Goal: Task Accomplishment & Management: Complete application form

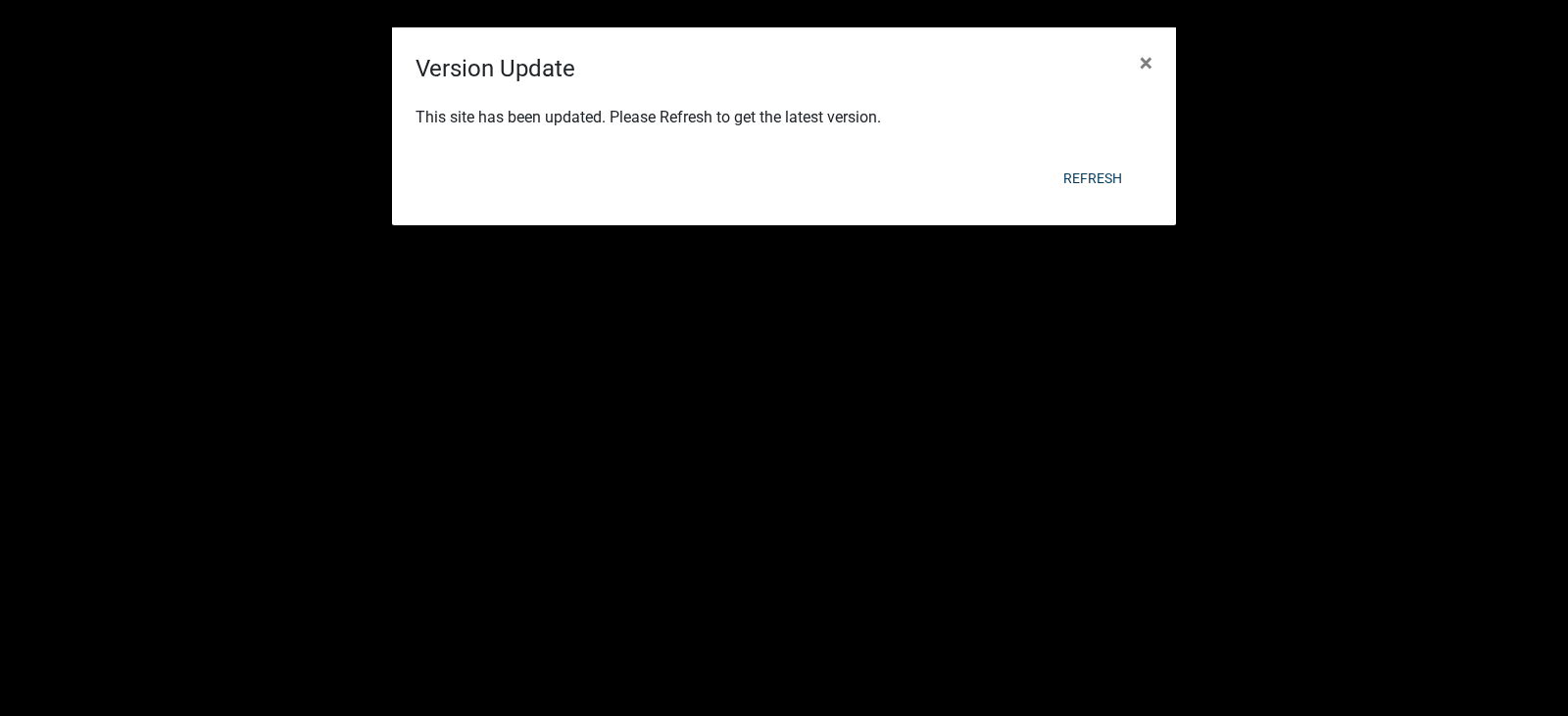
select select "3: 100"
click at [1078, 183] on button "Refresh" at bounding box center [1093, 178] width 90 height 35
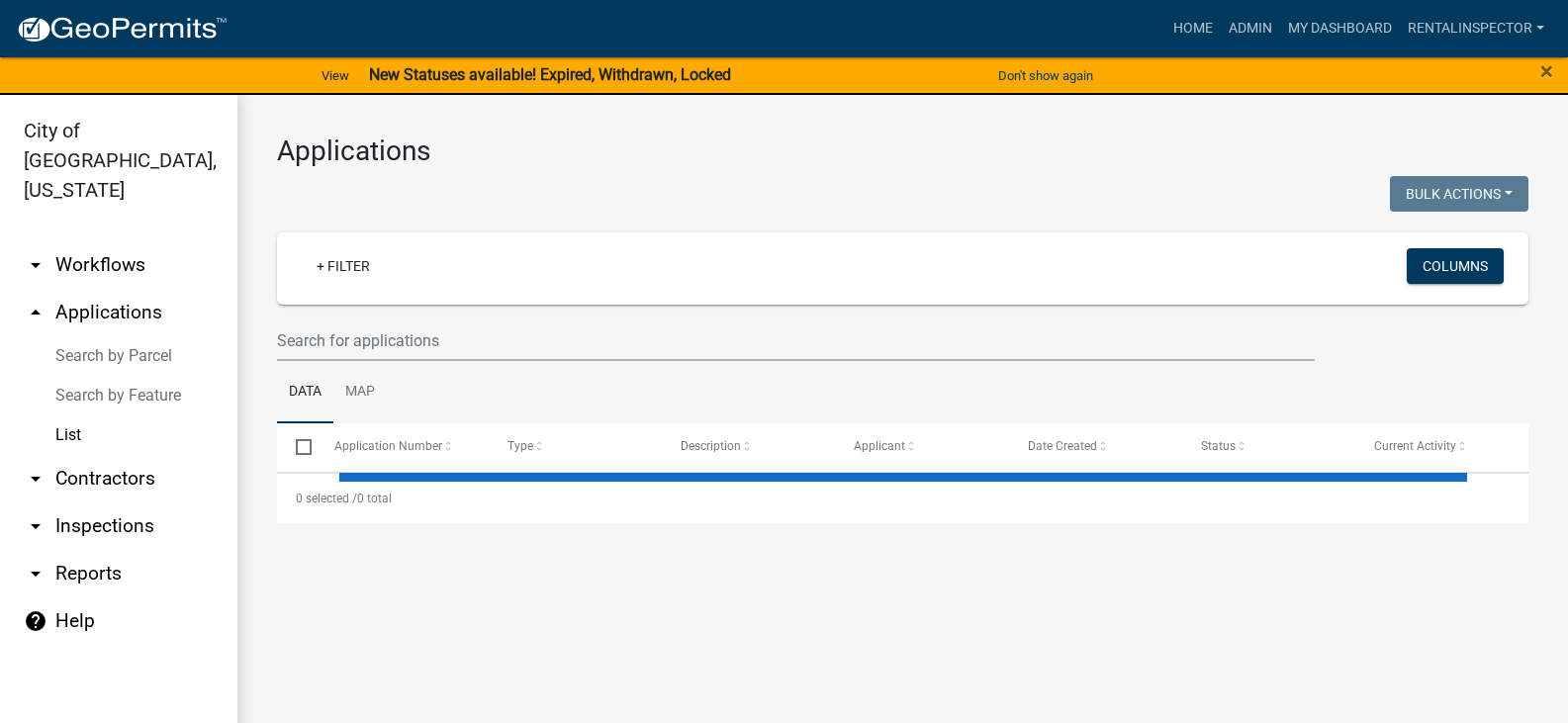
select select "3: 100"
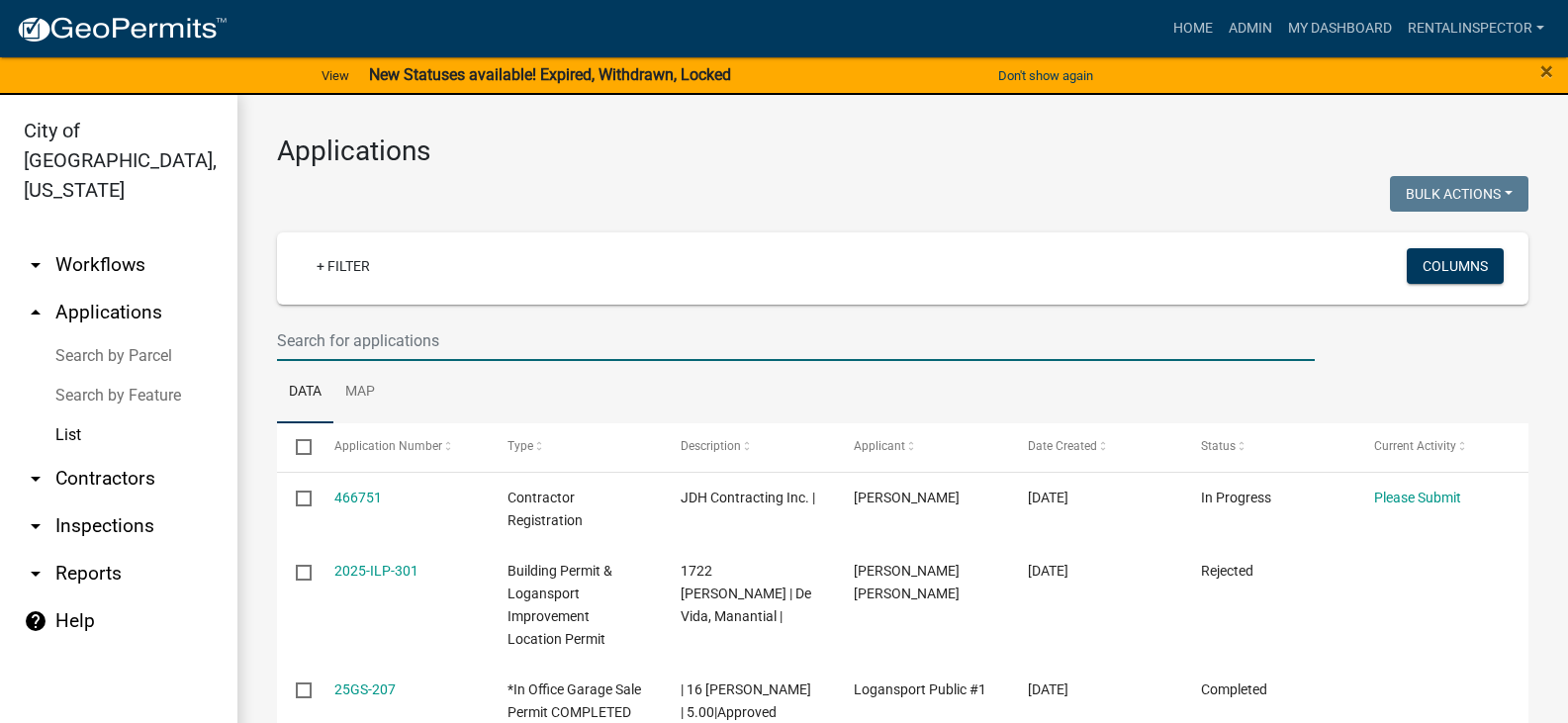
click at [429, 326] on input "text" at bounding box center [795, 341] width 1038 height 41
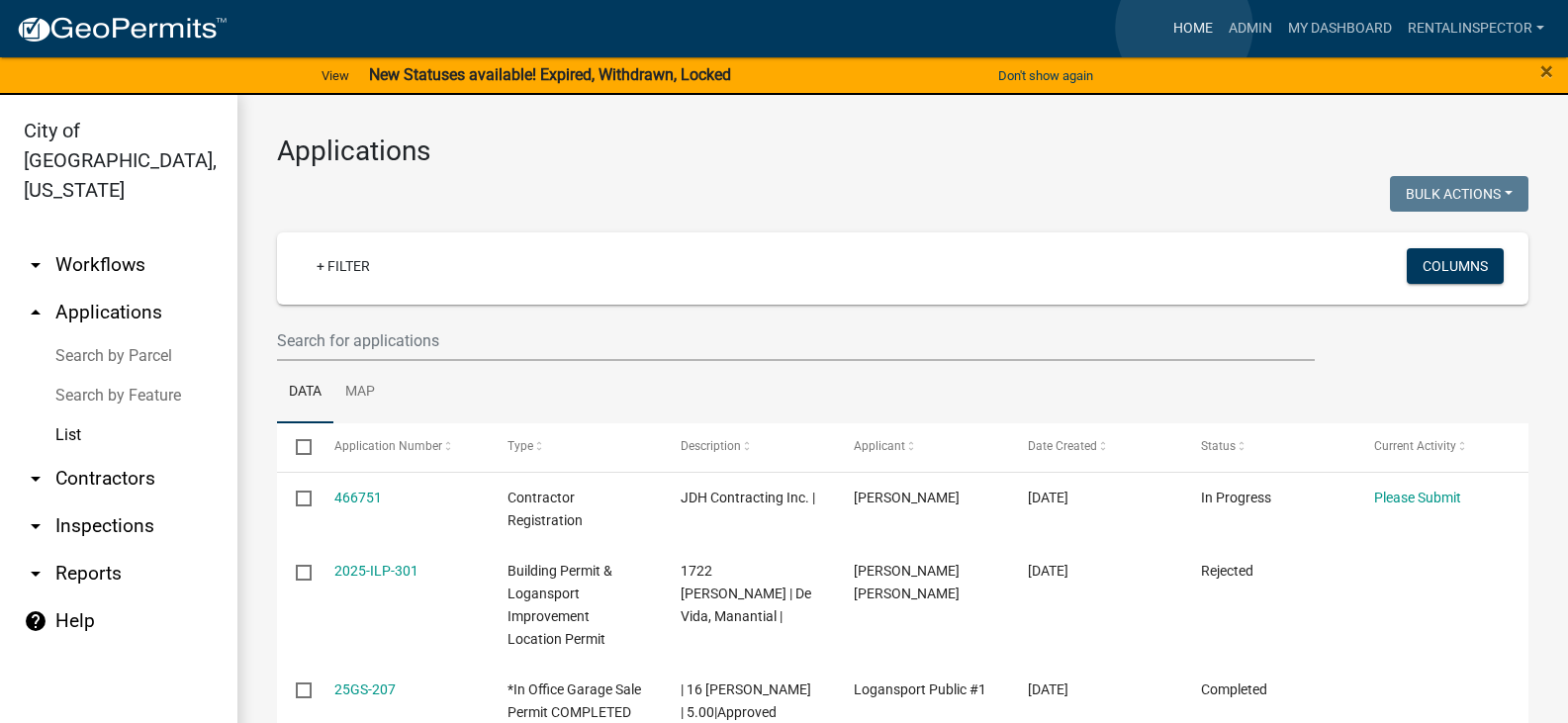
click at [1185, 28] on link "Home" at bounding box center [1194, 29] width 56 height 38
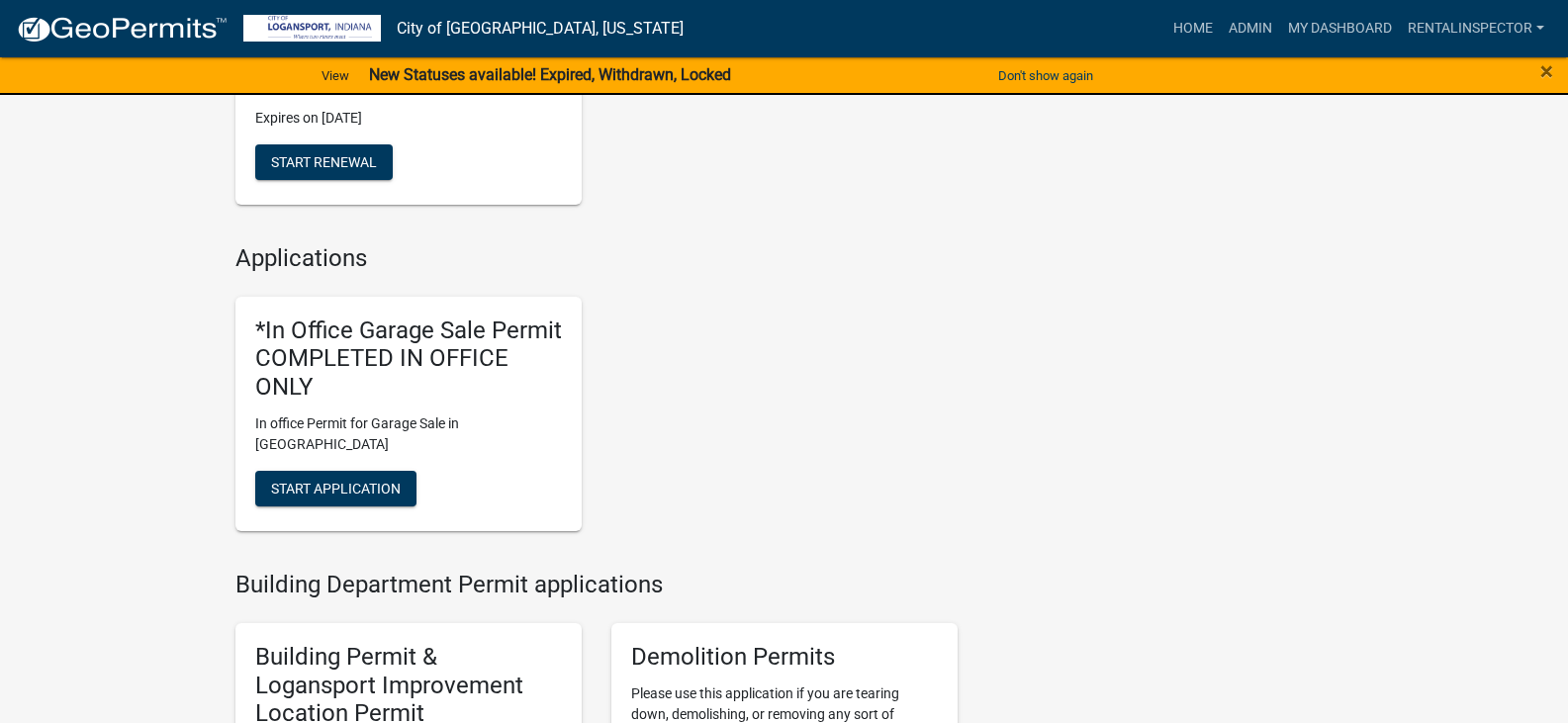
scroll to position [594, 0]
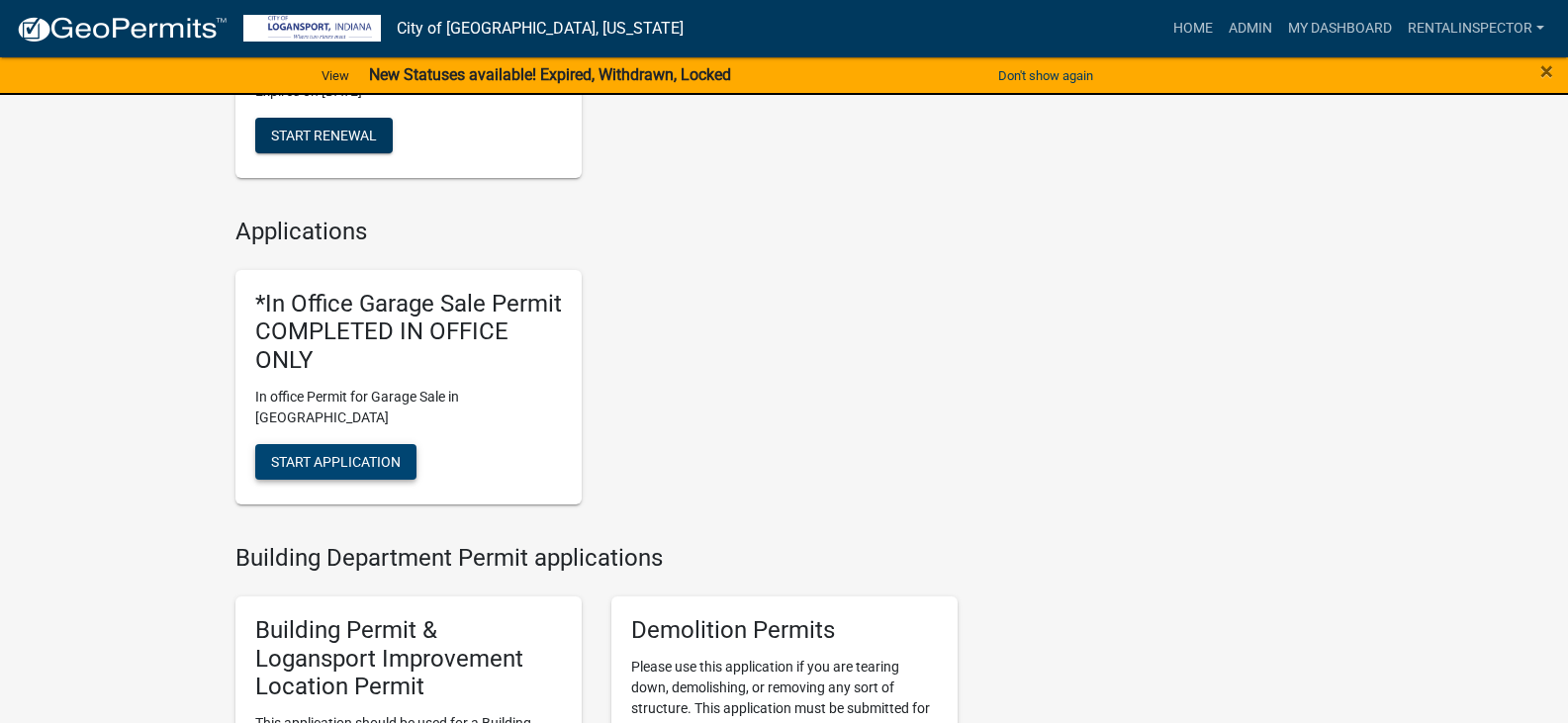
click at [372, 465] on span "Start Application" at bounding box center [336, 462] width 130 height 16
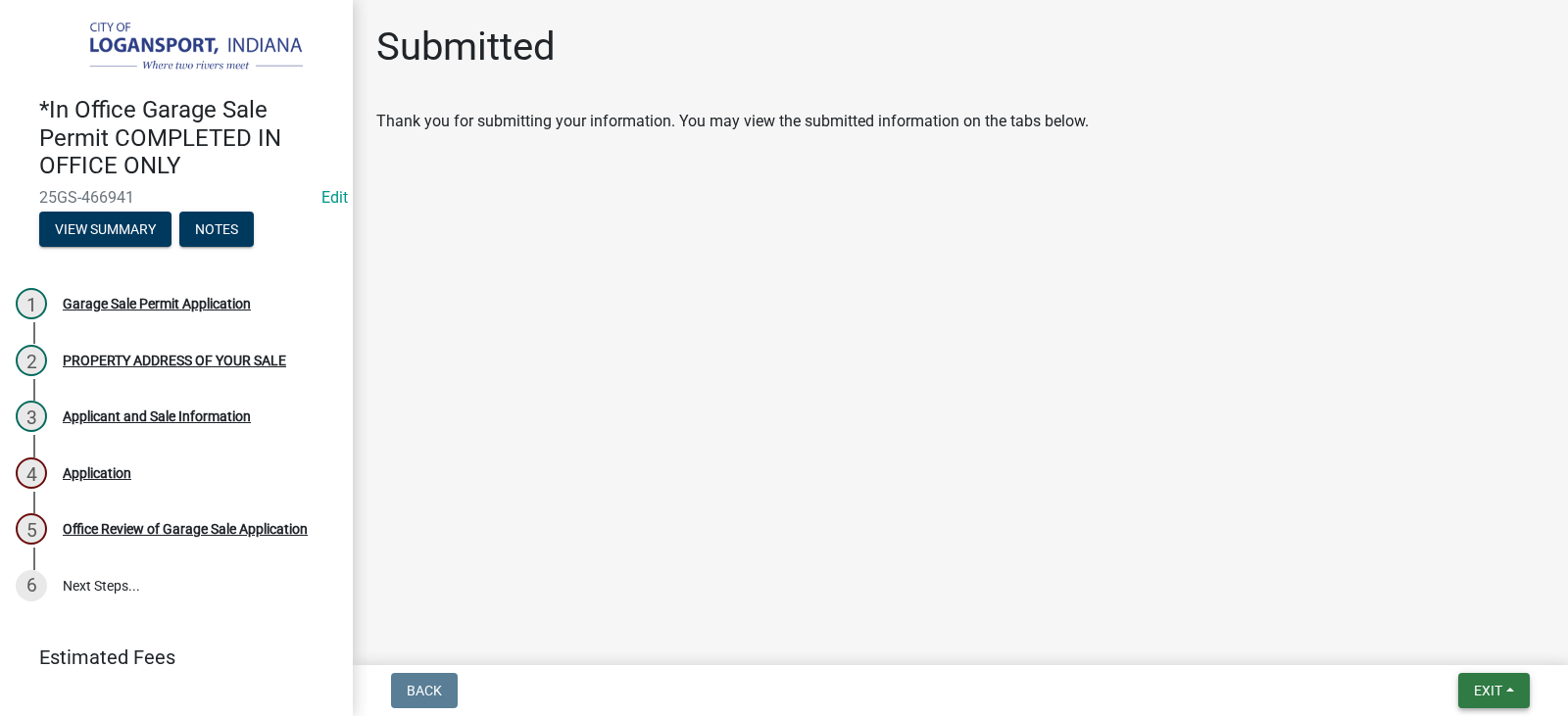
click at [1502, 689] on span "Exit" at bounding box center [1488, 690] width 29 height 16
click at [1449, 641] on button "Save & Exit" at bounding box center [1451, 640] width 156 height 47
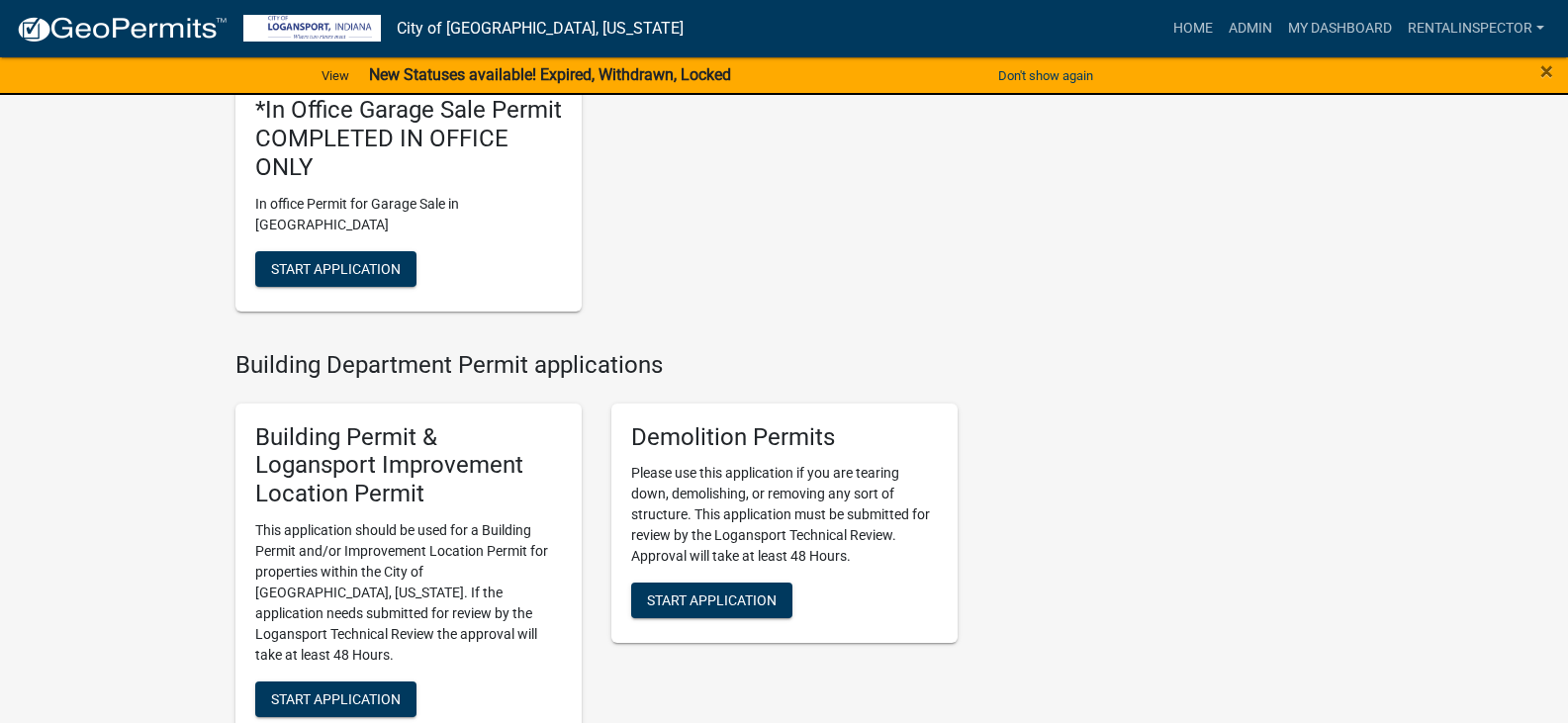
scroll to position [891, 0]
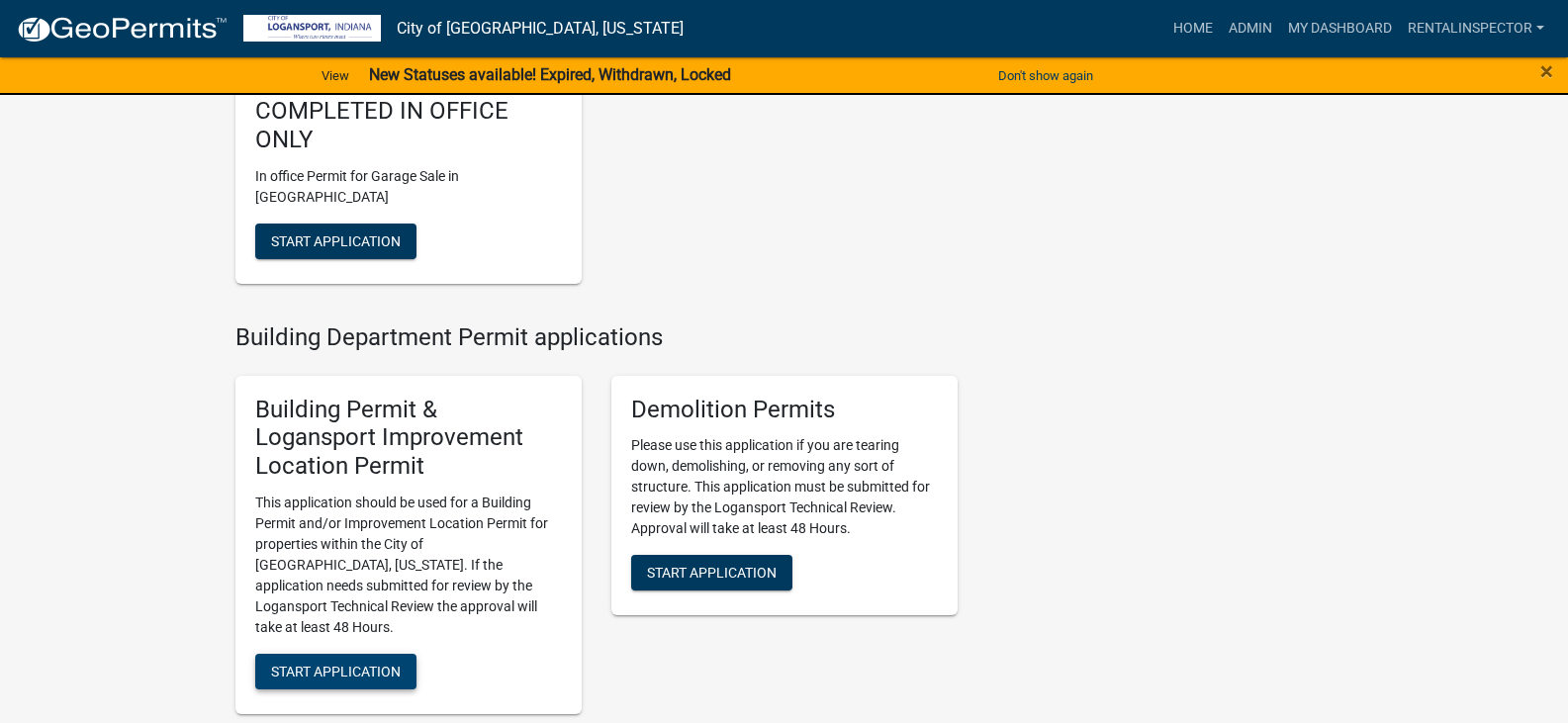
click at [339, 654] on button "Start Application" at bounding box center [336, 672] width 161 height 36
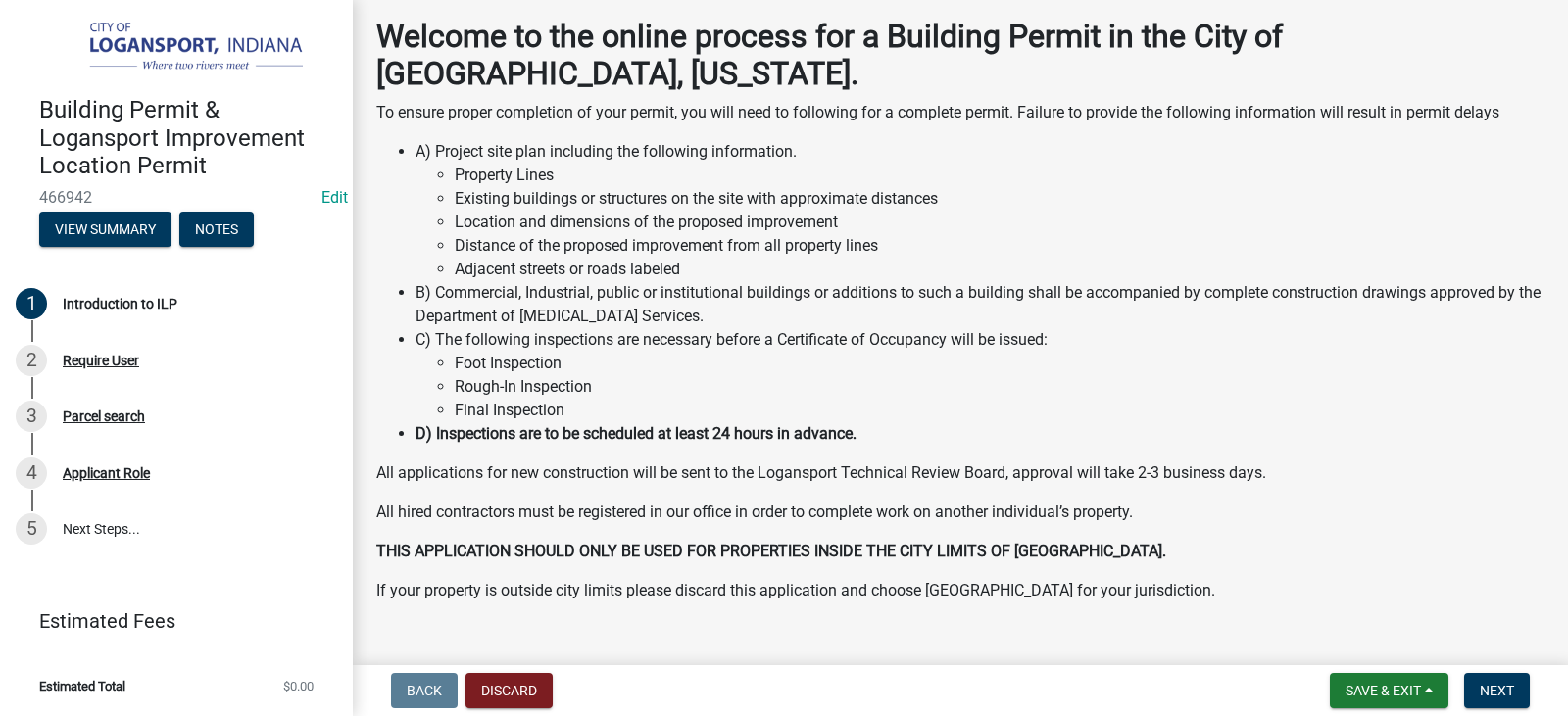
scroll to position [130, 0]
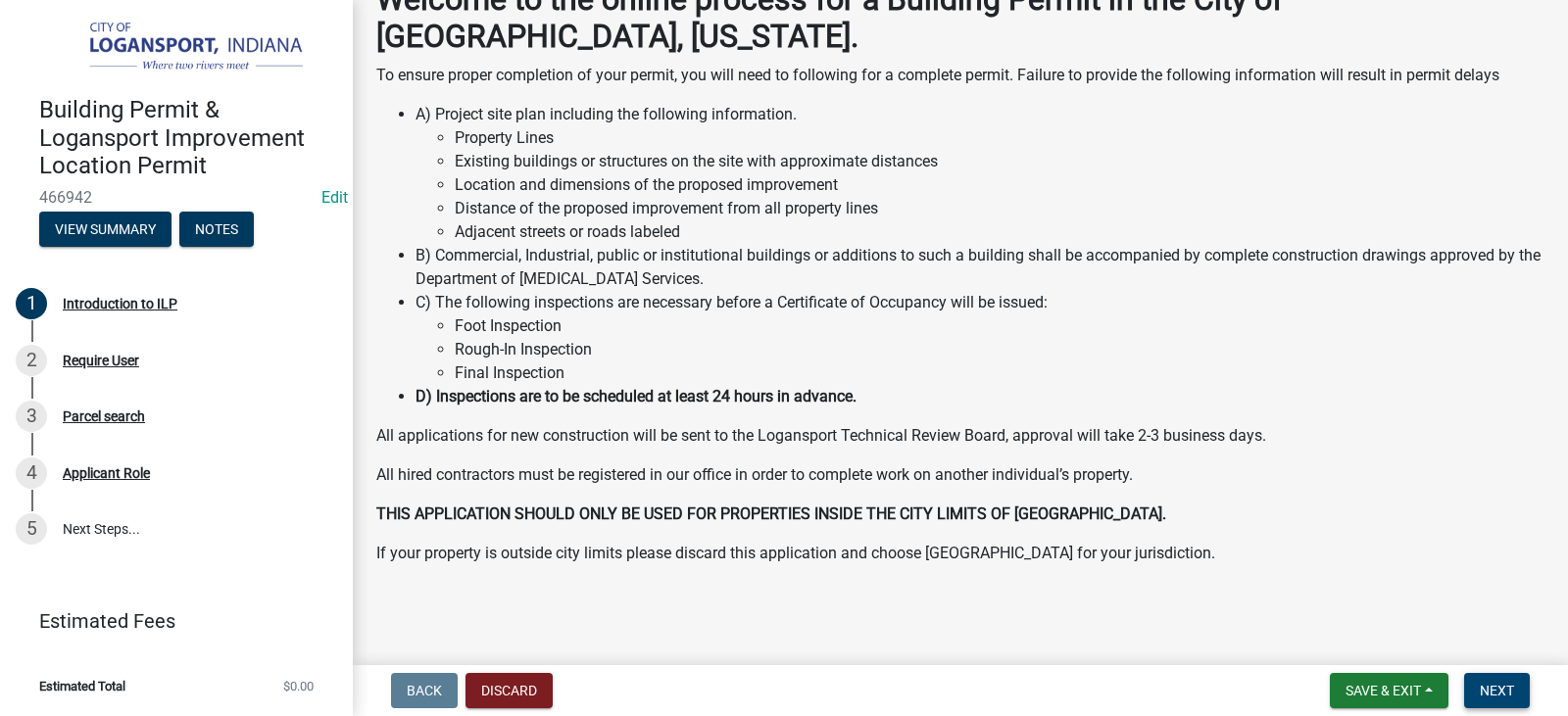
click at [1488, 692] on span "Next" at bounding box center [1497, 690] width 34 height 16
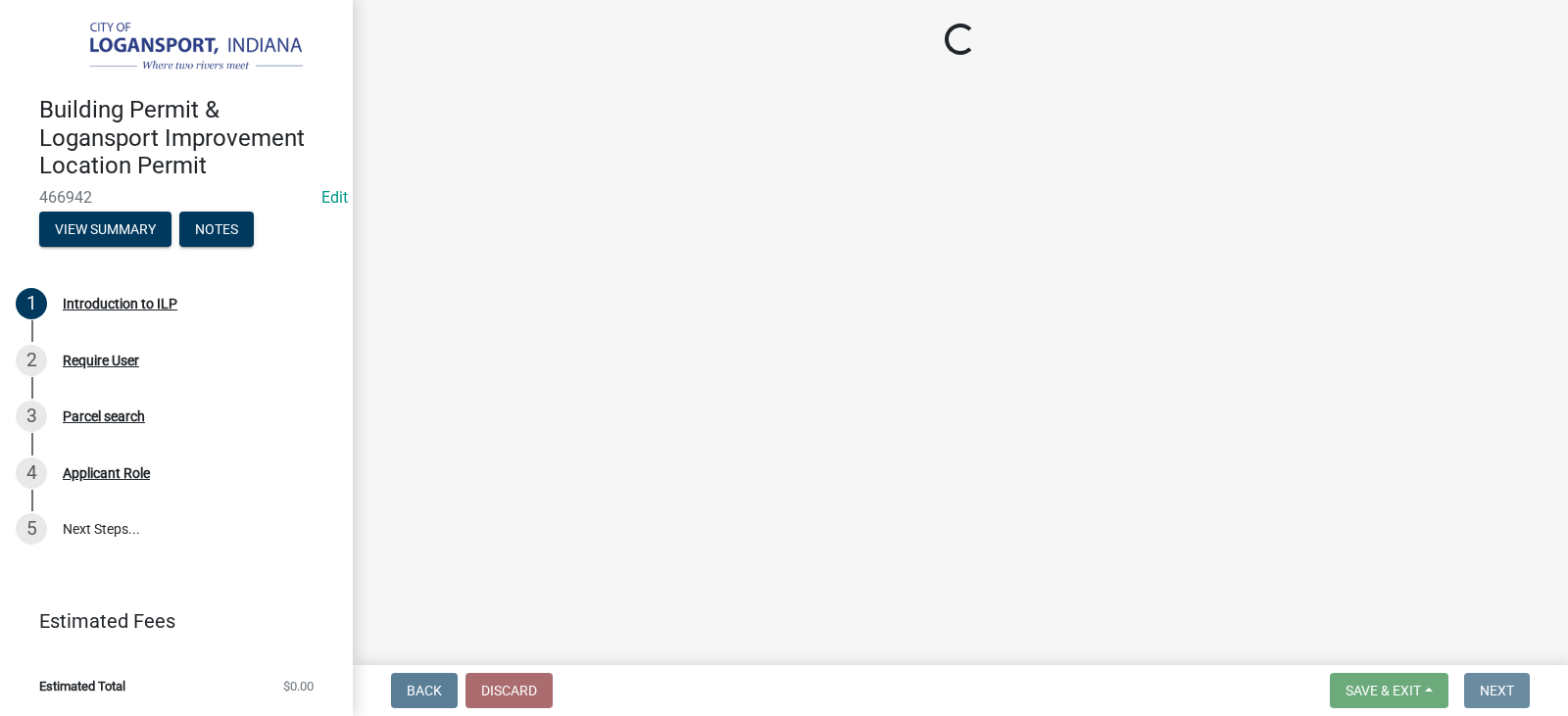
scroll to position [0, 0]
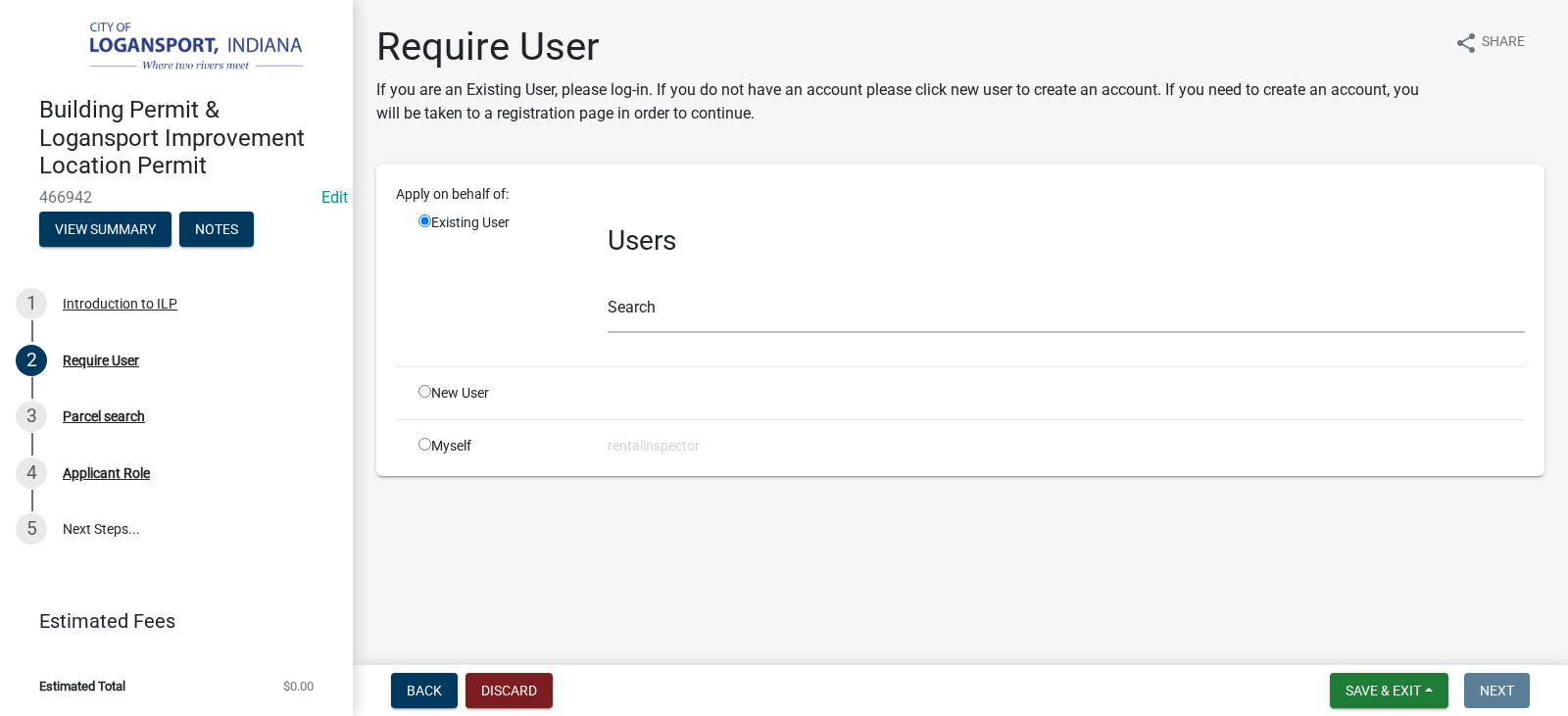
click at [417, 442] on div "Myself" at bounding box center [499, 446] width 189 height 21
click at [427, 449] on div "Myself" at bounding box center [499, 446] width 189 height 21
click at [431, 444] on div "Myself" at bounding box center [499, 446] width 189 height 21
click at [426, 444] on input "radio" at bounding box center [424, 444] width 13 height 13
radio input "true"
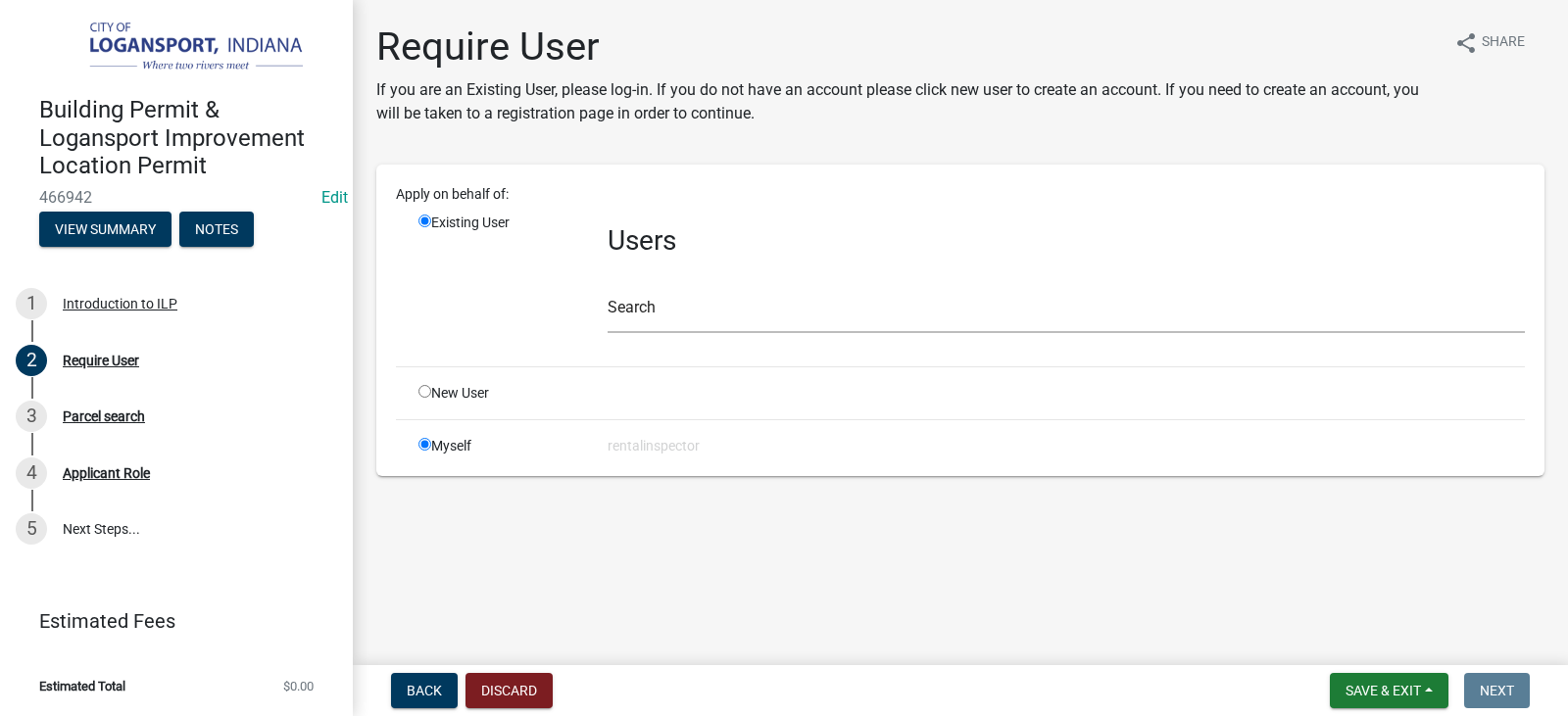
radio input "false"
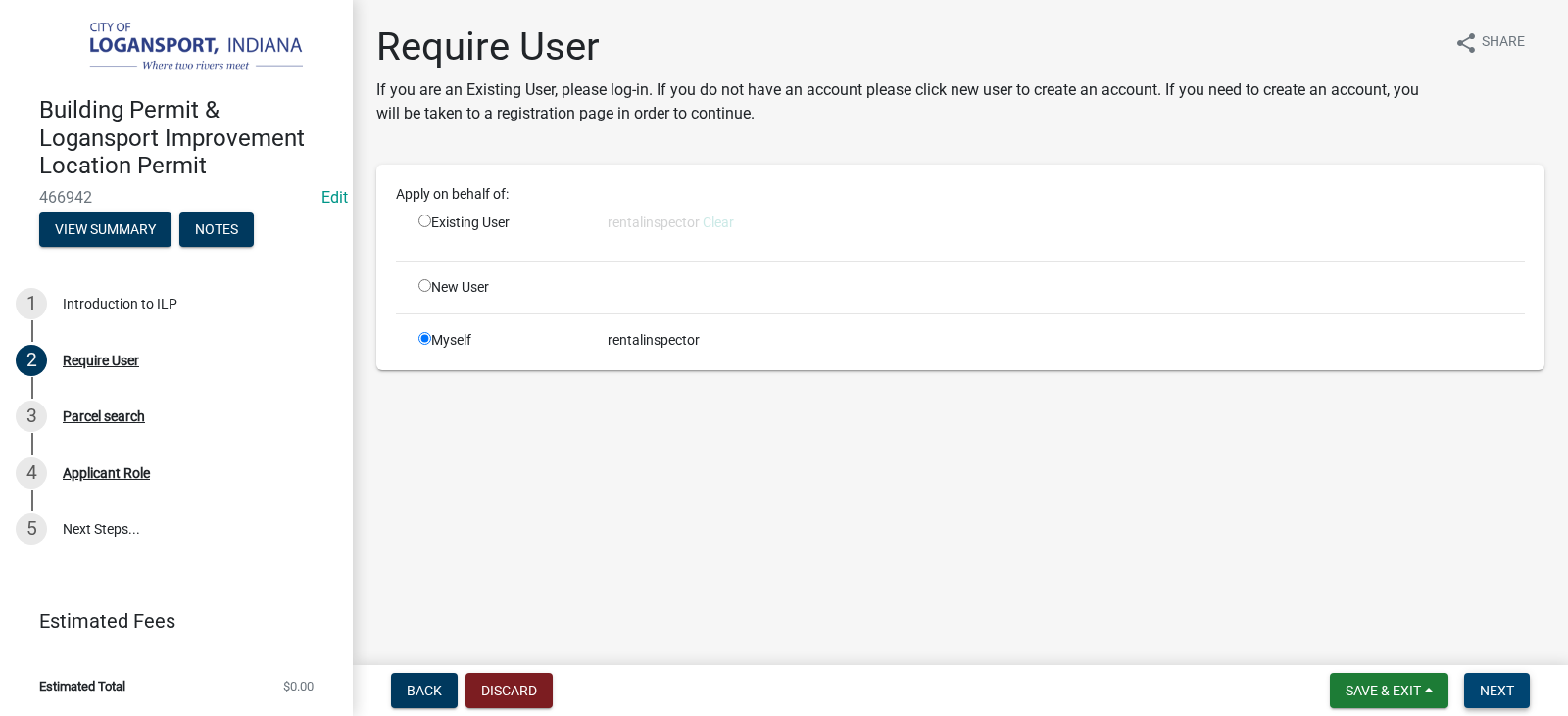
click at [1478, 681] on button "Next" at bounding box center [1497, 691] width 66 height 35
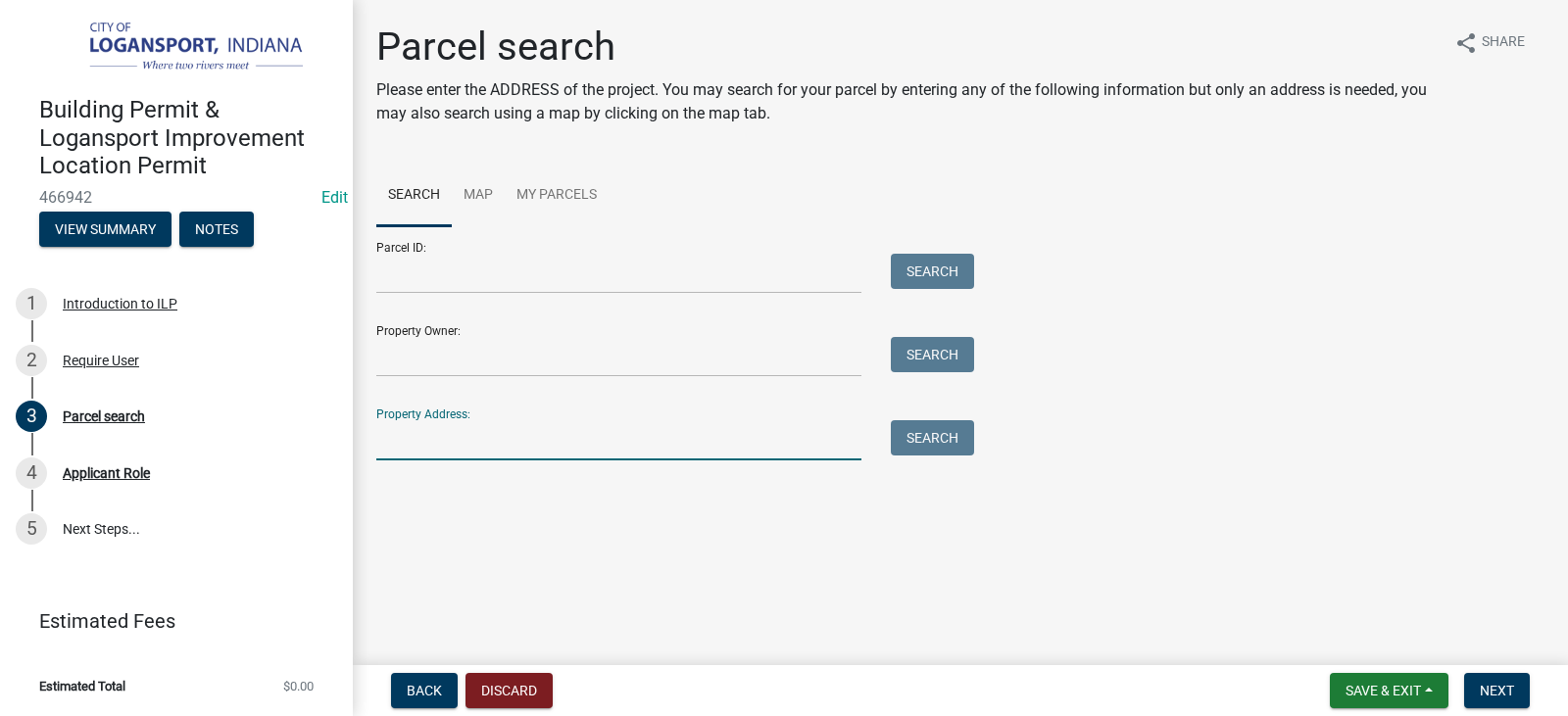
click at [509, 444] on input "Property Address:" at bounding box center [619, 440] width 485 height 40
type input "[STREET_ADDRESS]"
click at [926, 435] on button "Search" at bounding box center [933, 438] width 84 height 35
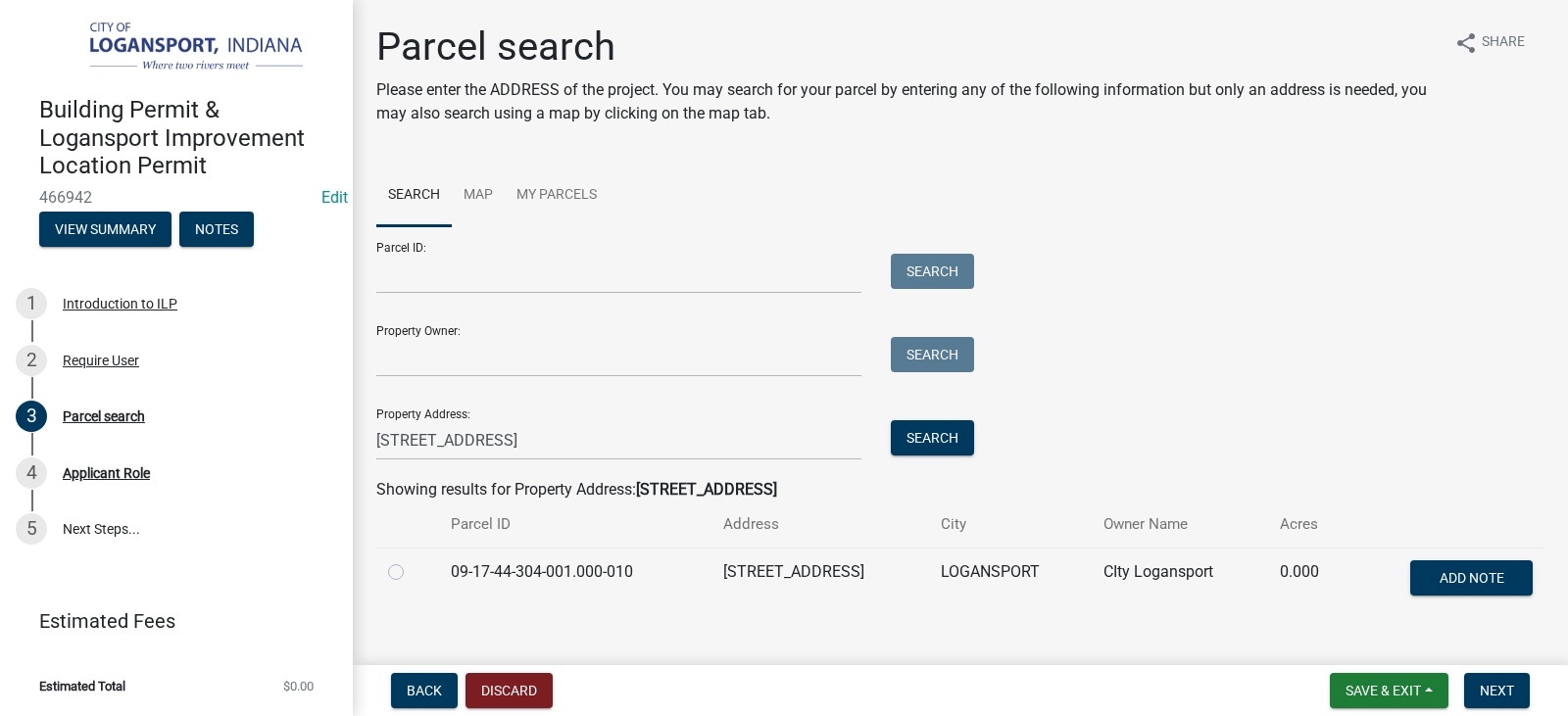
click at [411, 561] on label at bounding box center [411, 561] width 0 height 0
click at [411, 569] on input "radio" at bounding box center [417, 567] width 13 height 13
radio input "true"
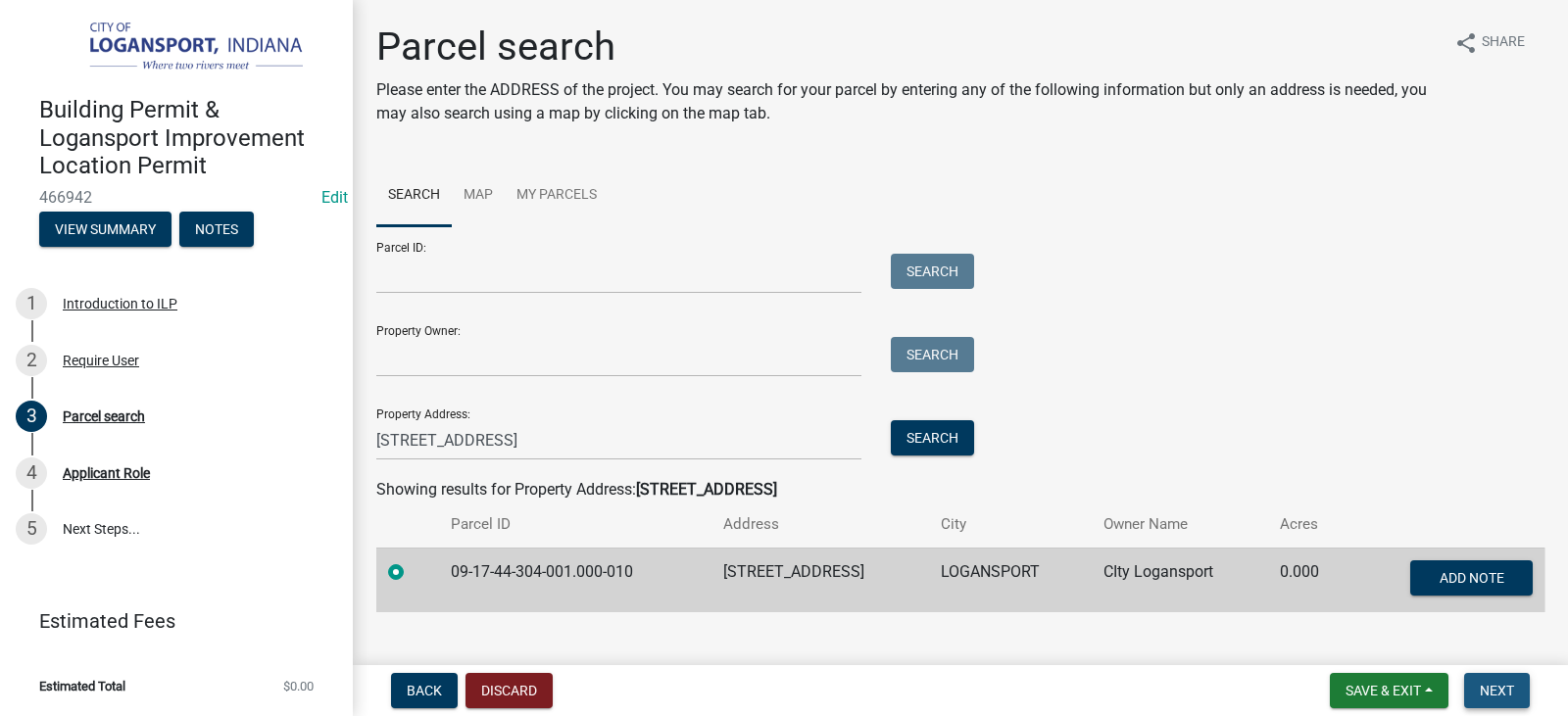
click at [1503, 686] on span "Next" at bounding box center [1497, 690] width 34 height 16
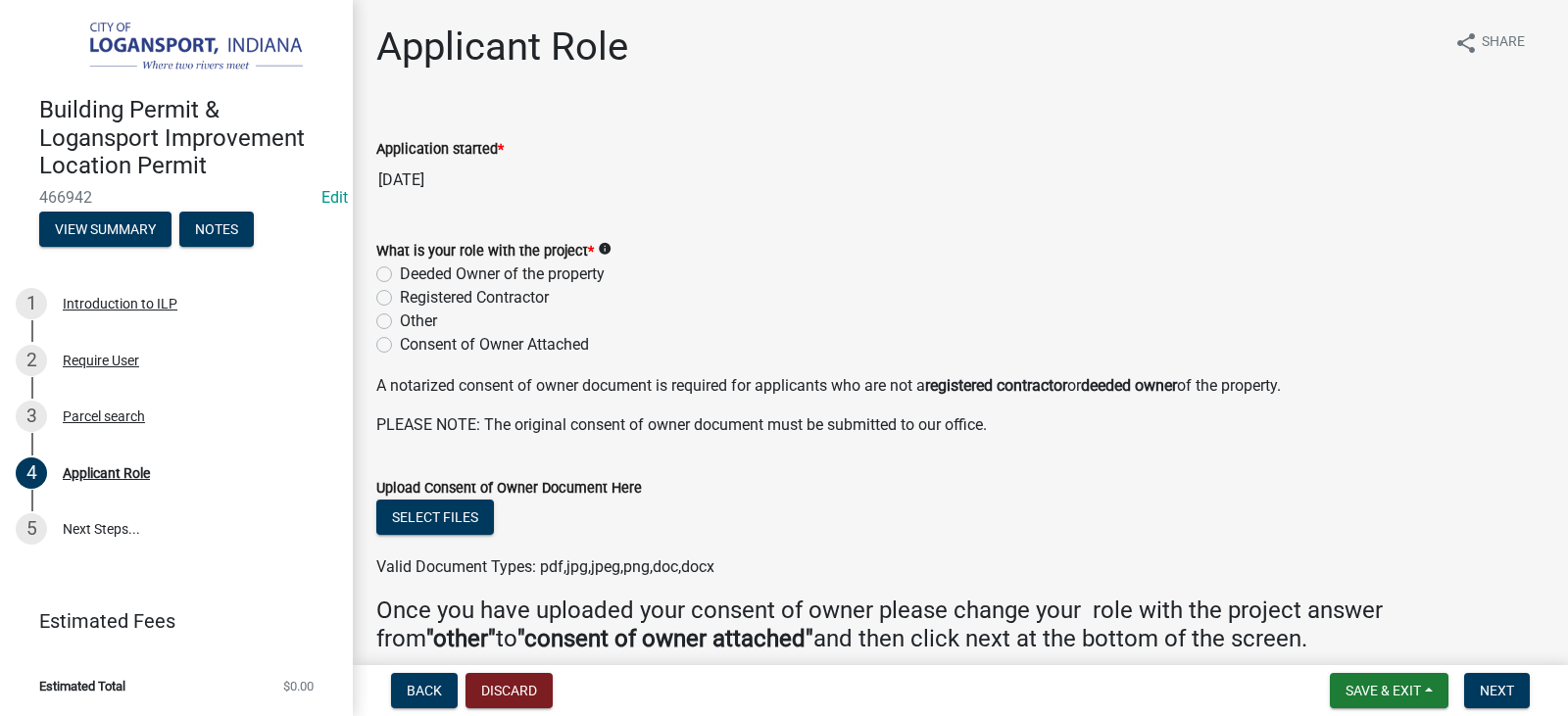
click at [400, 274] on label "Deeded Owner of the property" at bounding box center [503, 274] width 205 height 24
click at [400, 274] on input "Deeded Owner of the property" at bounding box center [406, 268] width 13 height 13
radio input "true"
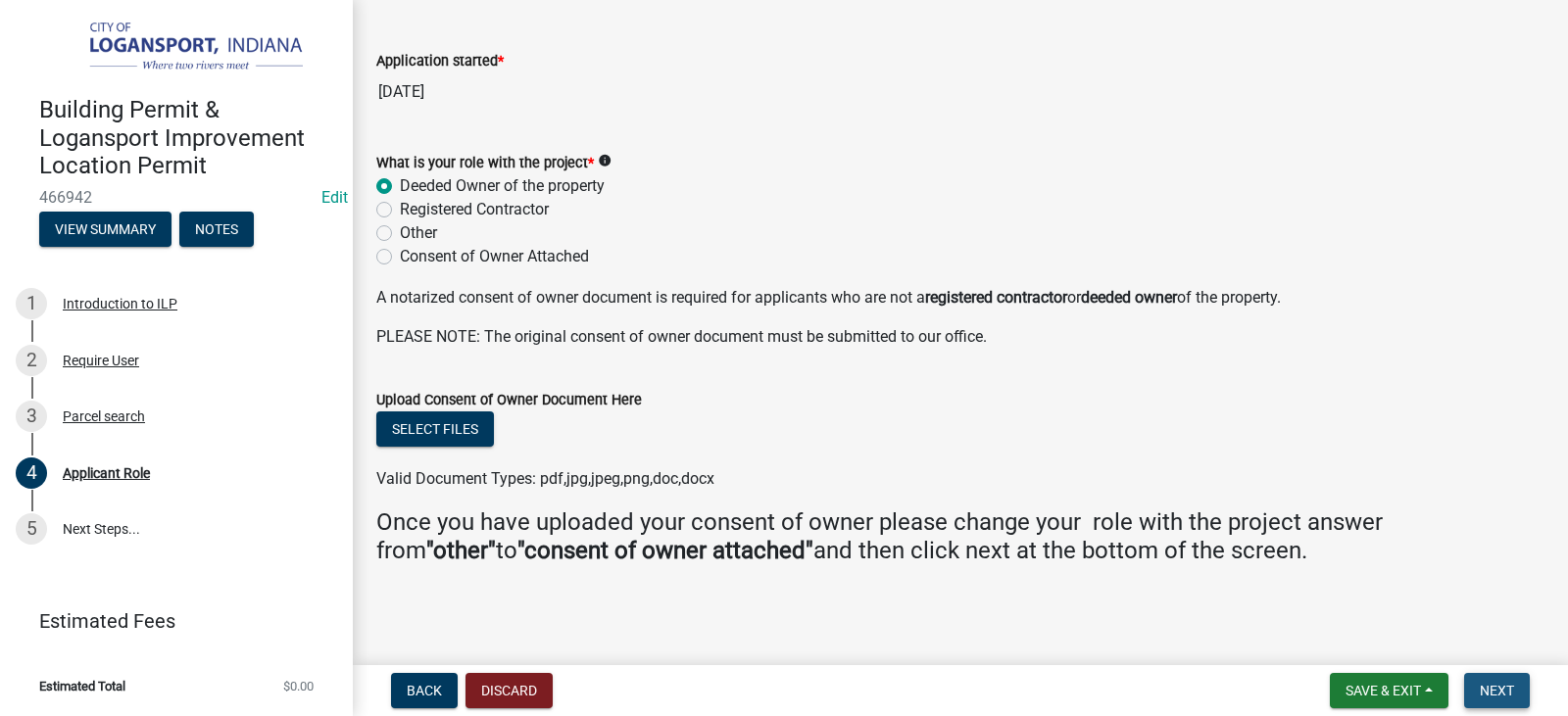
click at [1498, 676] on button "Next" at bounding box center [1497, 691] width 66 height 35
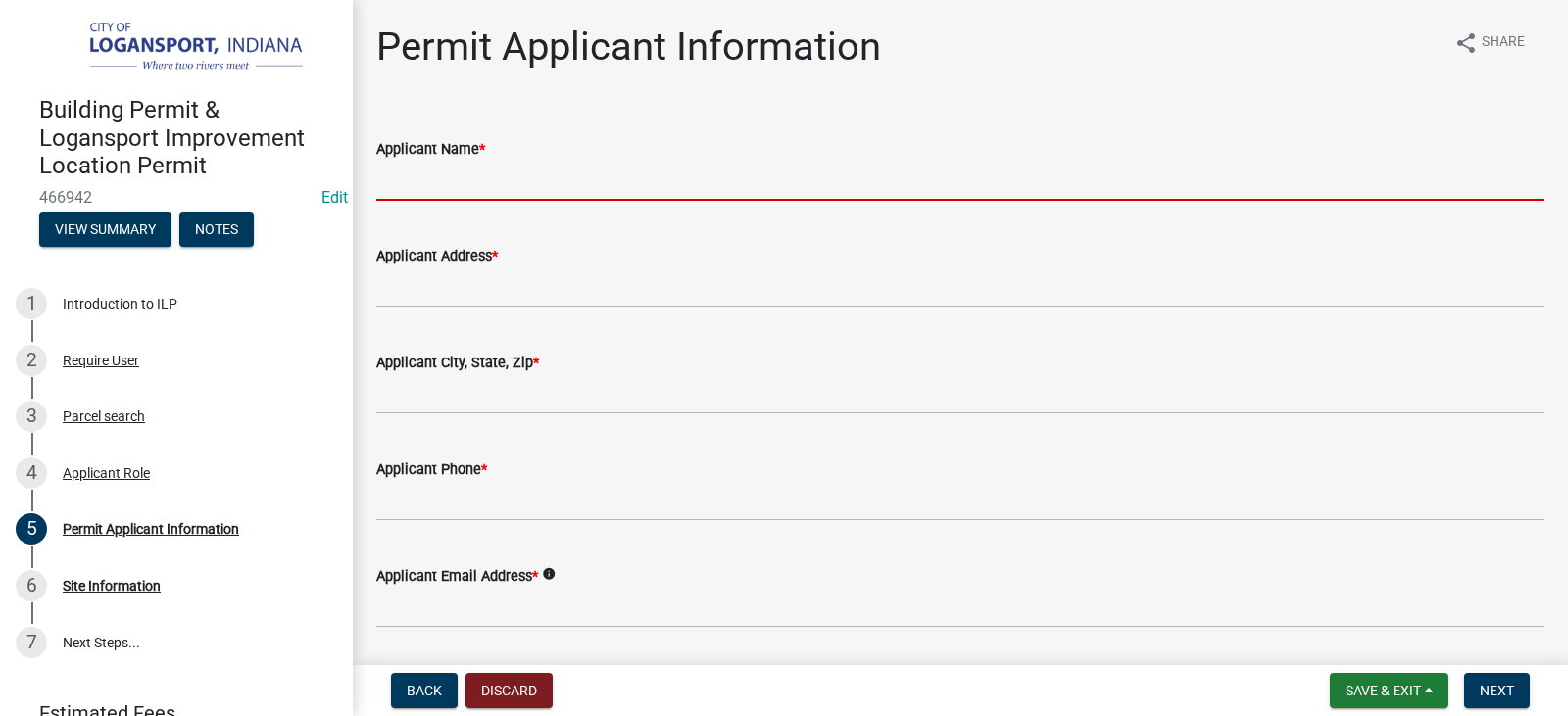
click at [593, 192] on input "Applicant Name *" at bounding box center [961, 180] width 1169 height 40
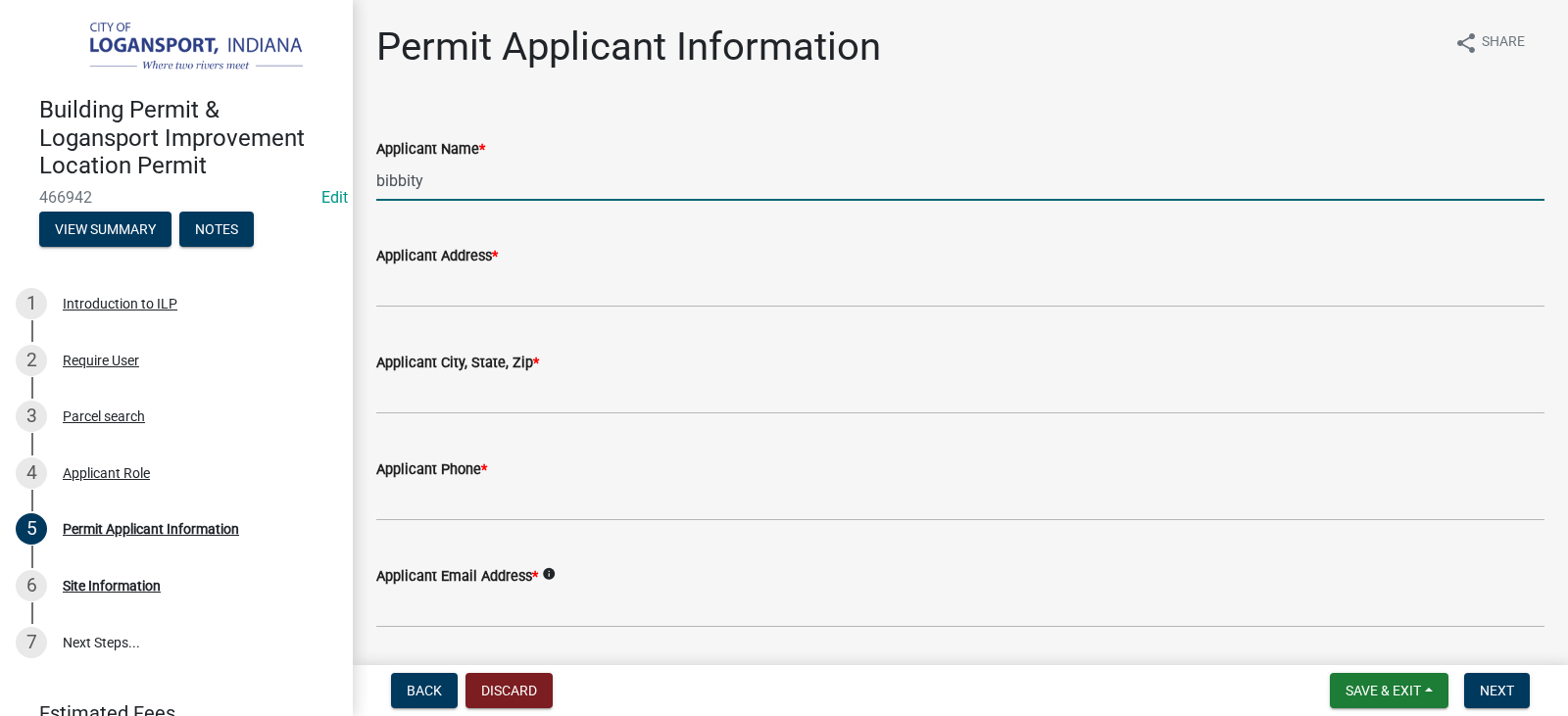
type input "bibbity"
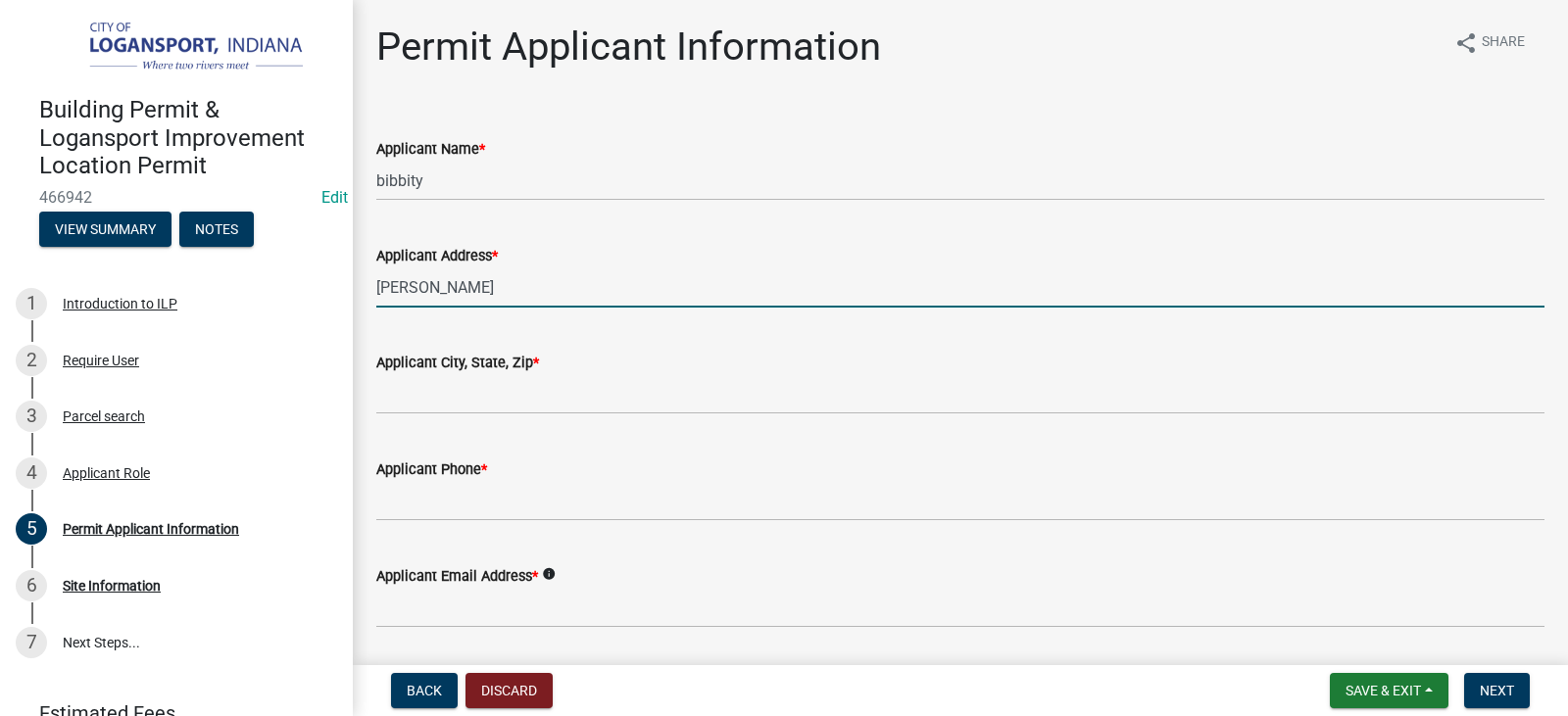
type input "[PERSON_NAME]"
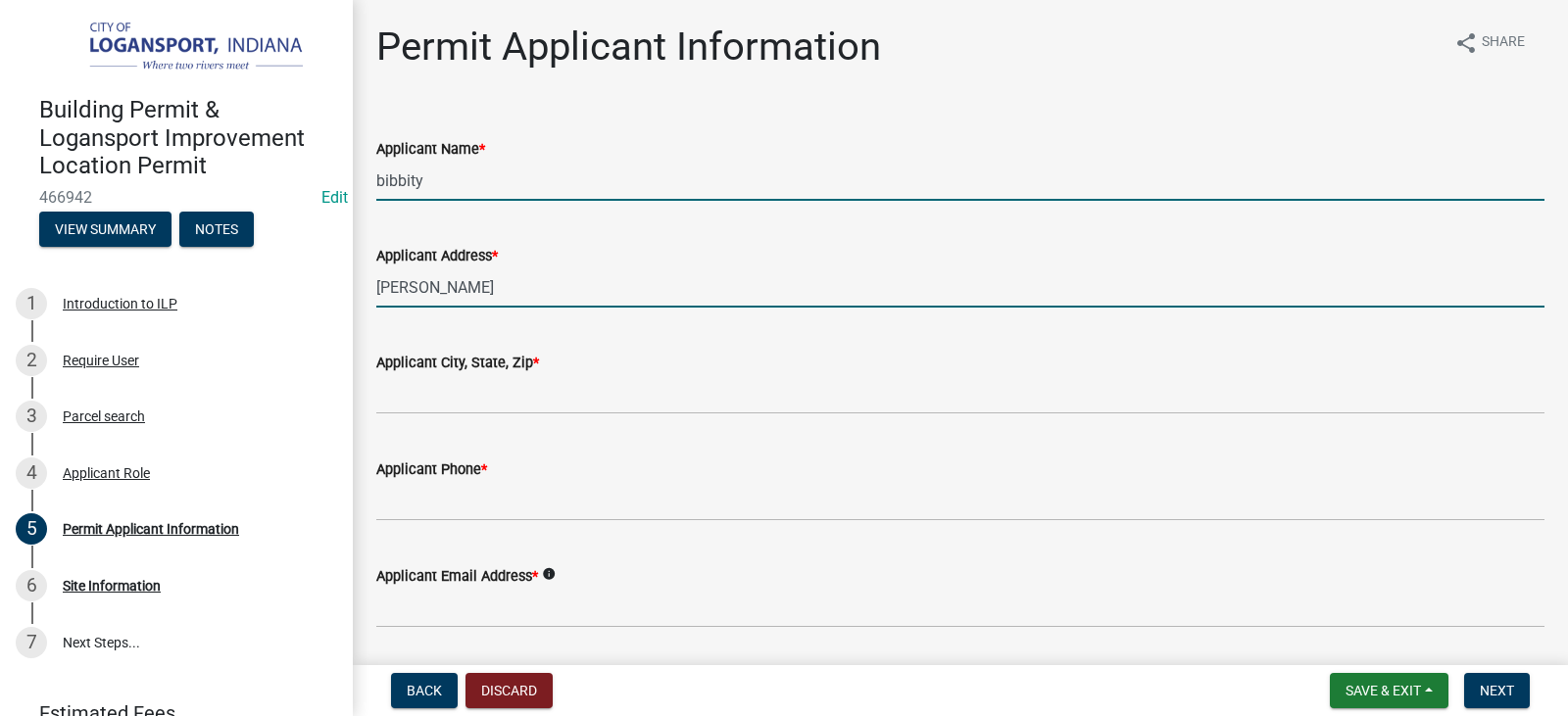
click at [570, 187] on input "bibbity" at bounding box center [961, 180] width 1169 height 40
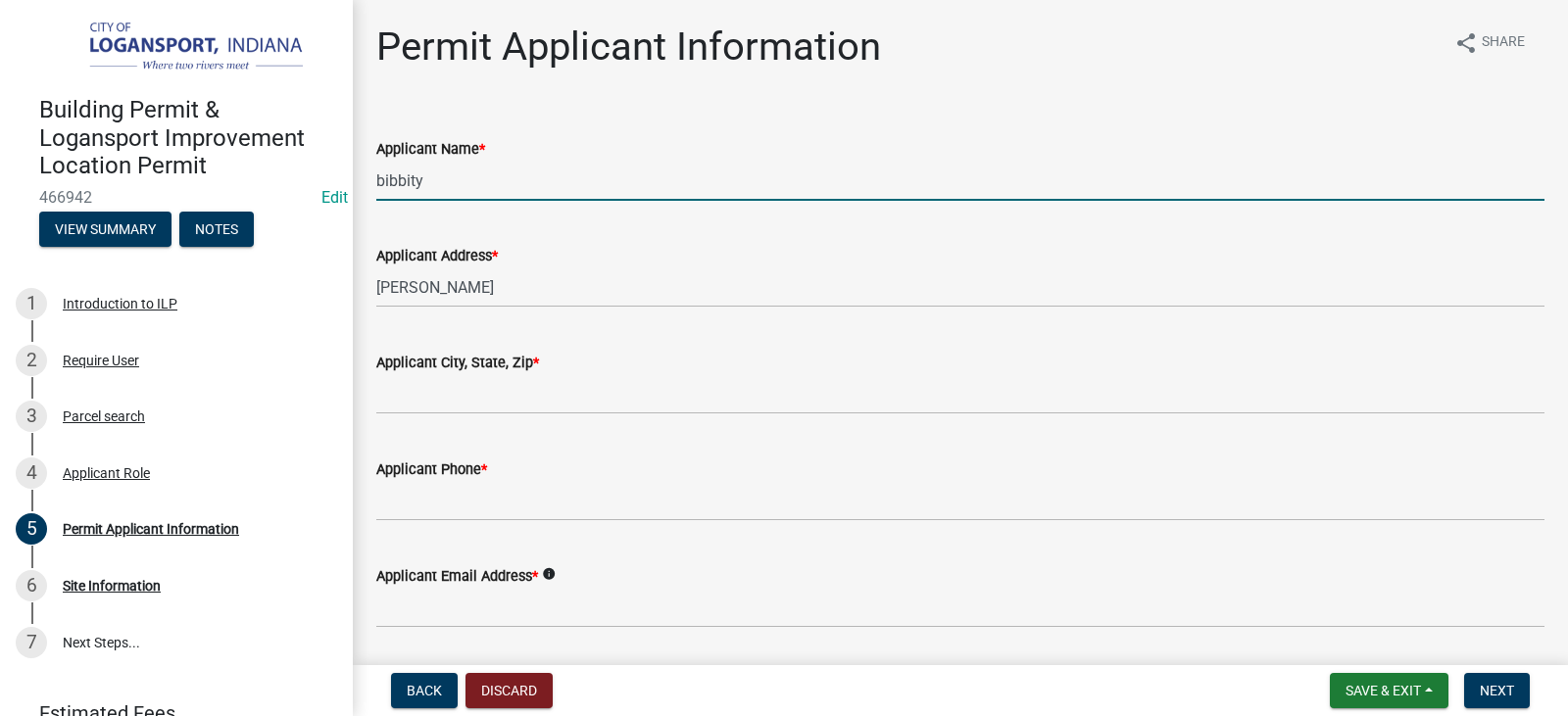
click at [570, 187] on input "bibbity" at bounding box center [961, 180] width 1169 height 40
type input "bippity"
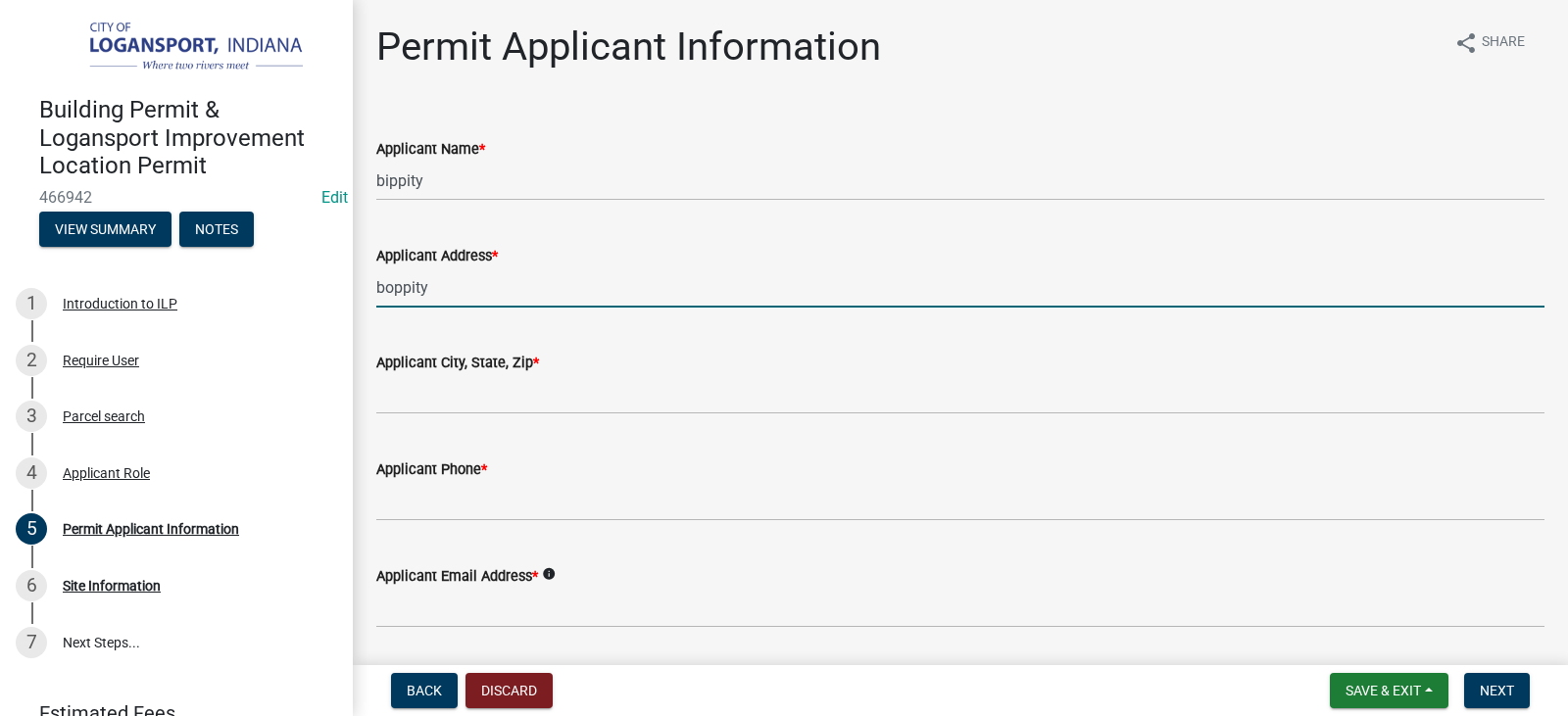
type input "boppity"
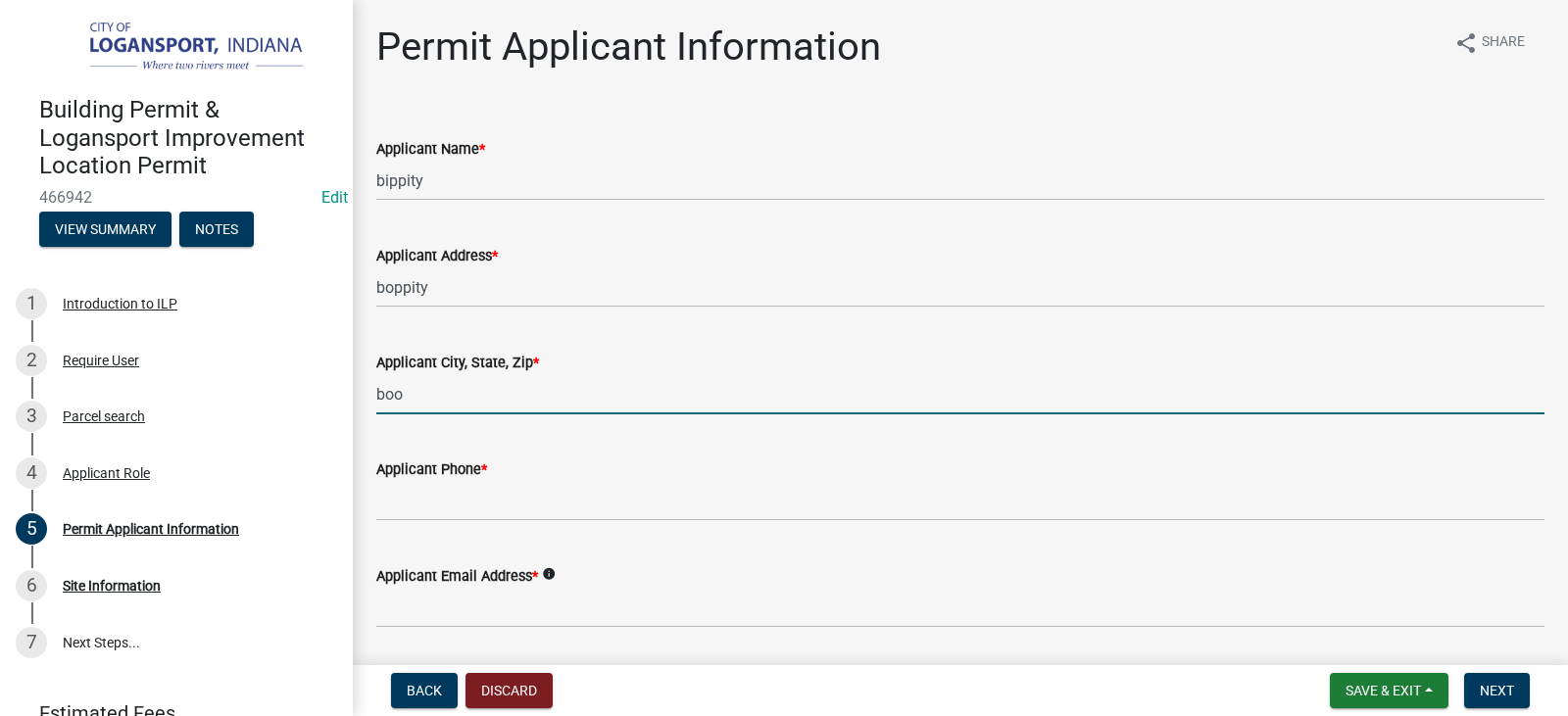
type input "boo"
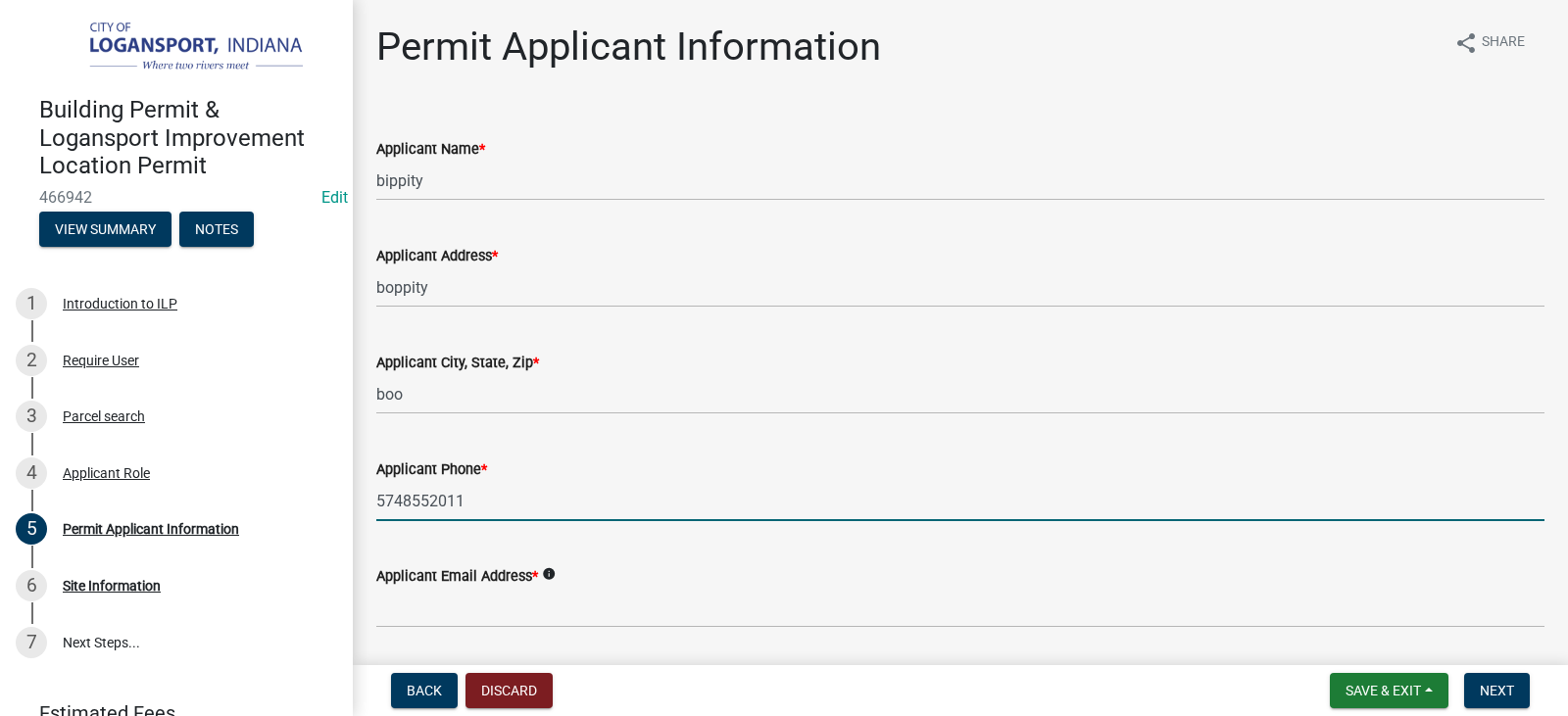
type input "5748552011"
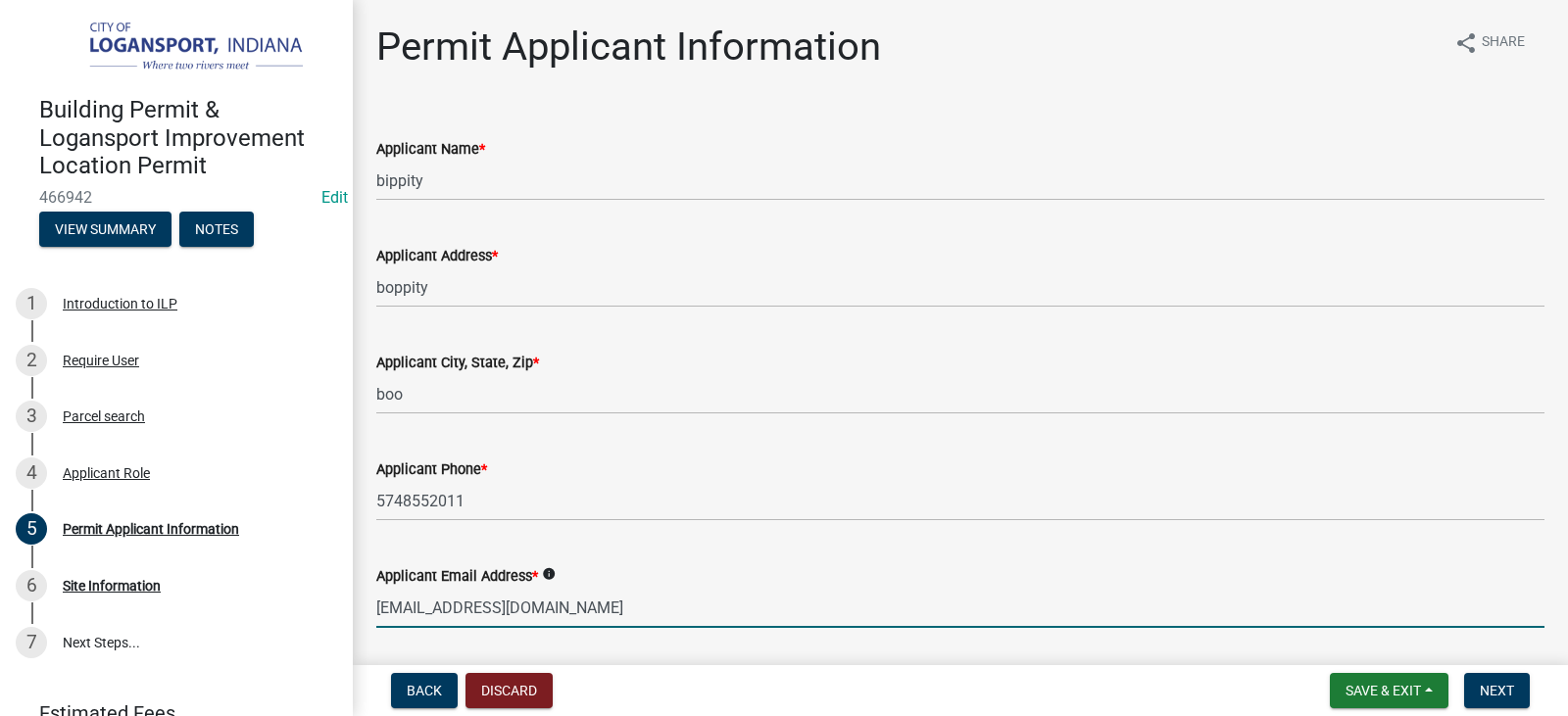
scroll to position [174, 0]
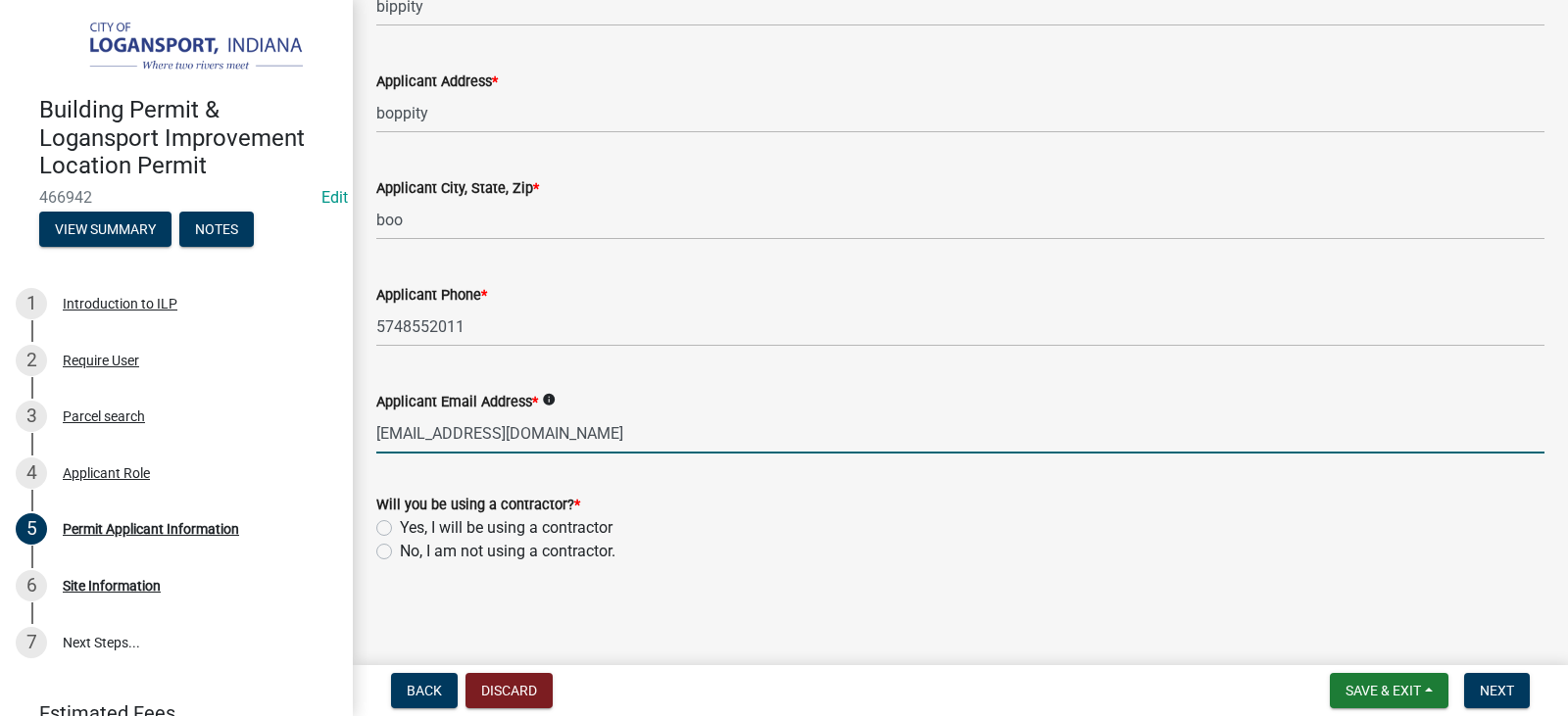
type input "[EMAIL_ADDRESS][DOMAIN_NAME]"
click at [400, 544] on label "No, I am not using a contractor." at bounding box center [508, 552] width 215 height 24
click at [400, 544] on input "No, I am not using a contractor." at bounding box center [406, 546] width 13 height 13
radio input "true"
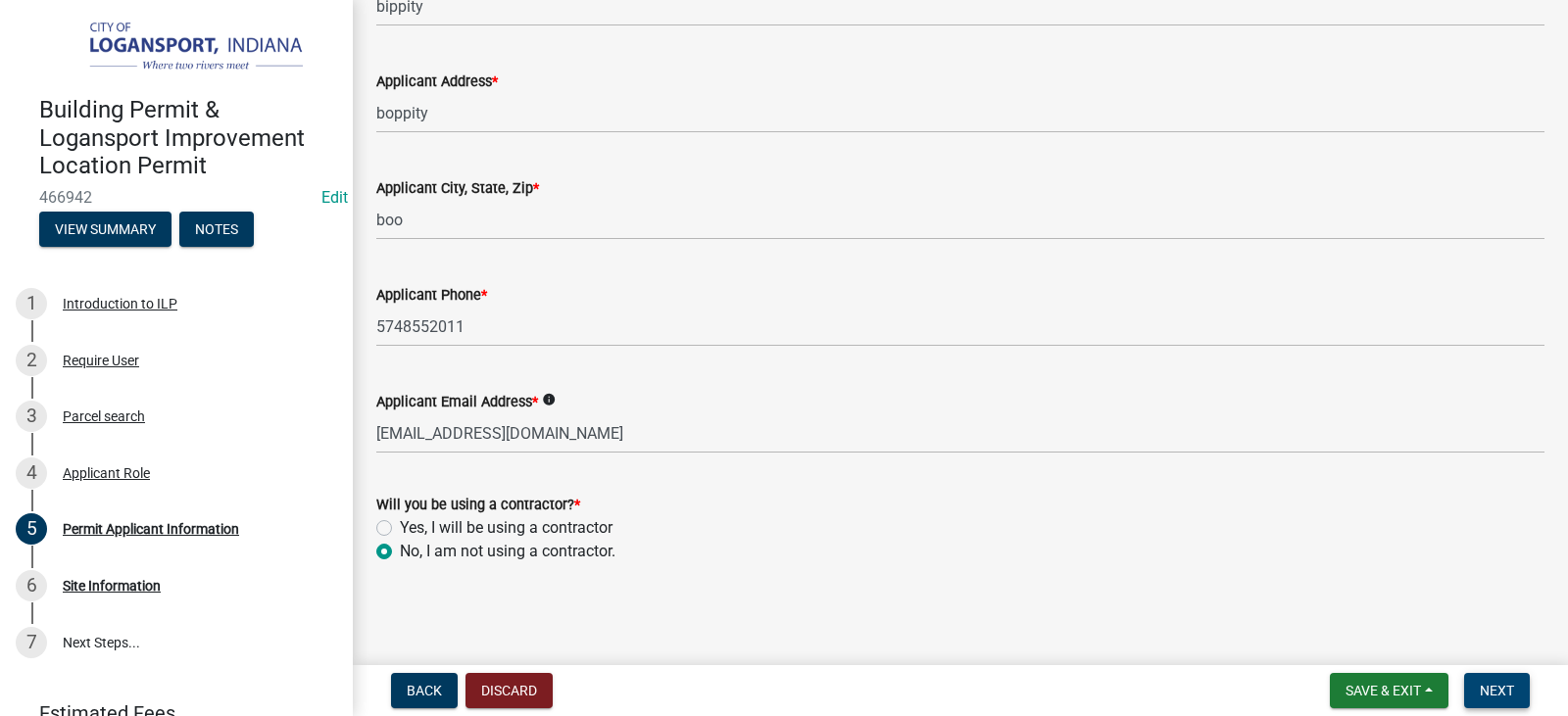
click at [1524, 690] on button "Next" at bounding box center [1497, 691] width 66 height 35
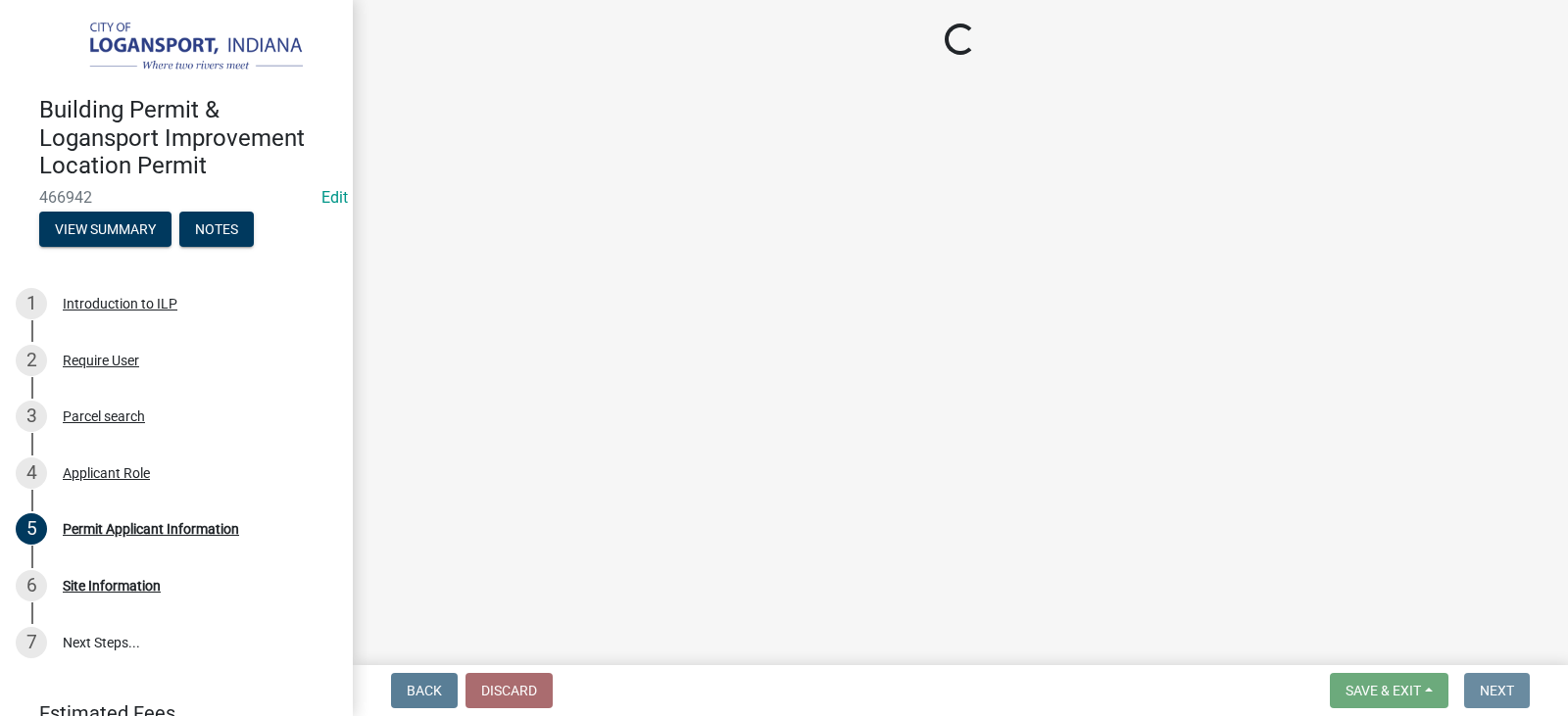
scroll to position [0, 0]
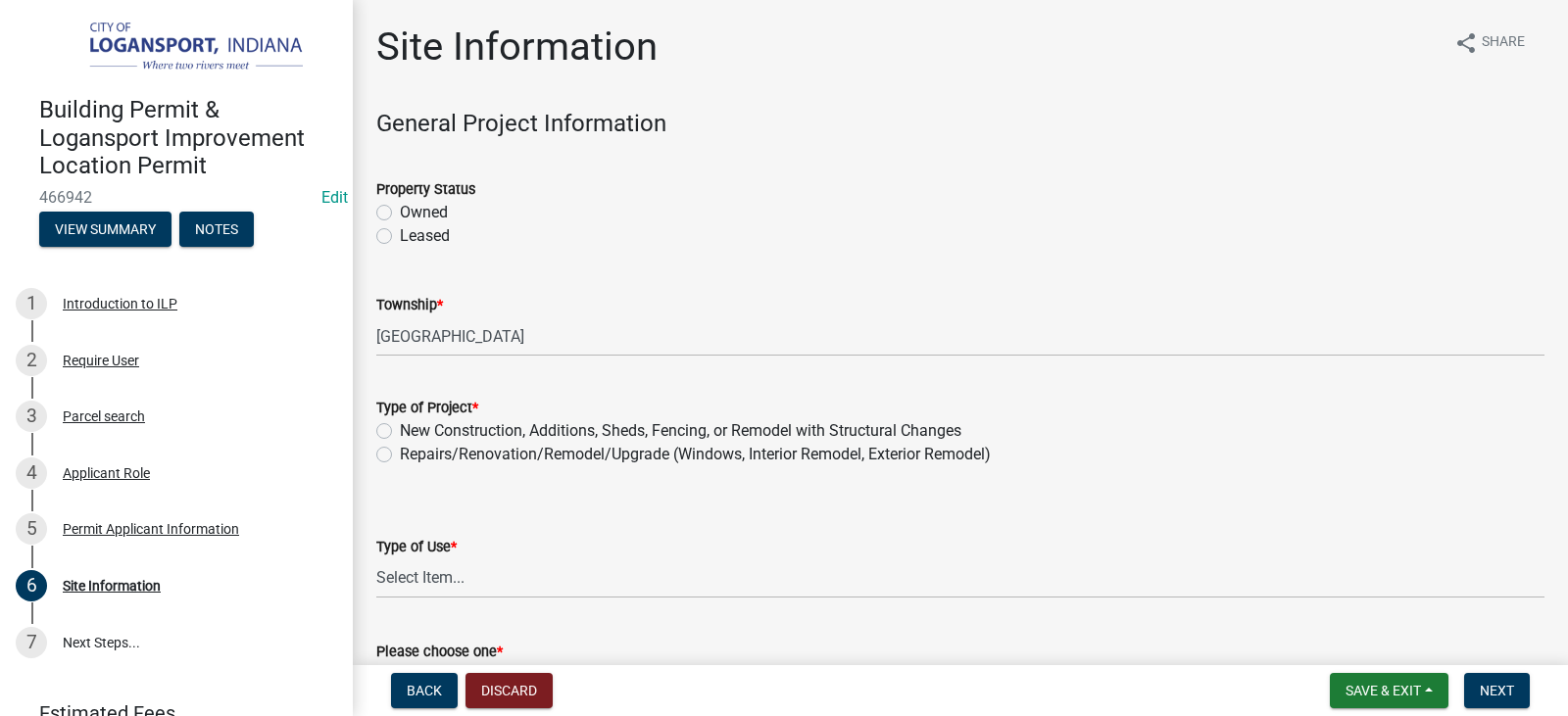
click at [400, 211] on label "Owned" at bounding box center [424, 212] width 48 height 24
click at [400, 211] on input "Owned" at bounding box center [406, 207] width 13 height 13
radio input "true"
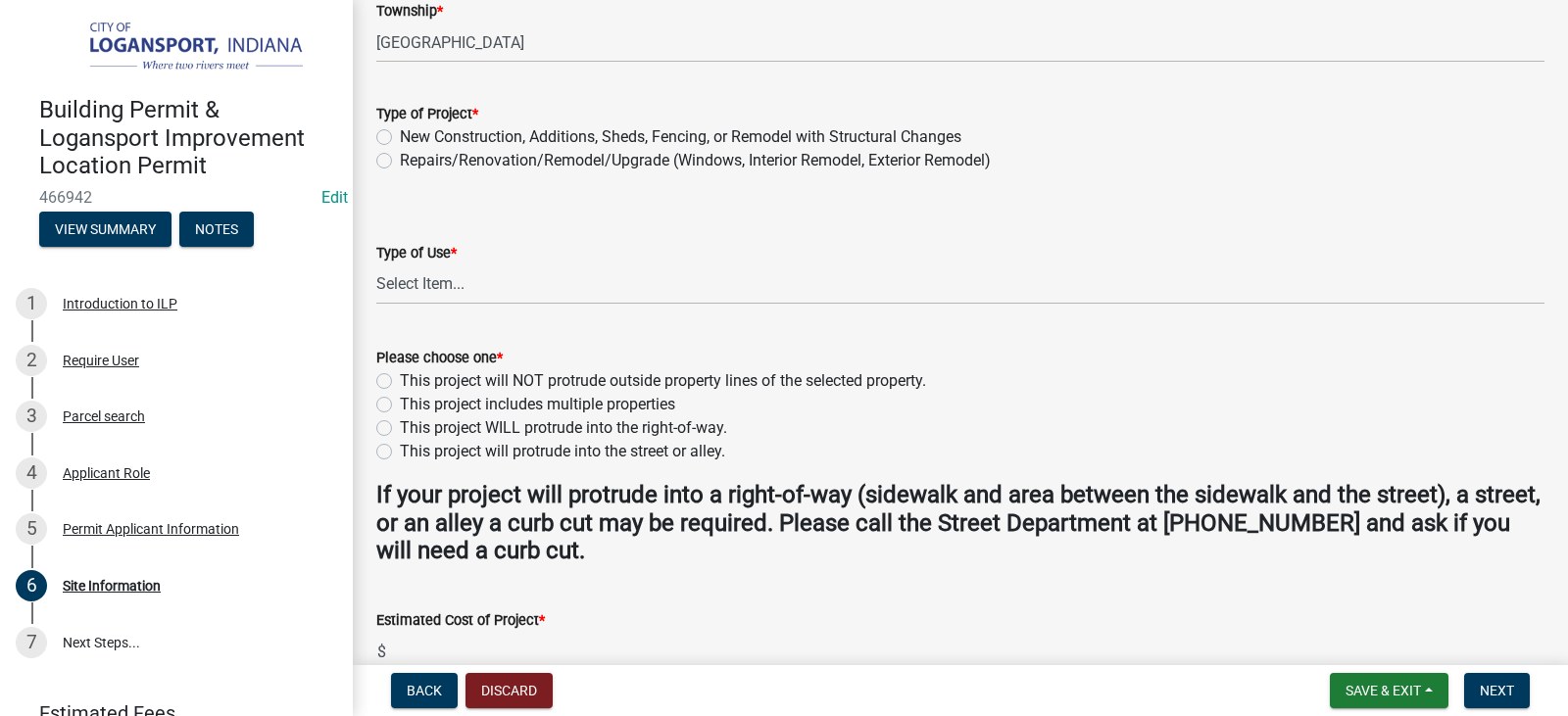
click at [400, 156] on label "Repairs/Renovation/Remodel/Upgrade (Windows, Interior Remodel, Exterior Remodel)" at bounding box center [695, 160] width 591 height 24
click at [400, 156] on input "Repairs/Renovation/Remodel/Upgrade (Windows, Interior Remodel, Exterior Remodel)" at bounding box center [406, 154] width 13 height 13
radio input "true"
click at [476, 288] on select "Select Item... Residential Commercial/Industrial Agricultural Public/Semi Public" at bounding box center [961, 284] width 1169 height 40
click at [377, 265] on select "Select Item... Residential Commercial/Industrial Agricultural Public/Semi Public" at bounding box center [961, 284] width 1169 height 40
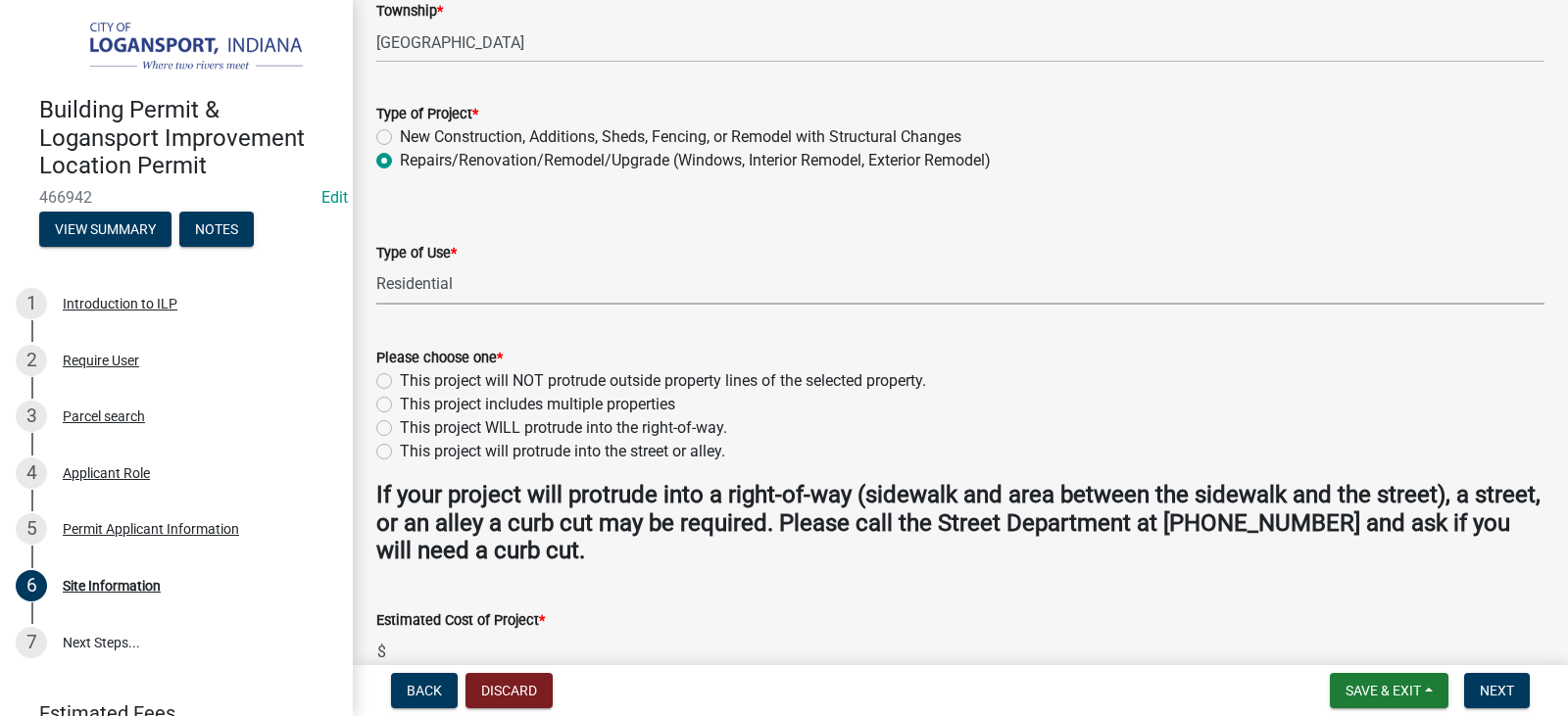
select select "62802869-e470-474a-8a4c-8dbe1ccdd5ac"
click at [400, 387] on label "This project will NOT protrude outside property lines of the selected property." at bounding box center [663, 382] width 526 height 24
click at [400, 383] on input "This project will NOT protrude outside property lines of the selected property." at bounding box center [406, 376] width 13 height 13
radio input "true"
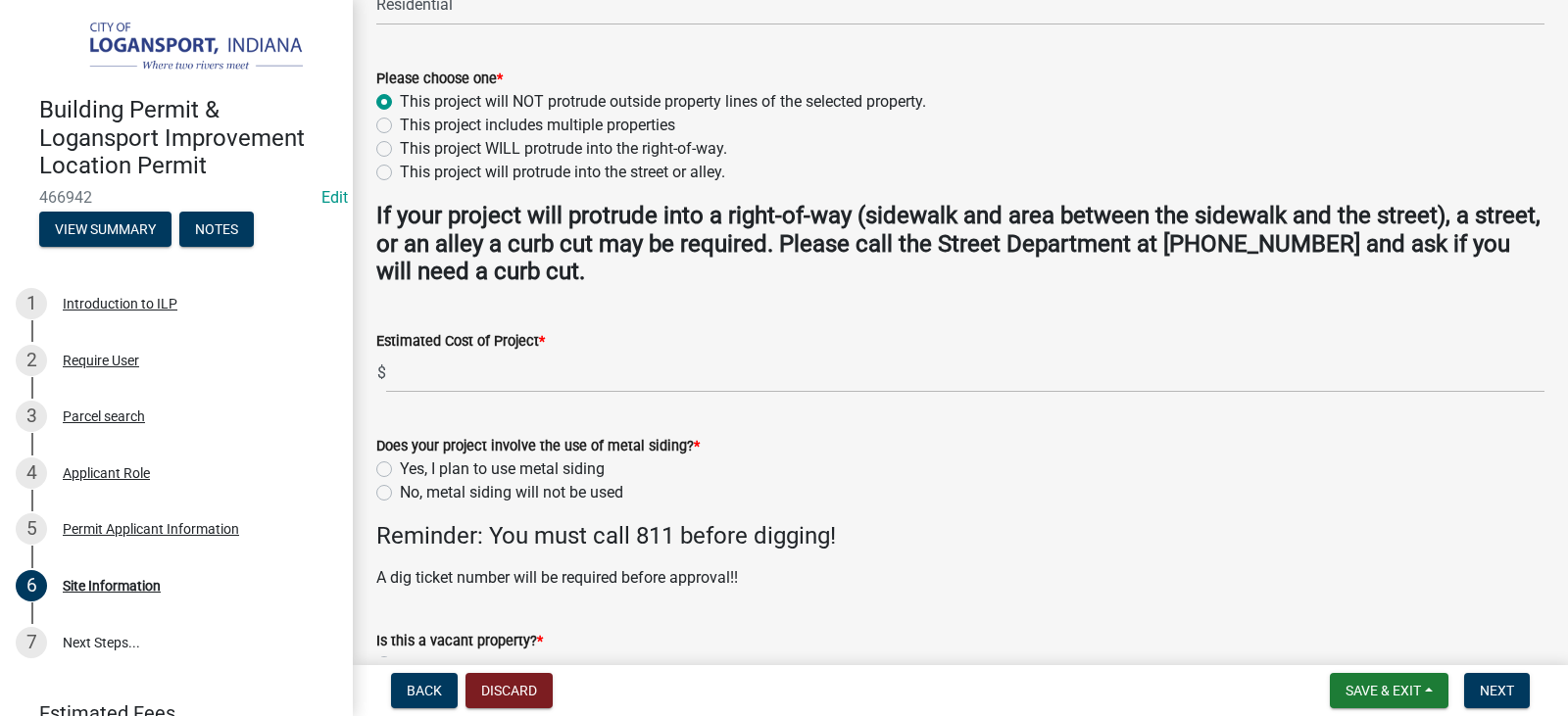
scroll to position [588, 0]
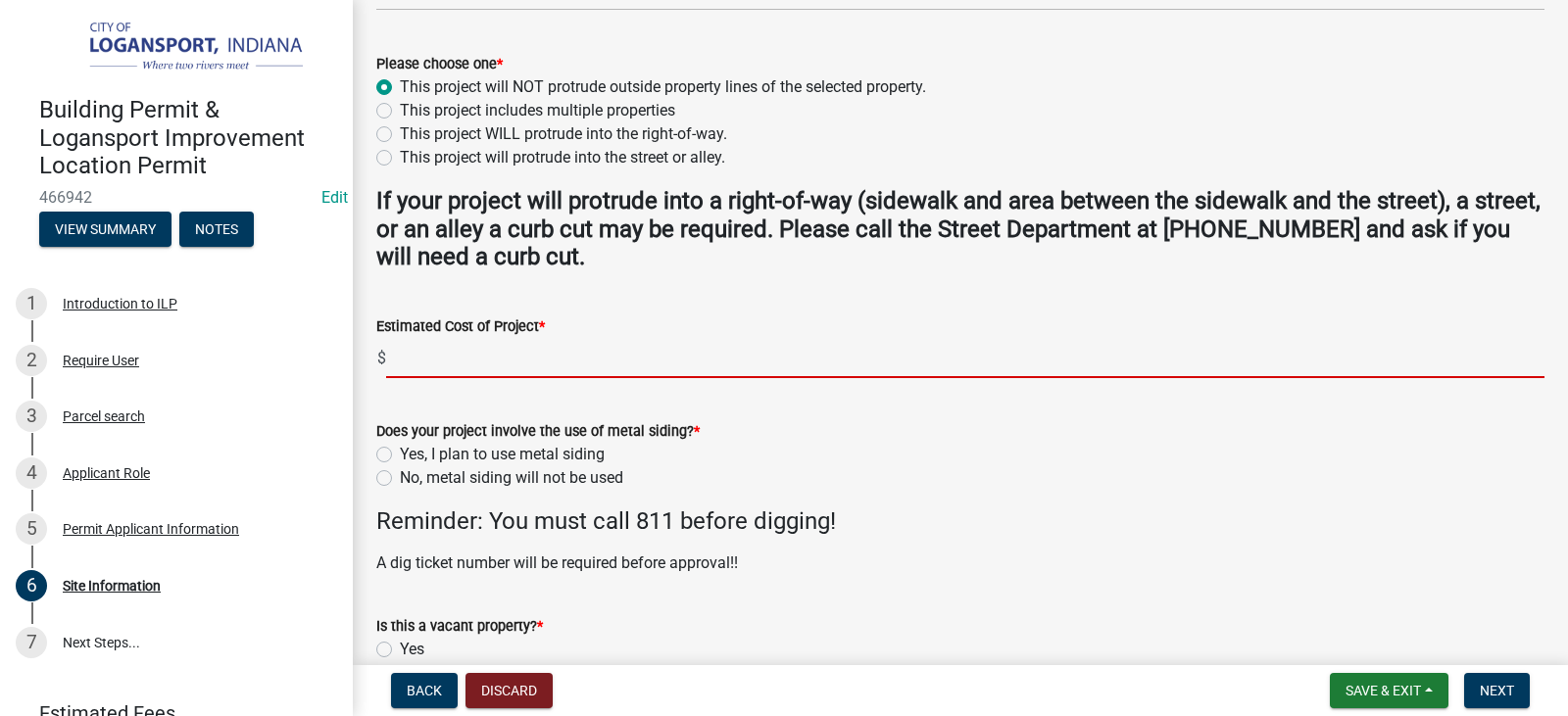
click at [452, 360] on input "text" at bounding box center [966, 358] width 1159 height 40
type input "35000"
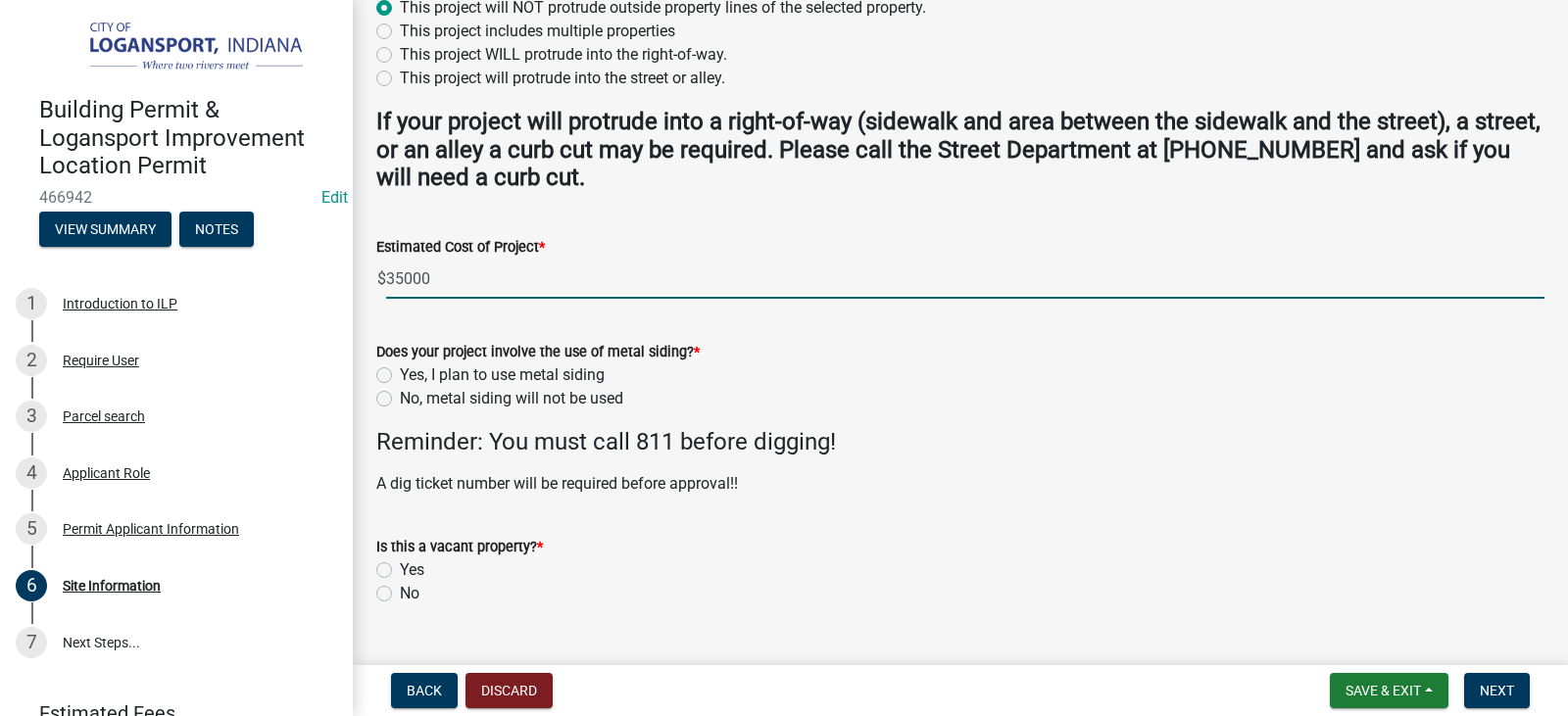
scroll to position [709, 0]
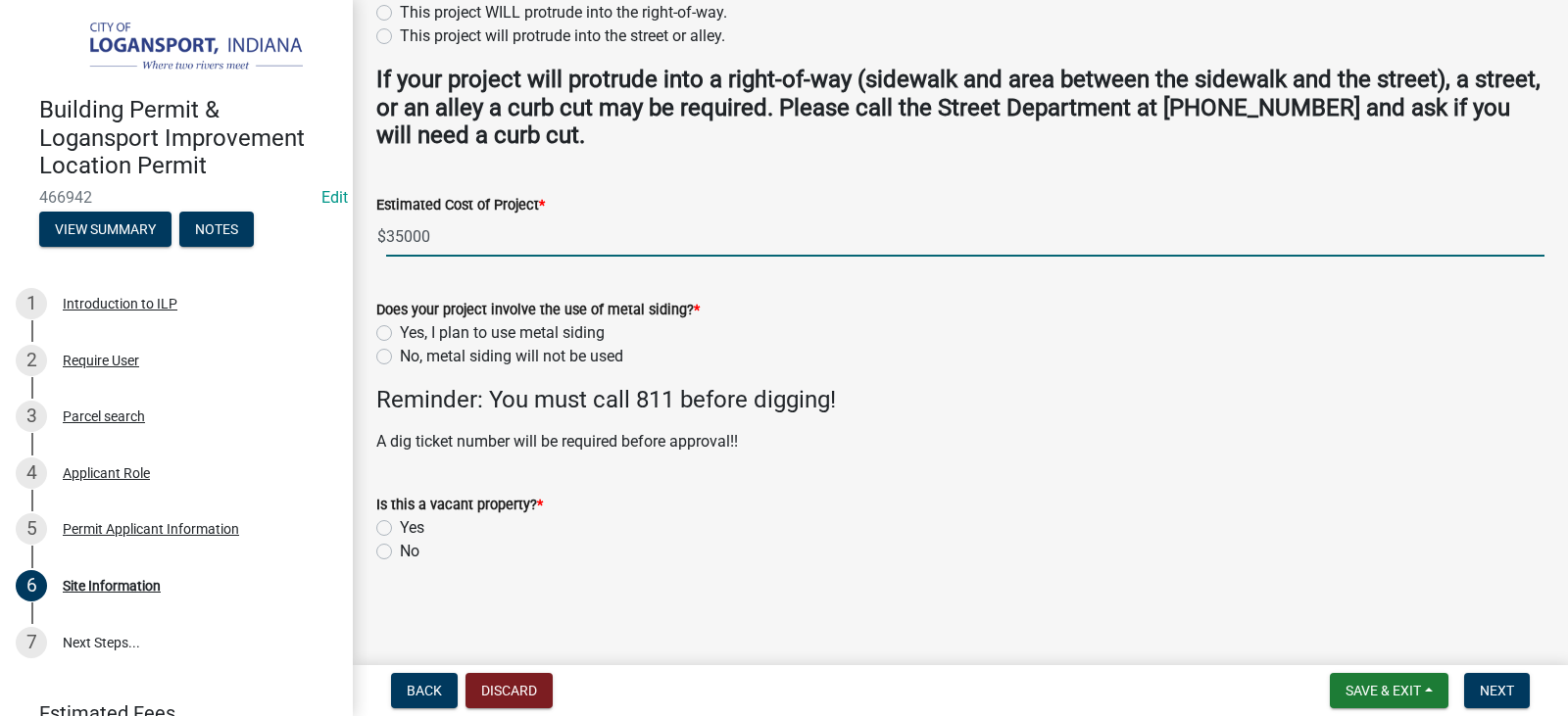
click at [400, 360] on label "No, metal siding will not be used" at bounding box center [512, 357] width 223 height 24
click at [400, 358] on input "No, metal siding will not be used" at bounding box center [406, 351] width 13 height 13
radio input "true"
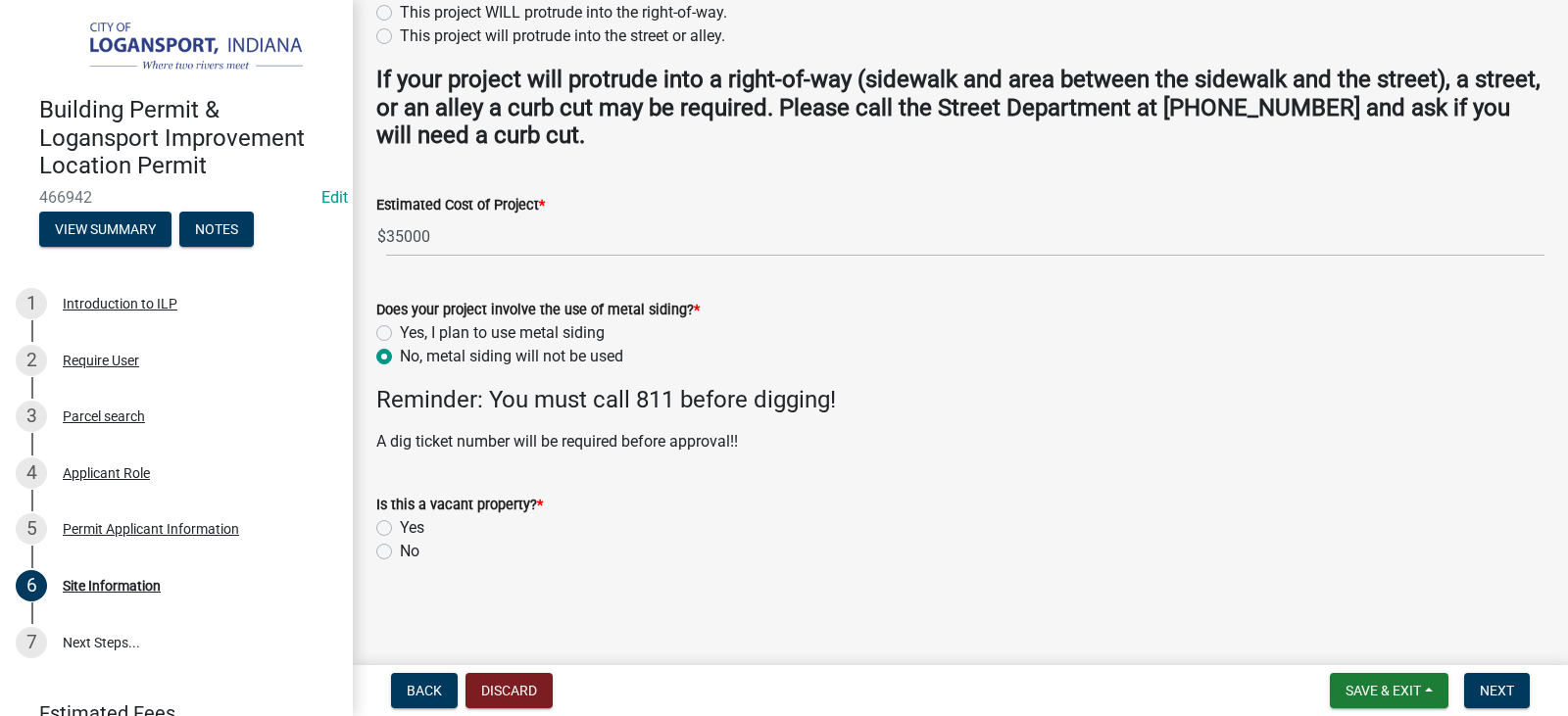
click at [400, 551] on label "No" at bounding box center [410, 552] width 20 height 24
click at [400, 551] on input "No" at bounding box center [406, 546] width 13 height 13
radio input "true"
click at [1505, 695] on span "Next" at bounding box center [1497, 690] width 34 height 16
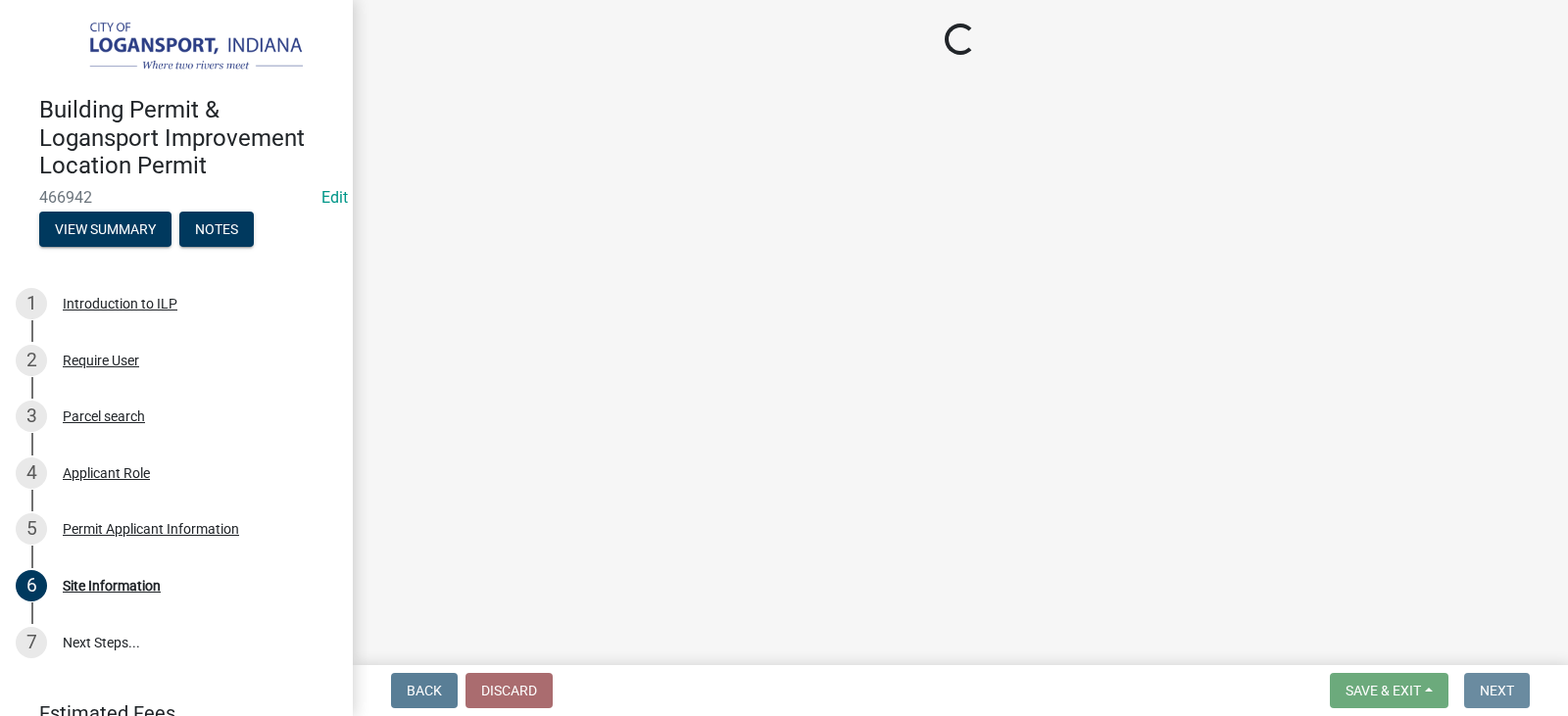
scroll to position [0, 0]
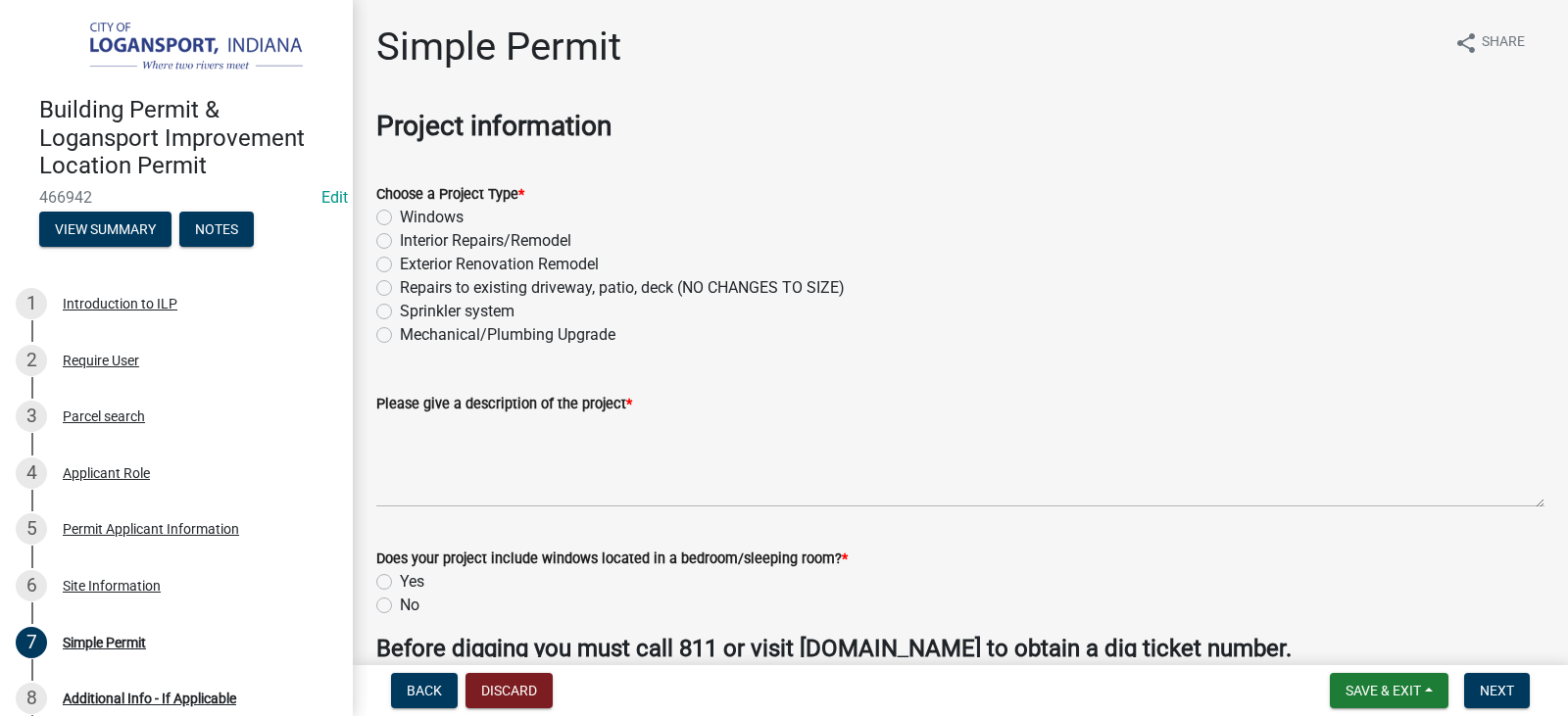
click at [400, 214] on label "Windows" at bounding box center [432, 217] width 64 height 24
click at [400, 214] on input "Windows" at bounding box center [406, 211] width 13 height 13
radio input "true"
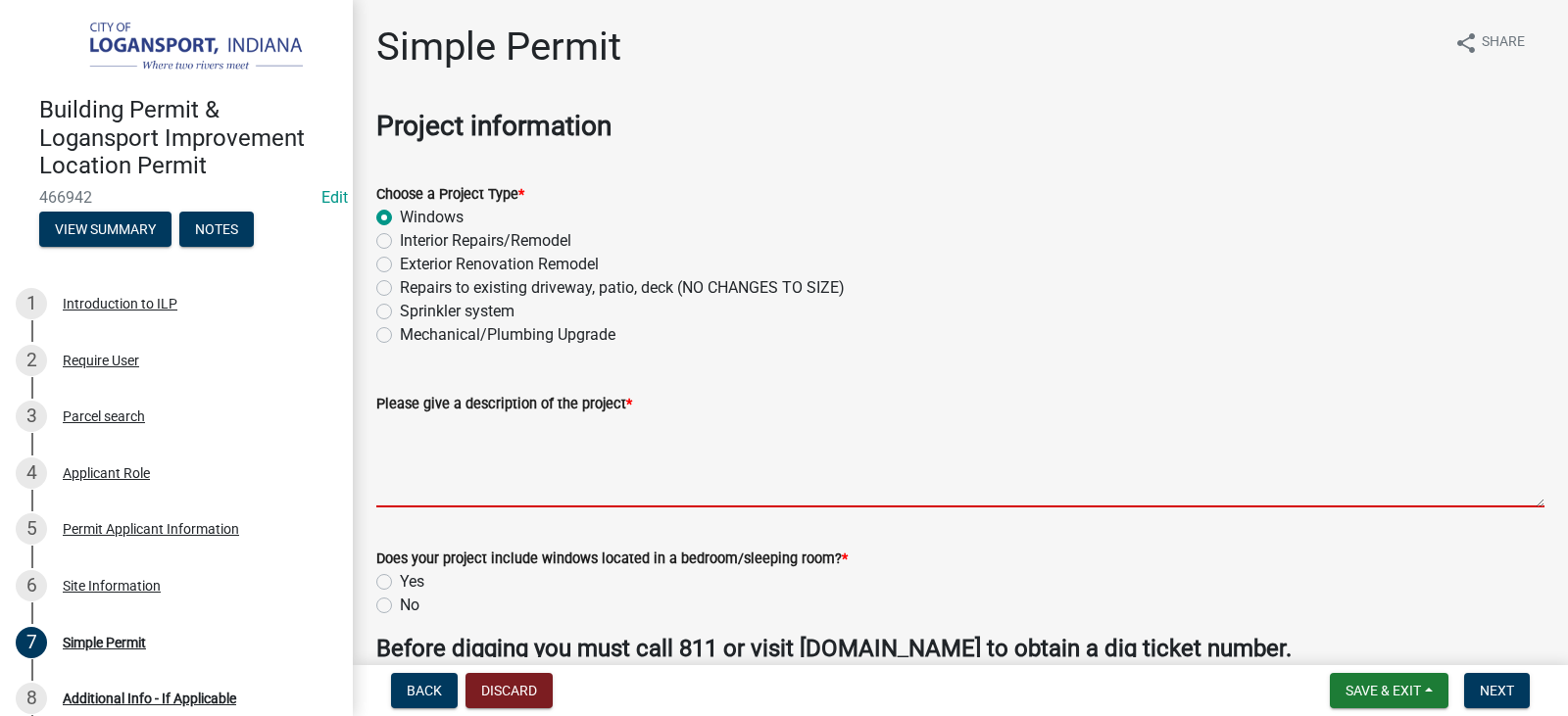
click at [537, 450] on textarea "Please give a description of the project *" at bounding box center [961, 461] width 1169 height 92
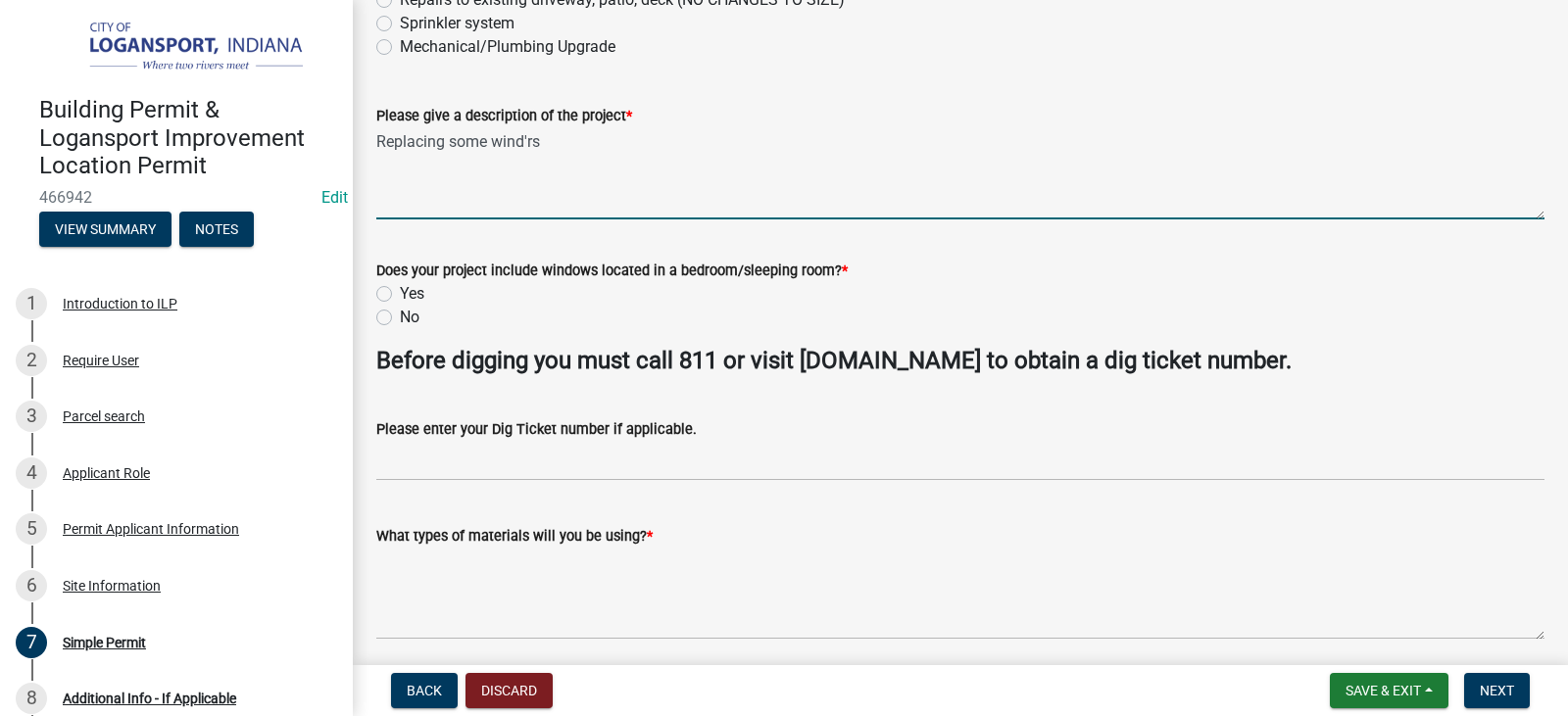
scroll to position [294, 0]
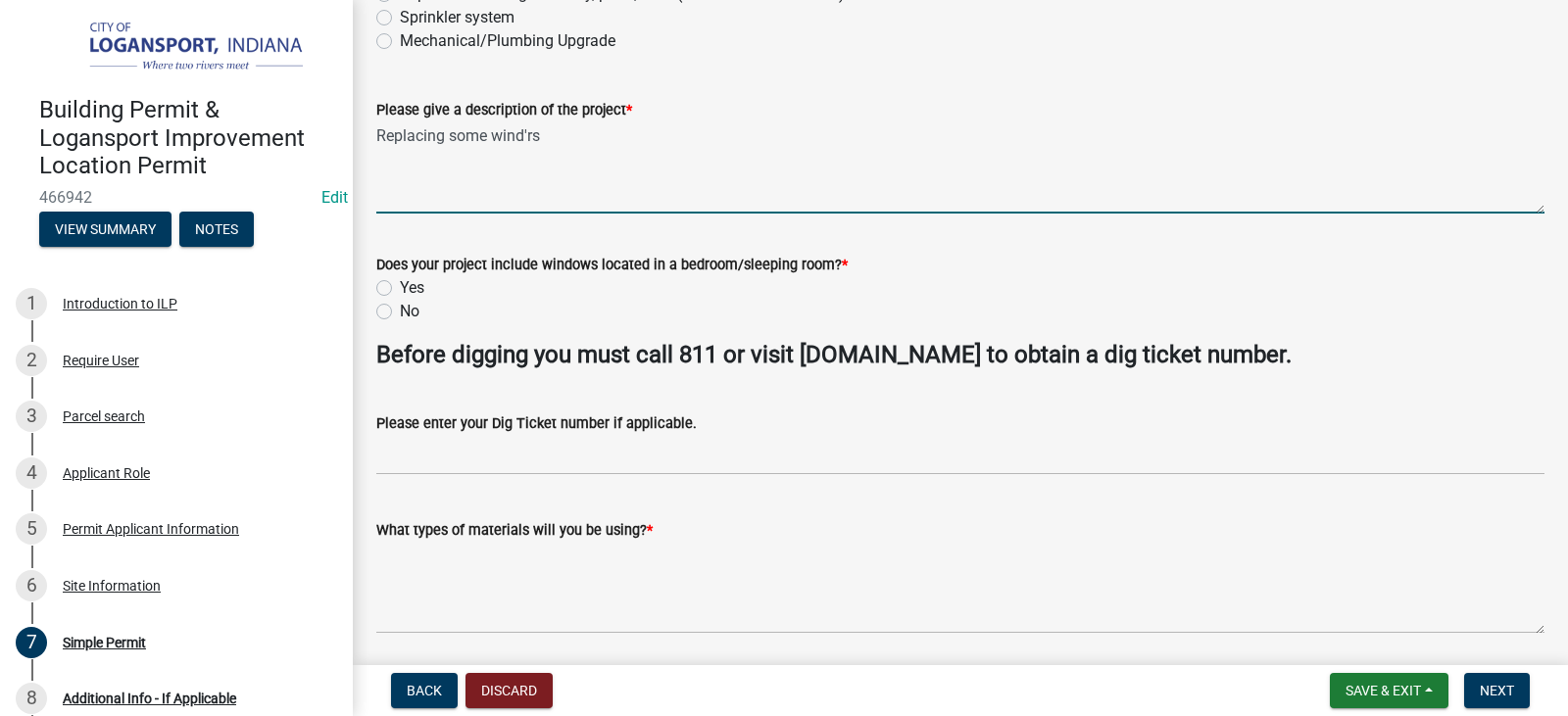
type textarea "Replacing some wind'rs"
click at [400, 286] on label "Yes" at bounding box center [412, 288] width 25 height 24
click at [400, 286] on input "Yes" at bounding box center [406, 282] width 13 height 13
radio input "true"
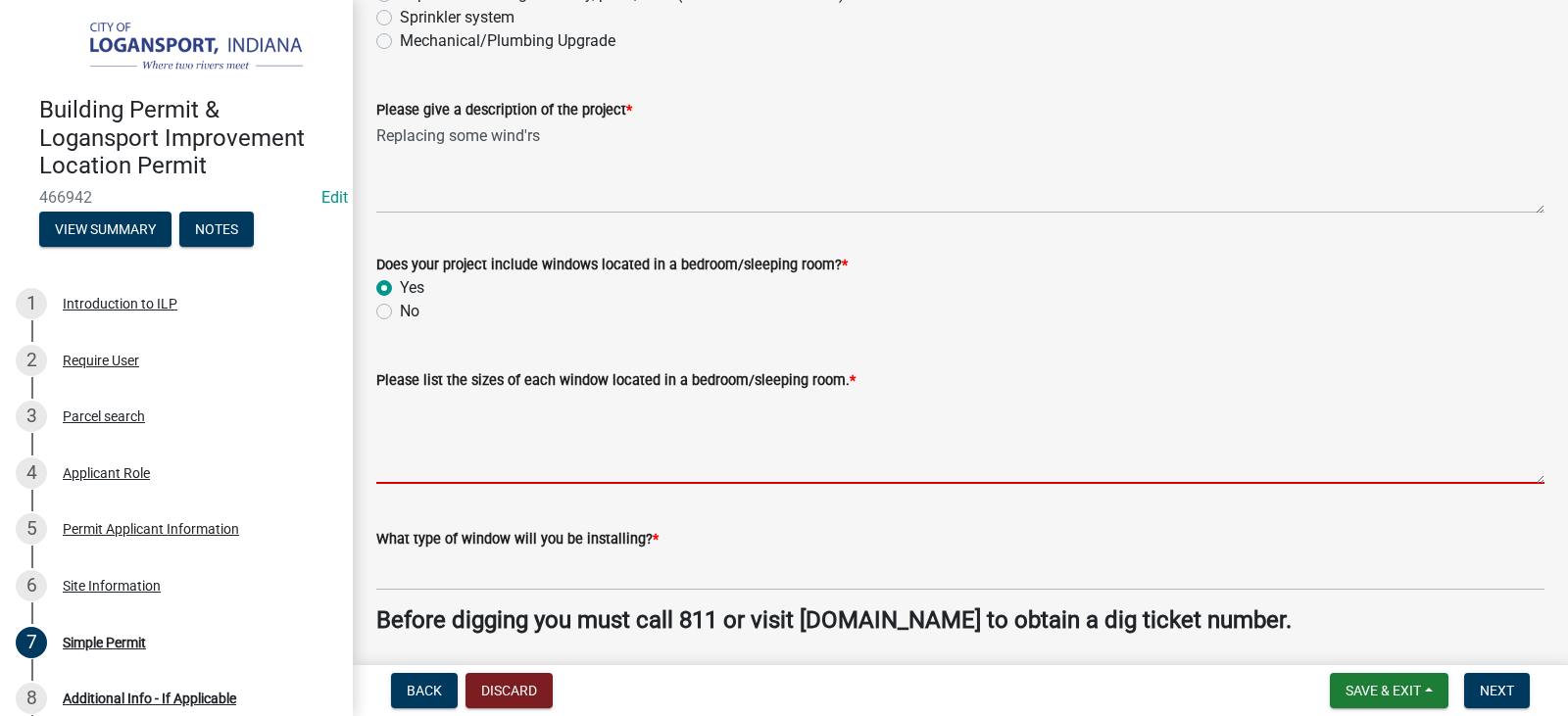
click at [612, 433] on textarea "Please list the sizes of each window located in a bedroom/sleeping room. *" at bounding box center [961, 439] width 1169 height 92
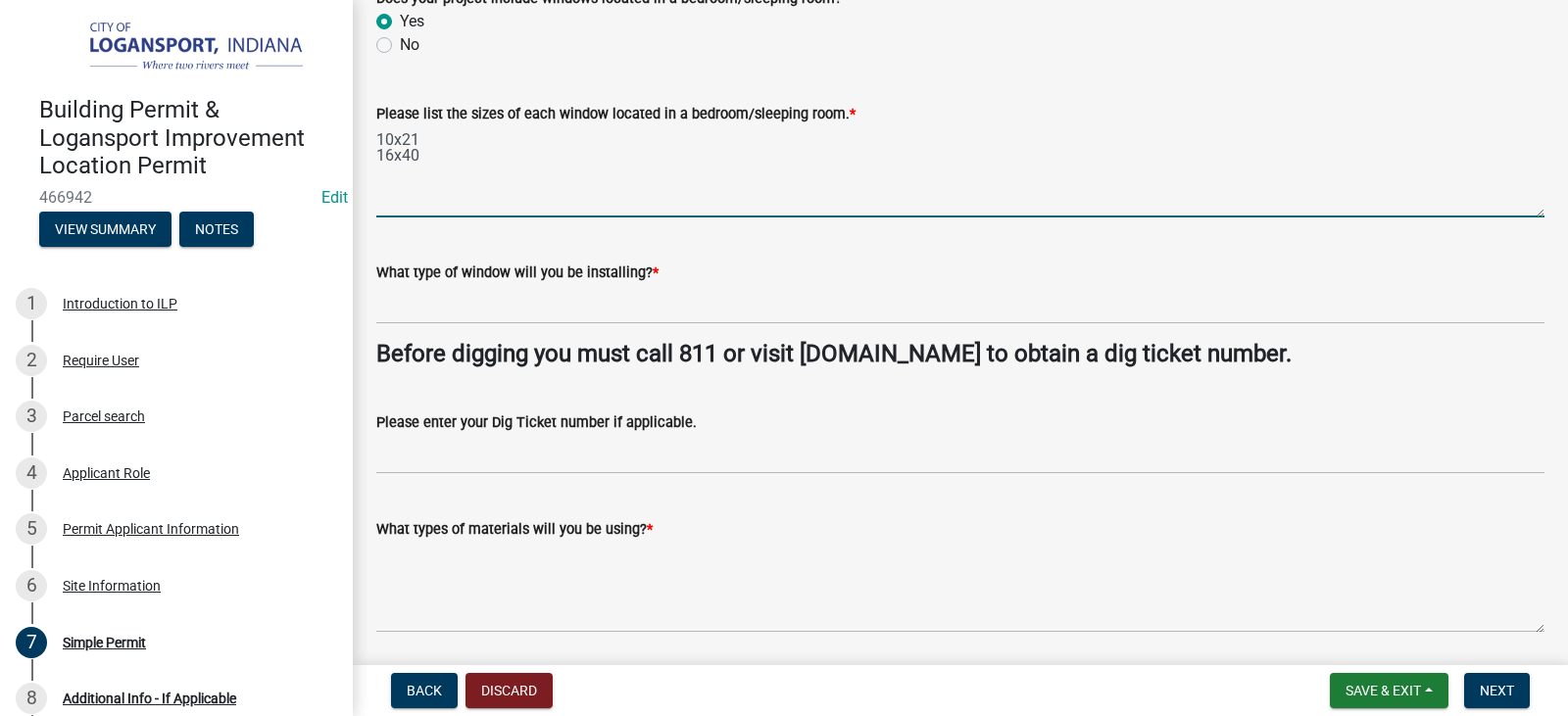
scroll to position [588, 0]
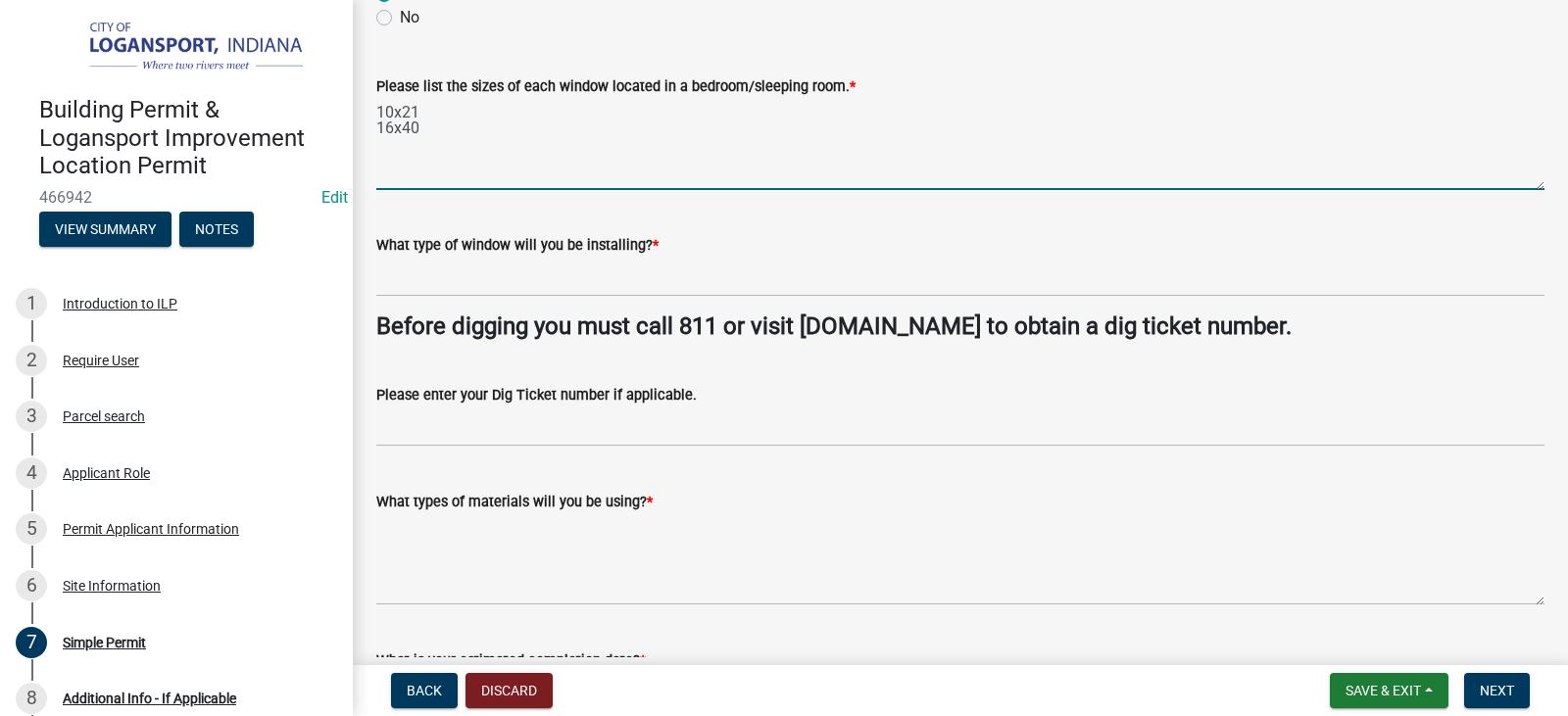
type textarea "10x21 16x40"
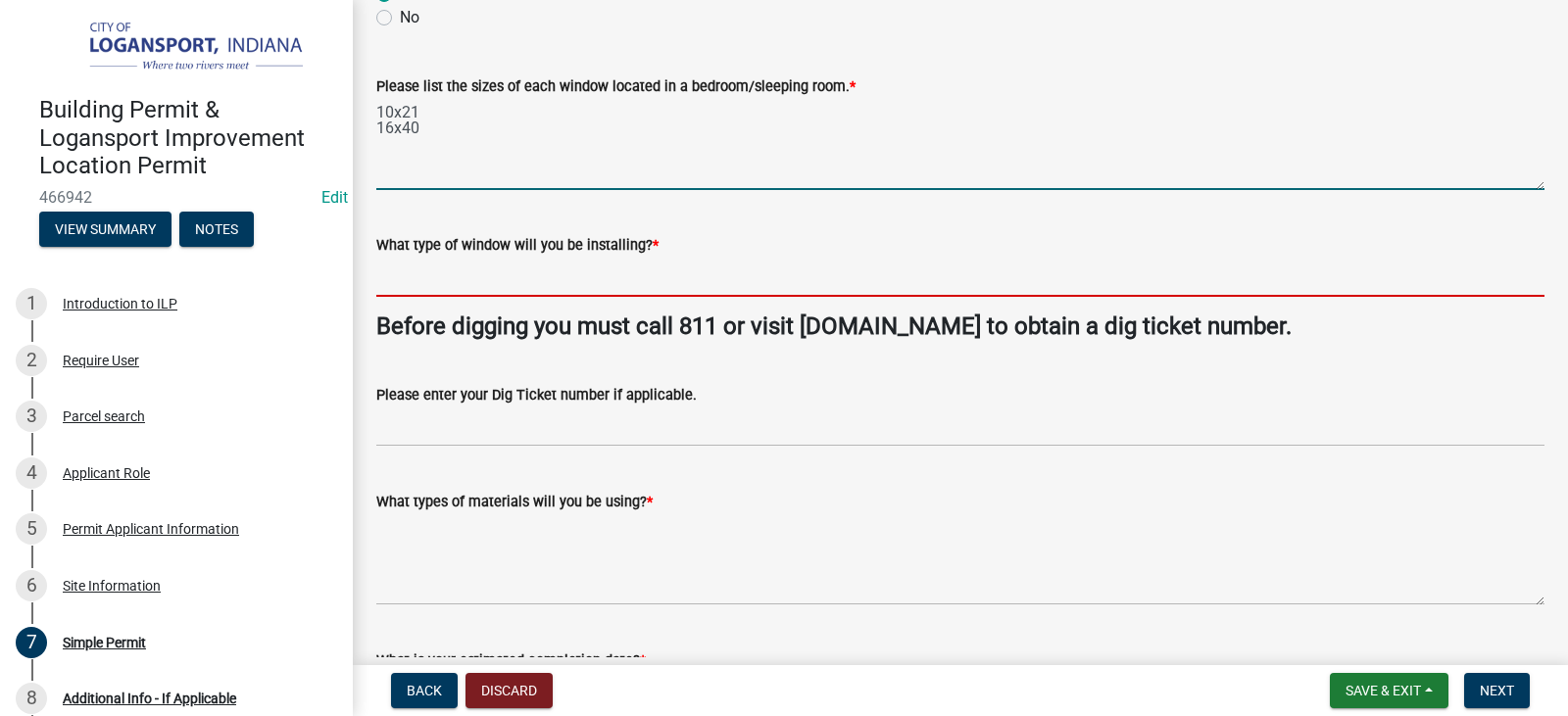
click at [568, 271] on input "What type of window will you be installing? *" at bounding box center [961, 276] width 1169 height 40
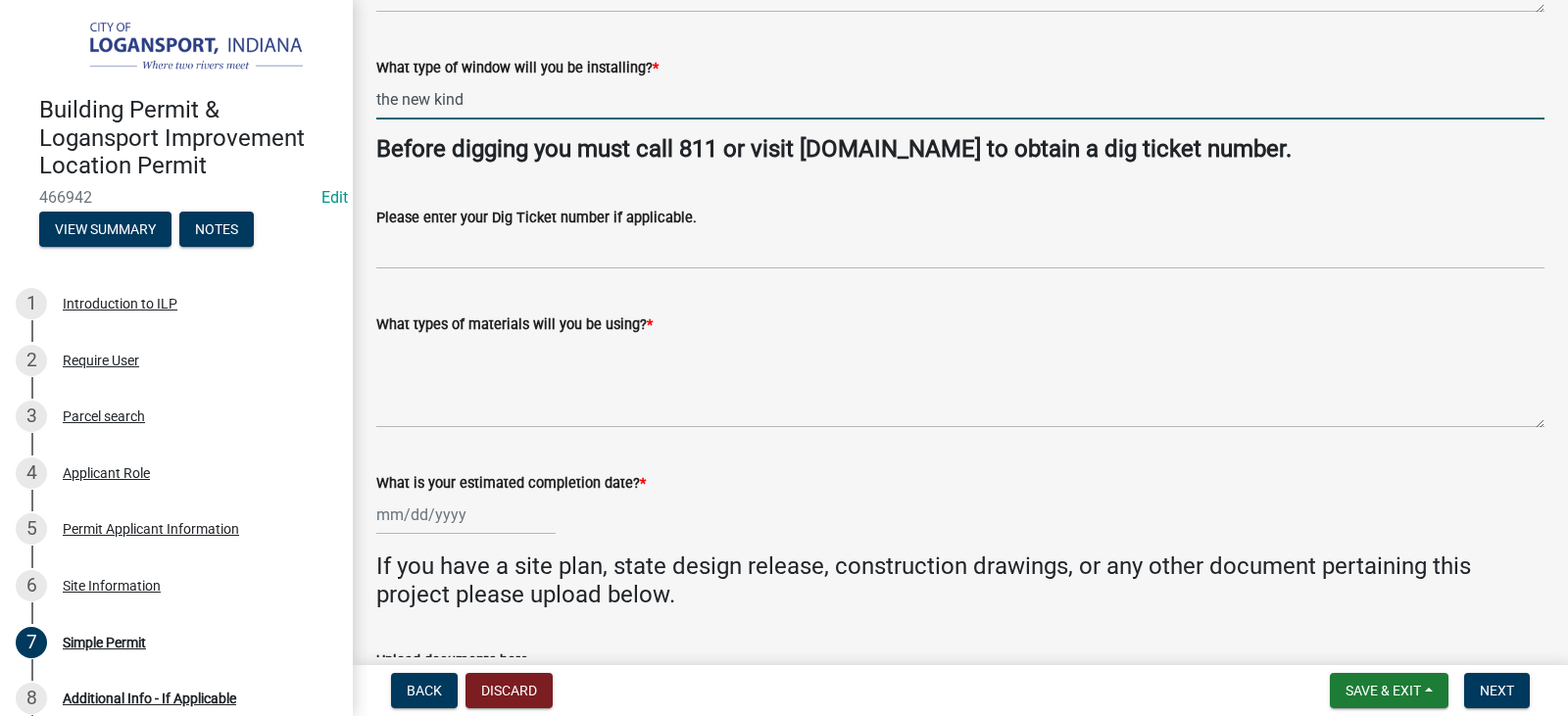
scroll to position [882, 0]
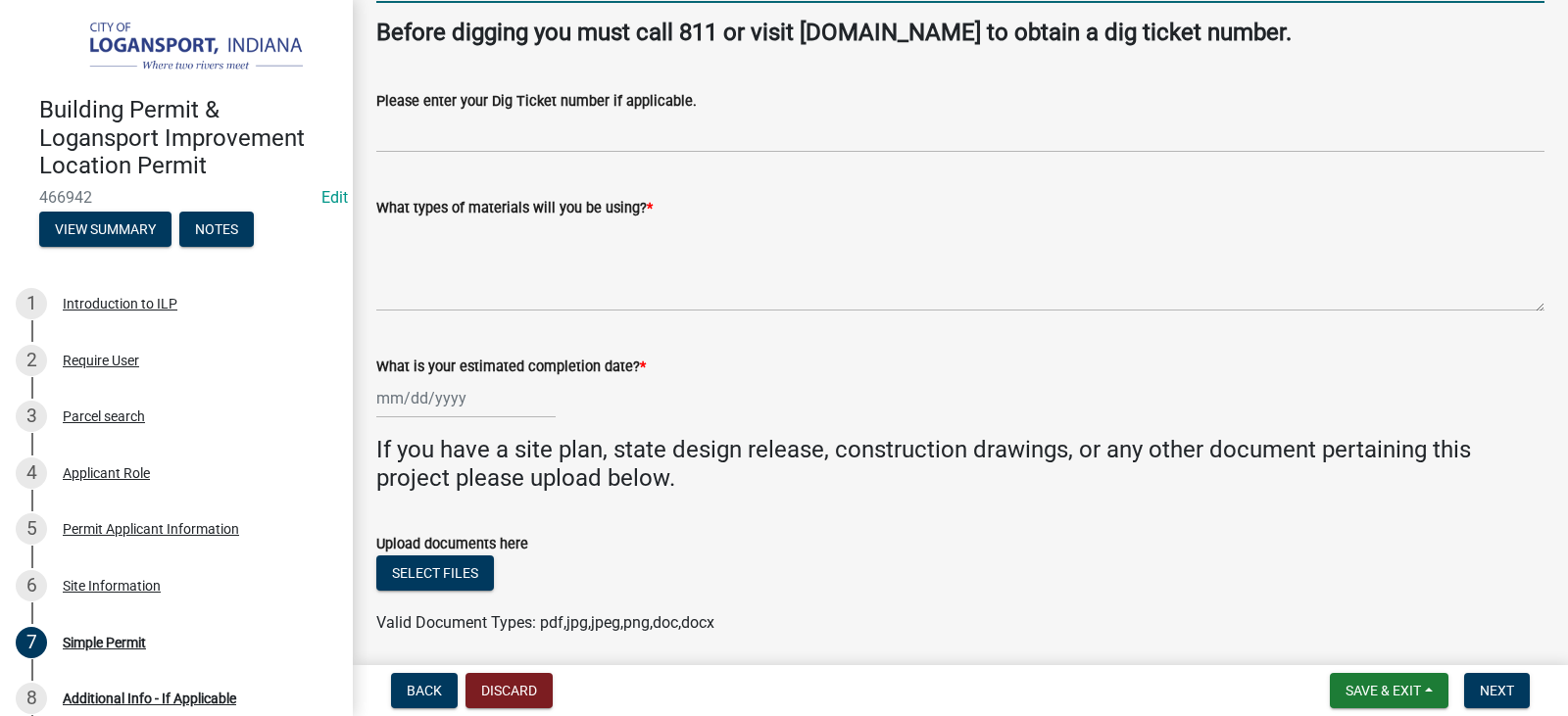
type input "the new kind"
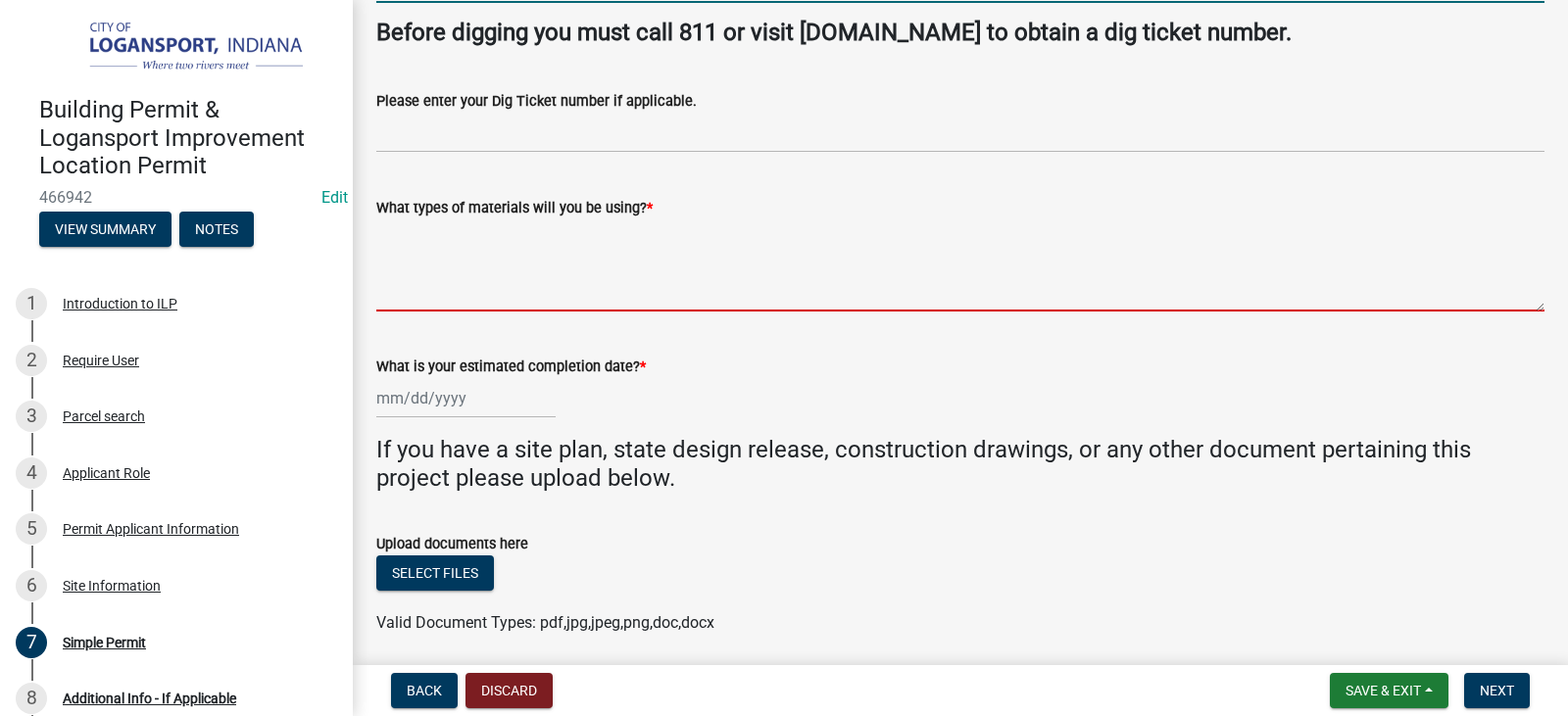
click at [592, 232] on textarea "What types of materials will you be using? *" at bounding box center [961, 266] width 1169 height 92
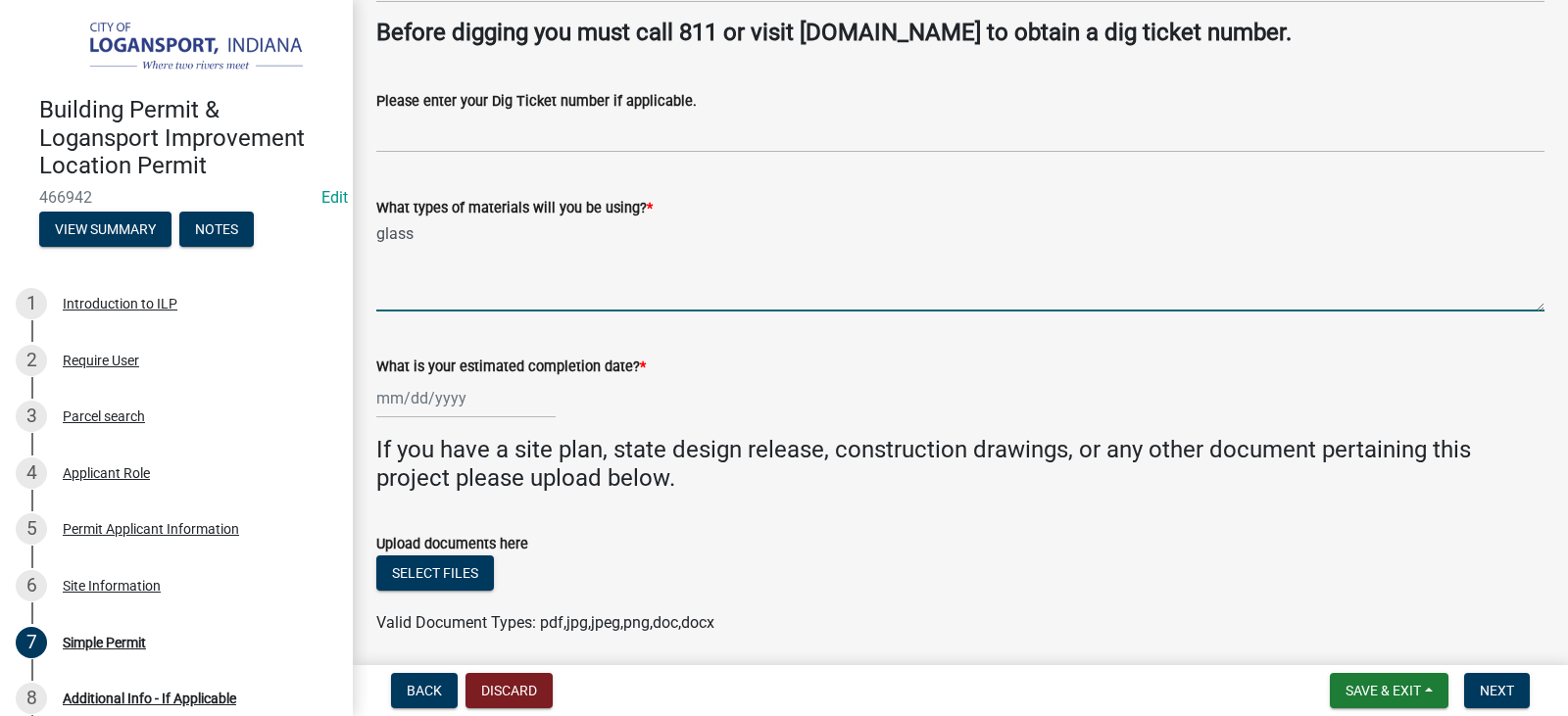
type textarea "glass"
click at [533, 398] on div at bounding box center [466, 398] width 179 height 40
select select "8"
select select "2025"
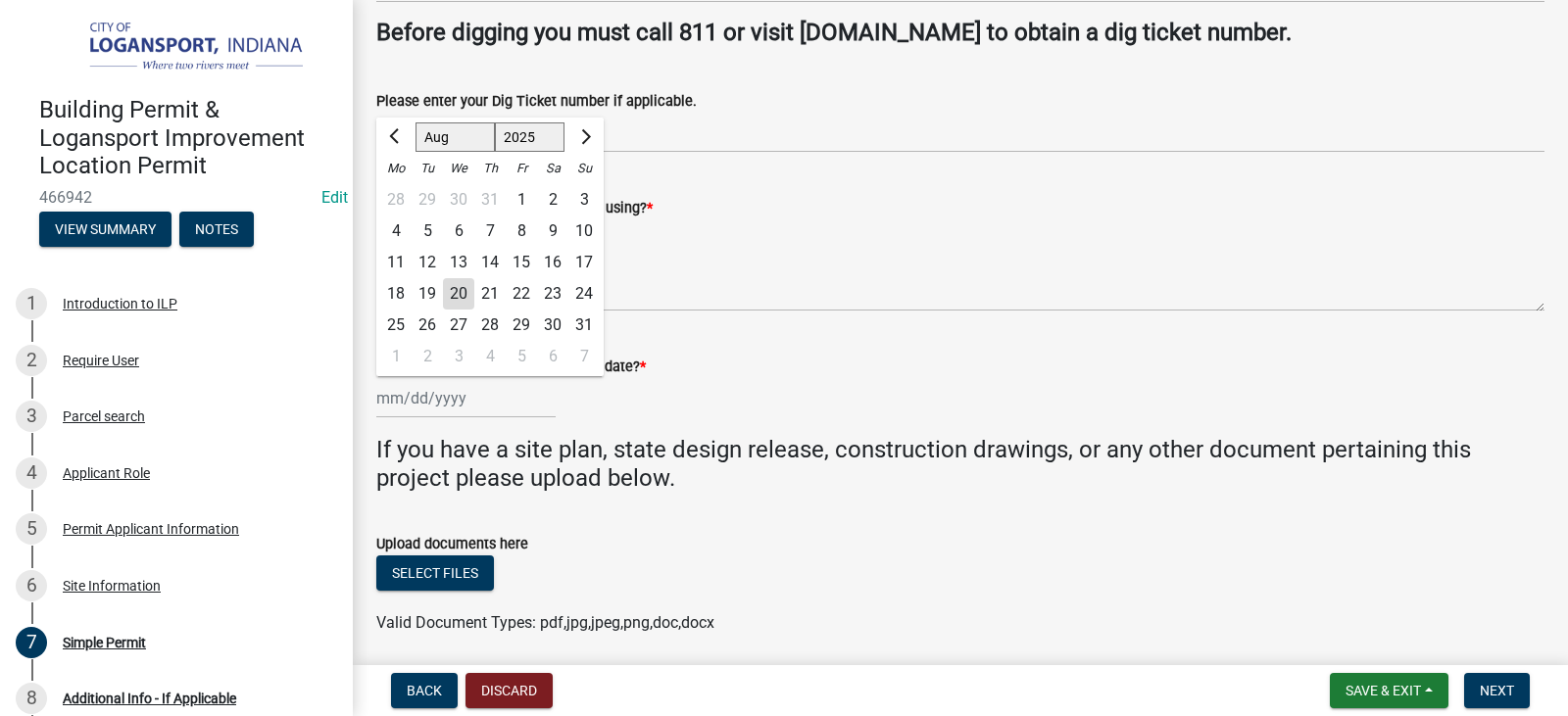
click at [455, 289] on div "20" at bounding box center [458, 294] width 31 height 31
type input "[DATE]"
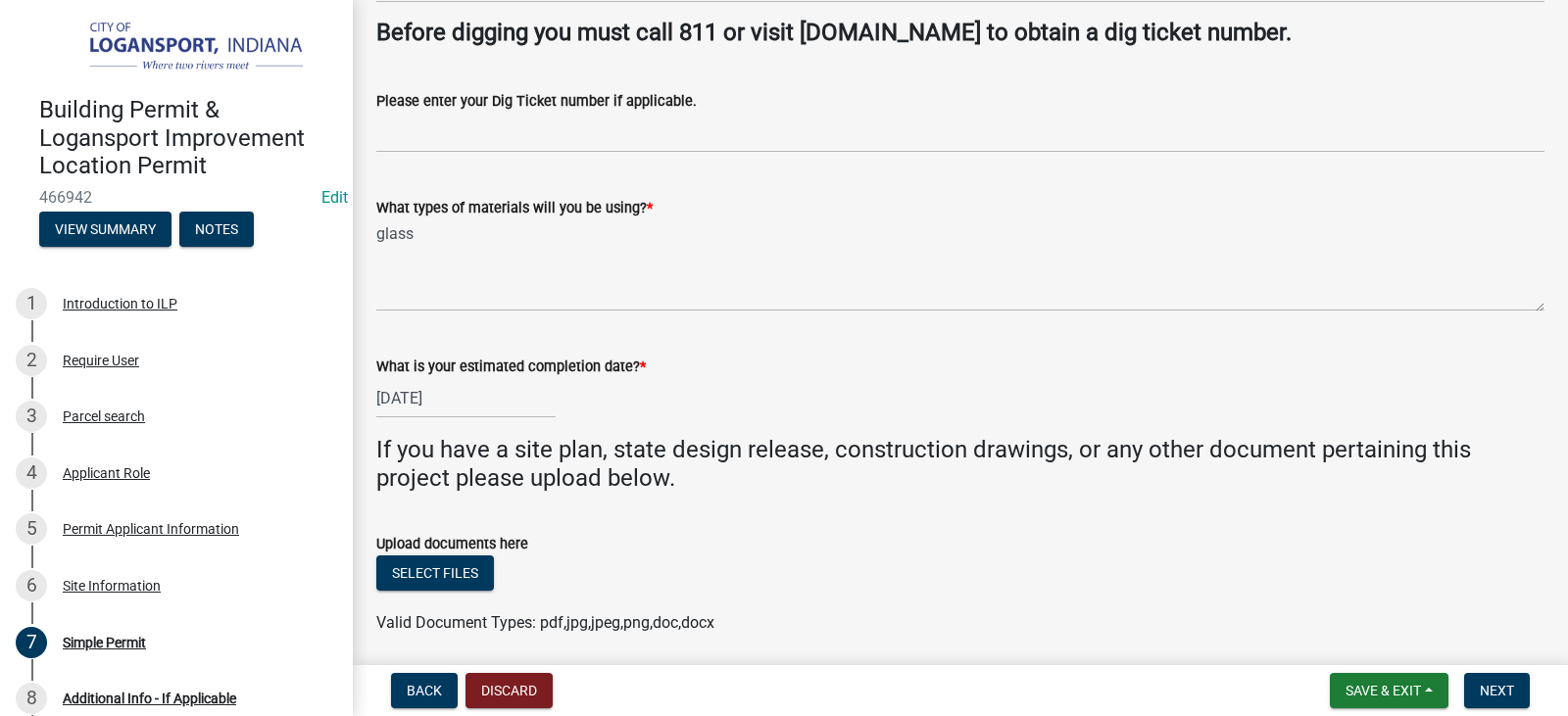
scroll to position [953, 0]
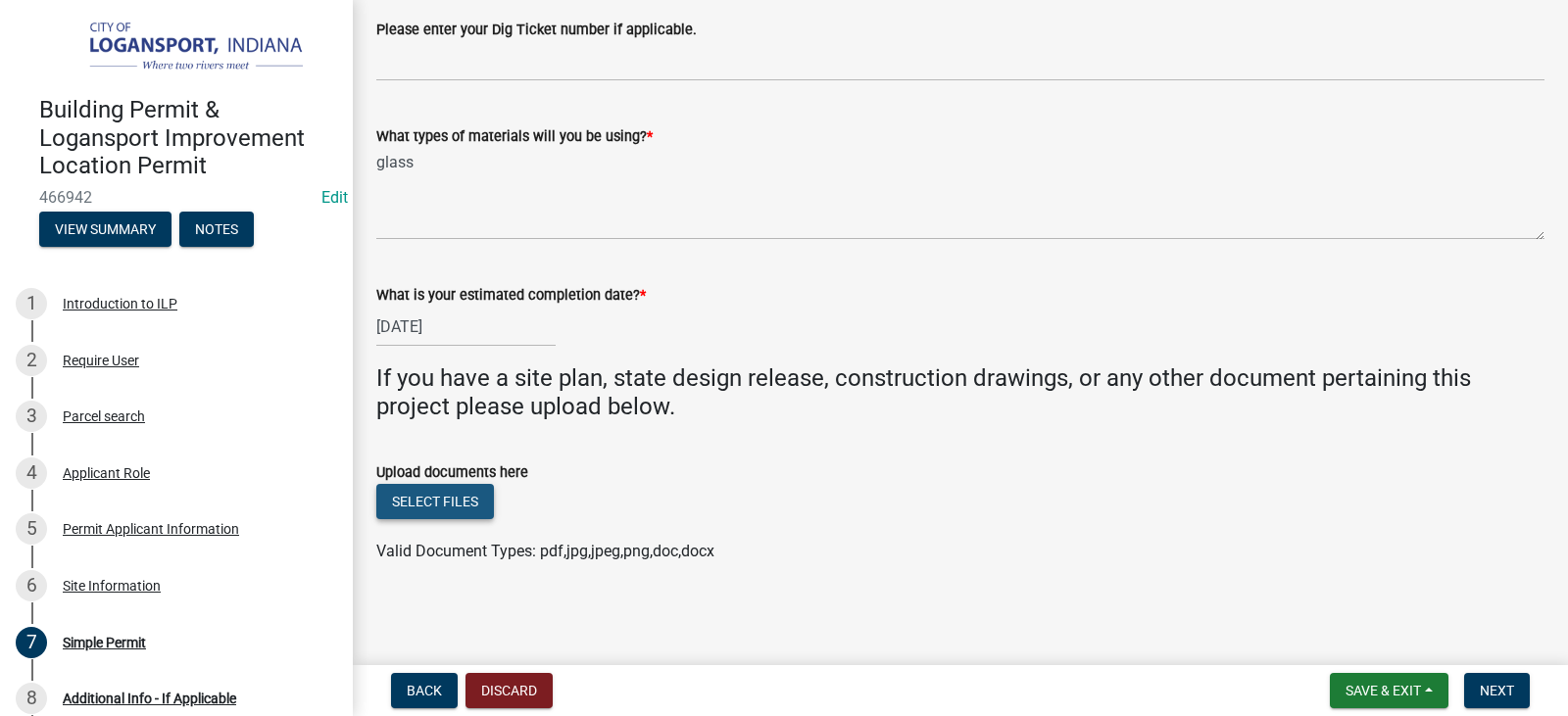
click at [405, 488] on button "Select files" at bounding box center [436, 502] width 118 height 35
click at [465, 510] on button "Select files" at bounding box center [436, 502] width 118 height 35
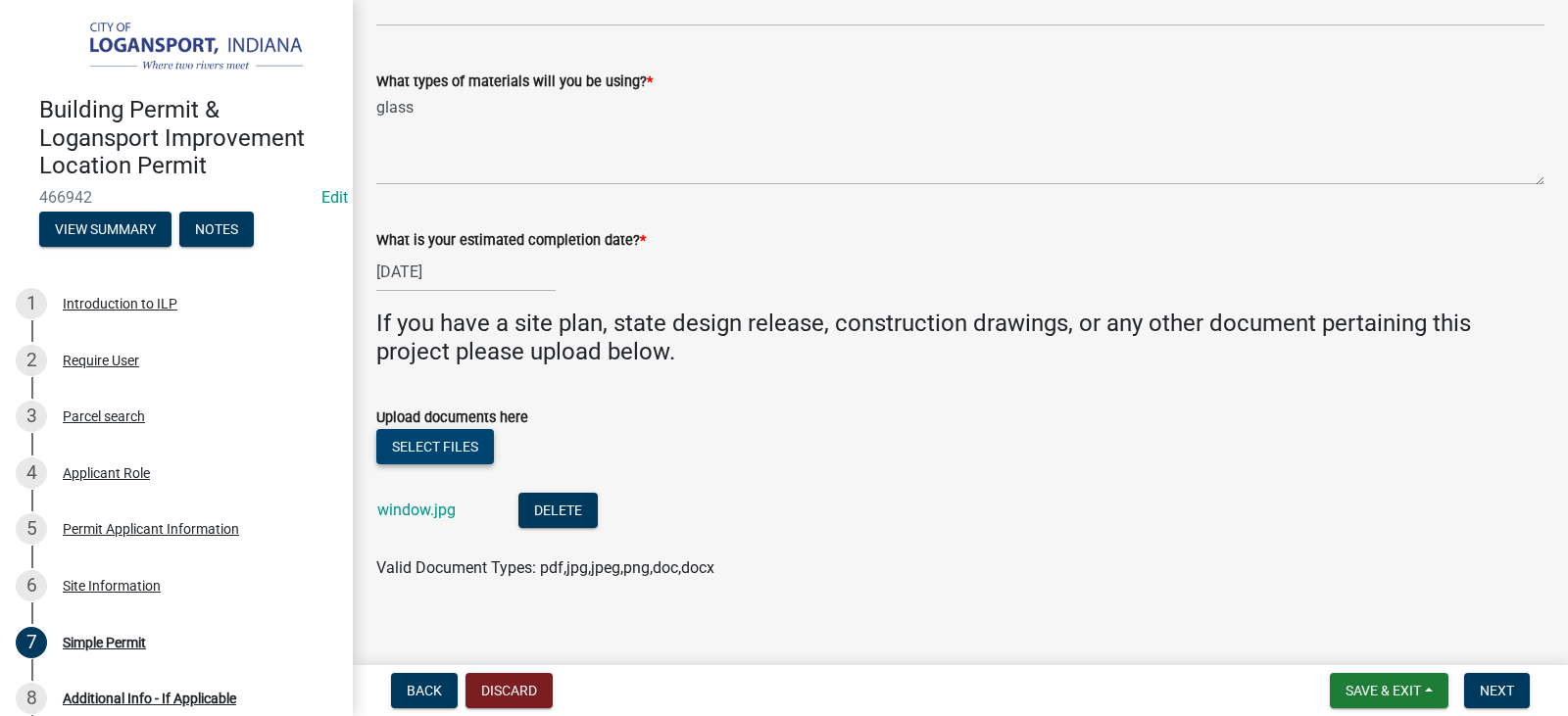
scroll to position [1025, 0]
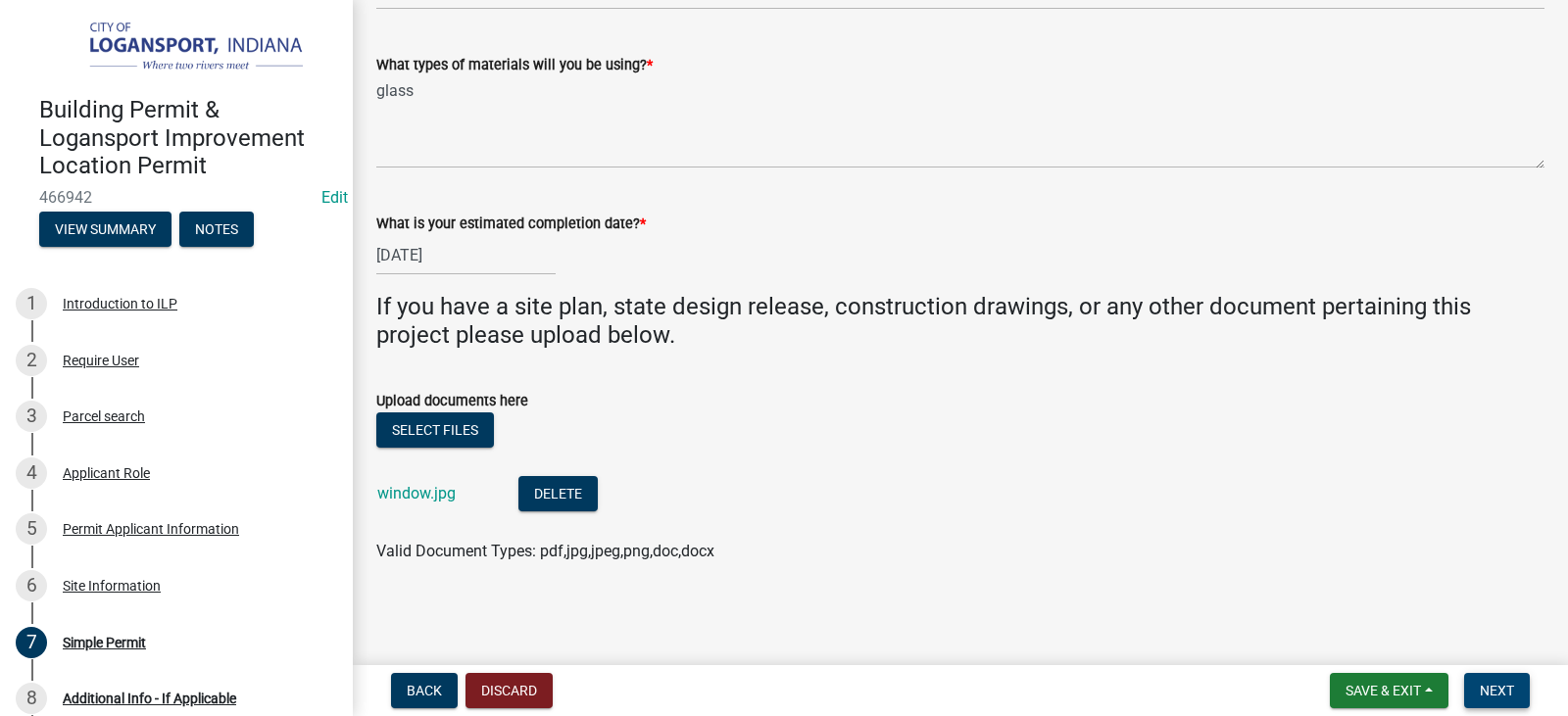
click at [1508, 681] on button "Next" at bounding box center [1497, 691] width 66 height 35
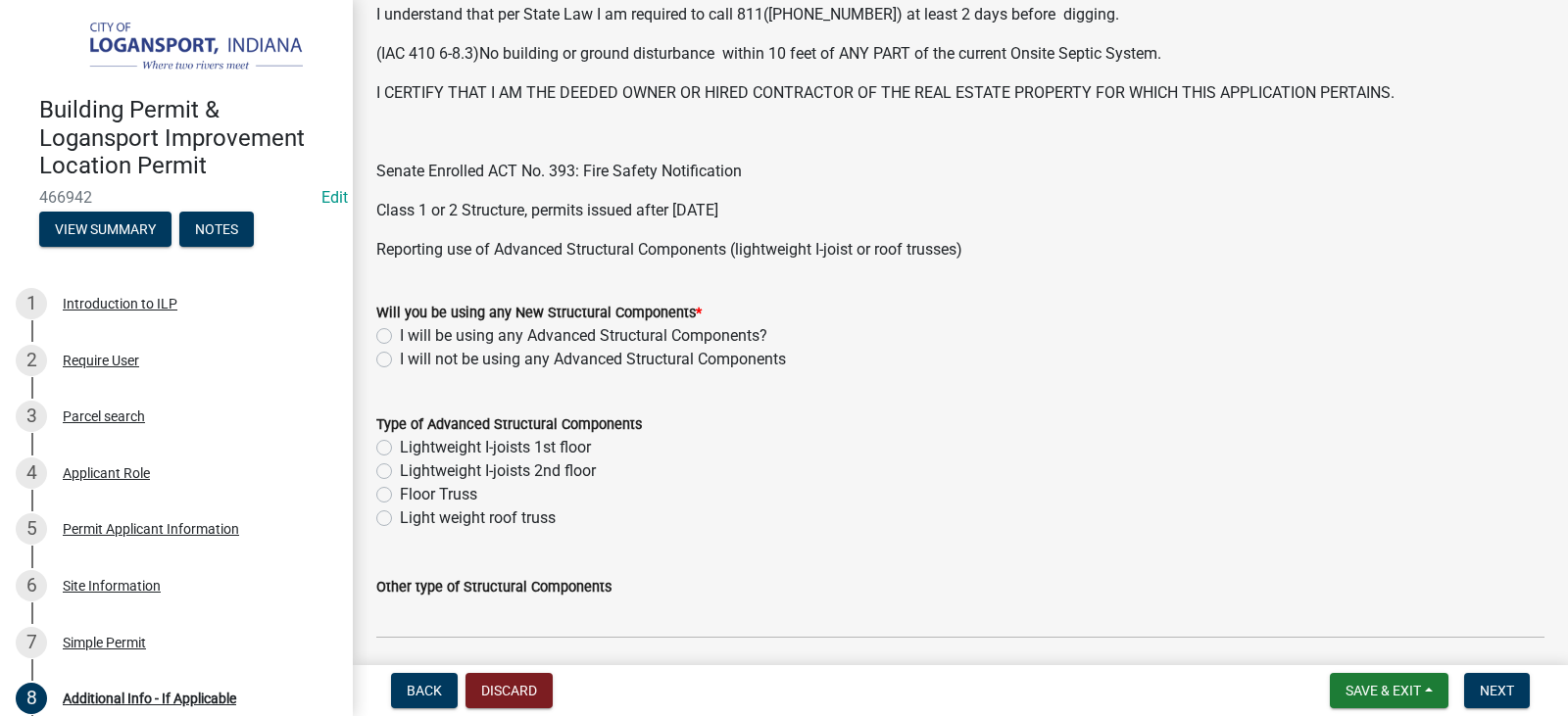
scroll to position [882, 0]
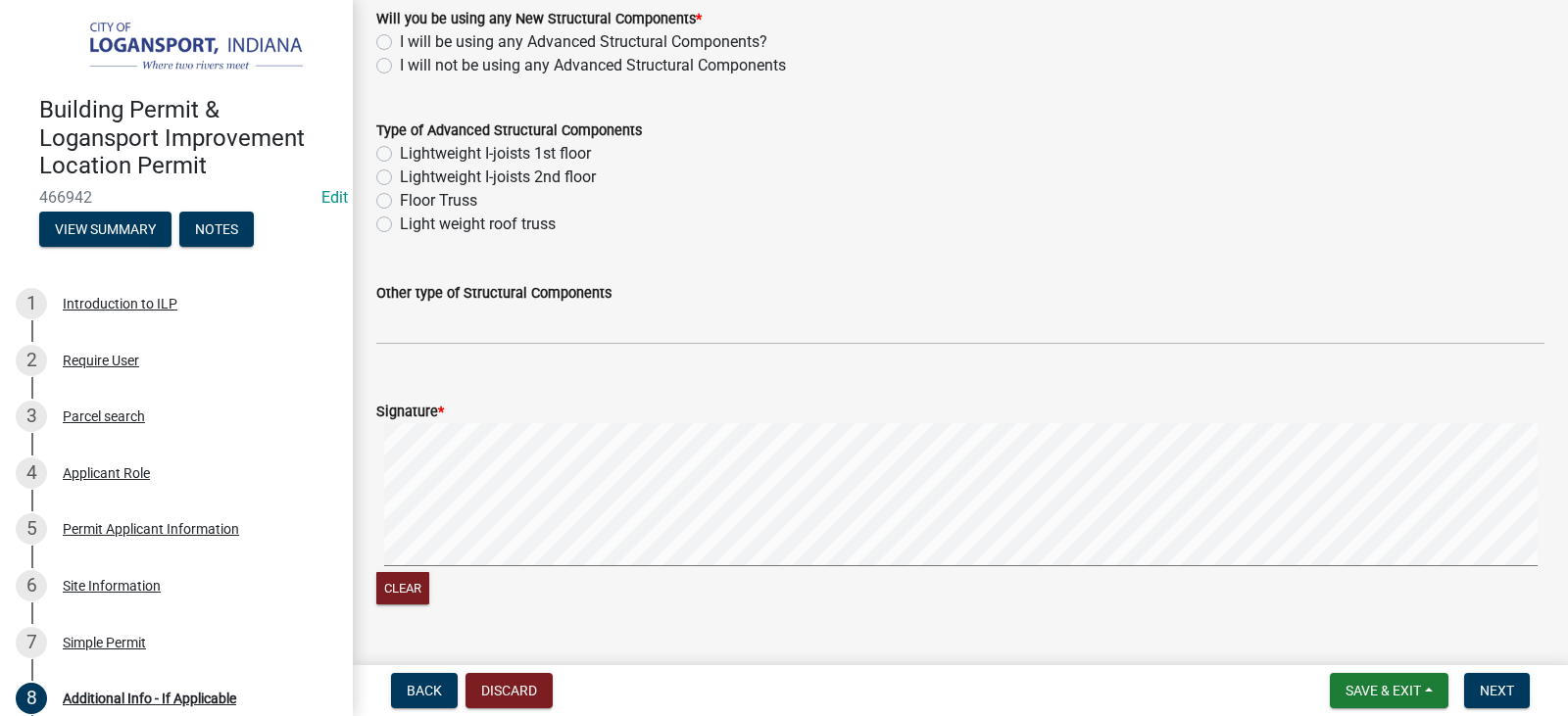
click at [400, 67] on label "I will not be using any Advanced Structural Components" at bounding box center [593, 66] width 387 height 24
click at [400, 67] on input "I will not be using any Advanced Structural Components" at bounding box center [406, 60] width 13 height 13
radio input "true"
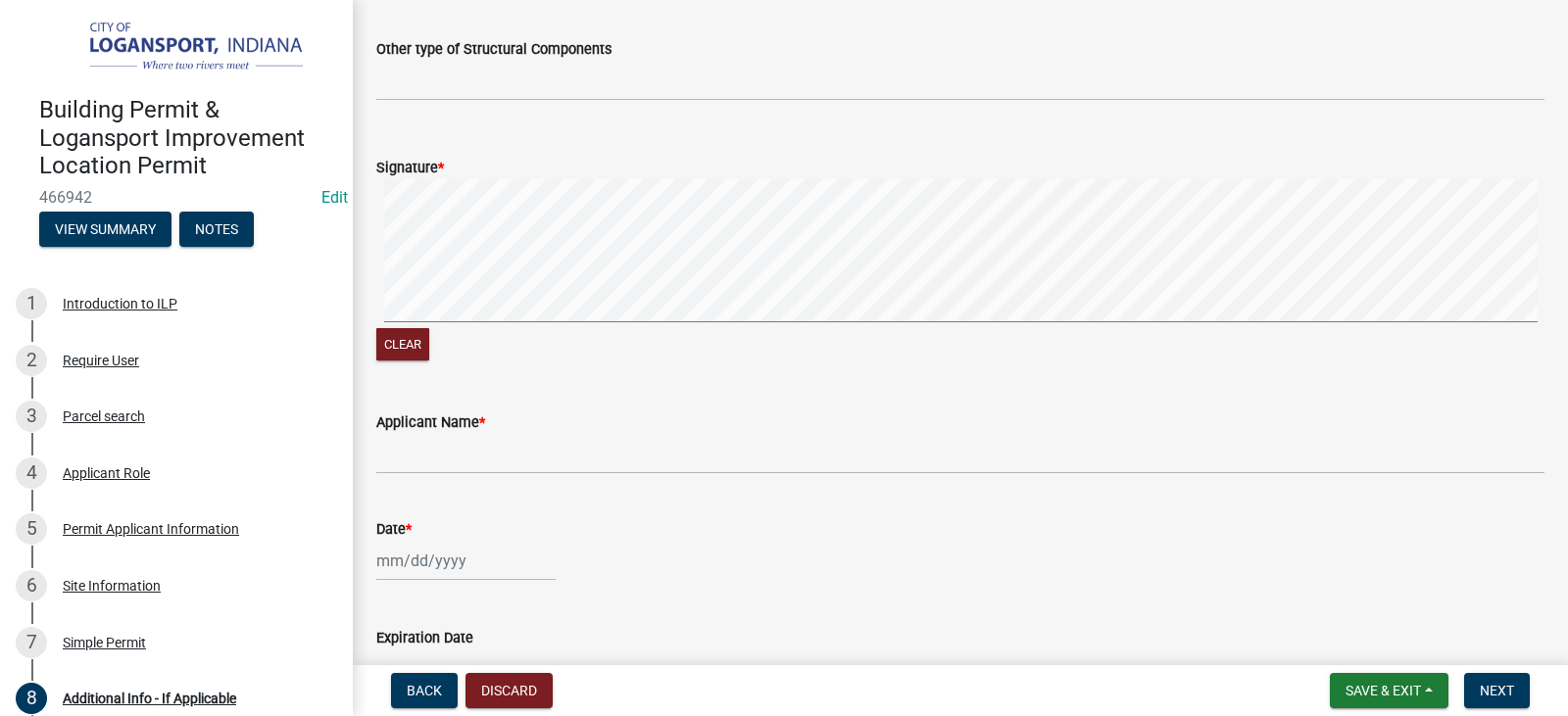
scroll to position [1176, 0]
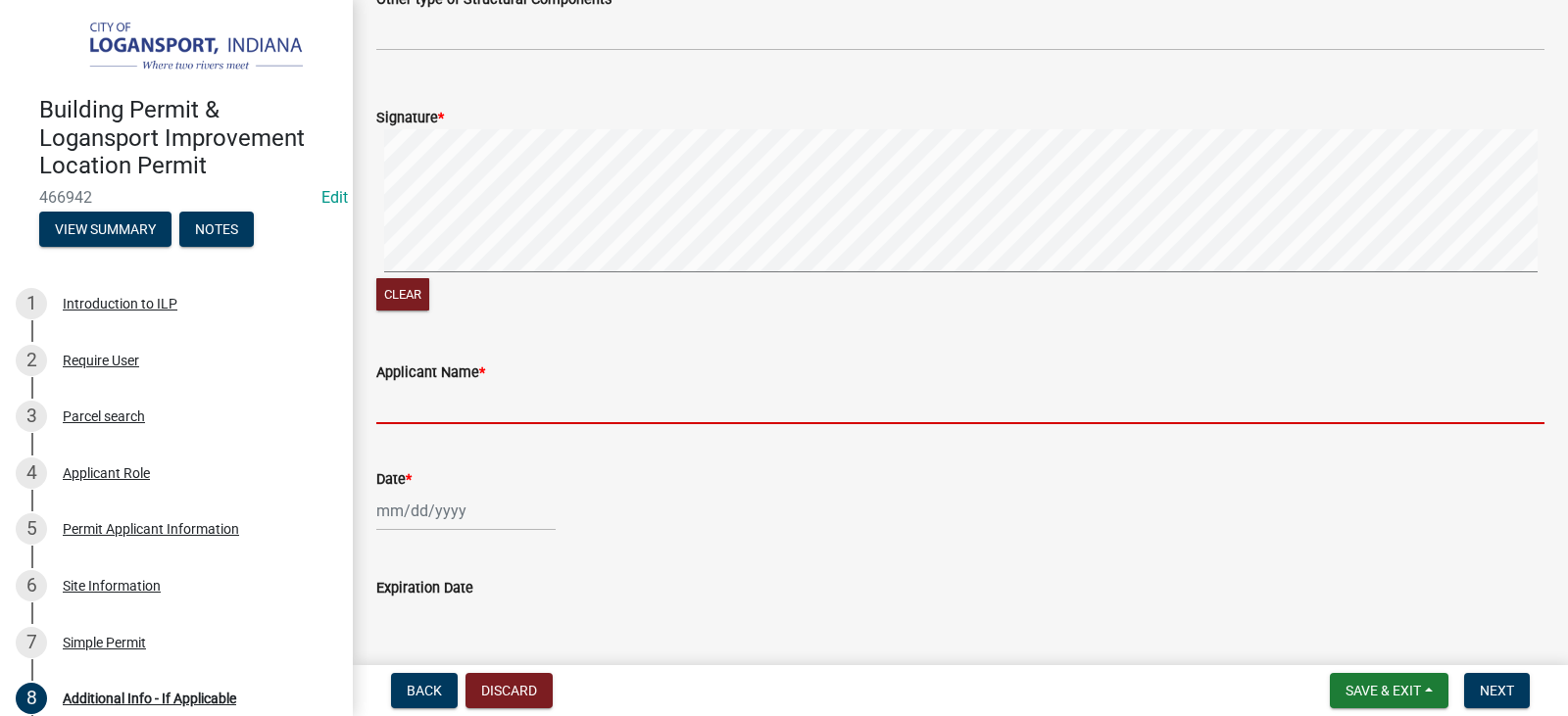
click at [509, 401] on input "Applicant Name *" at bounding box center [961, 404] width 1169 height 40
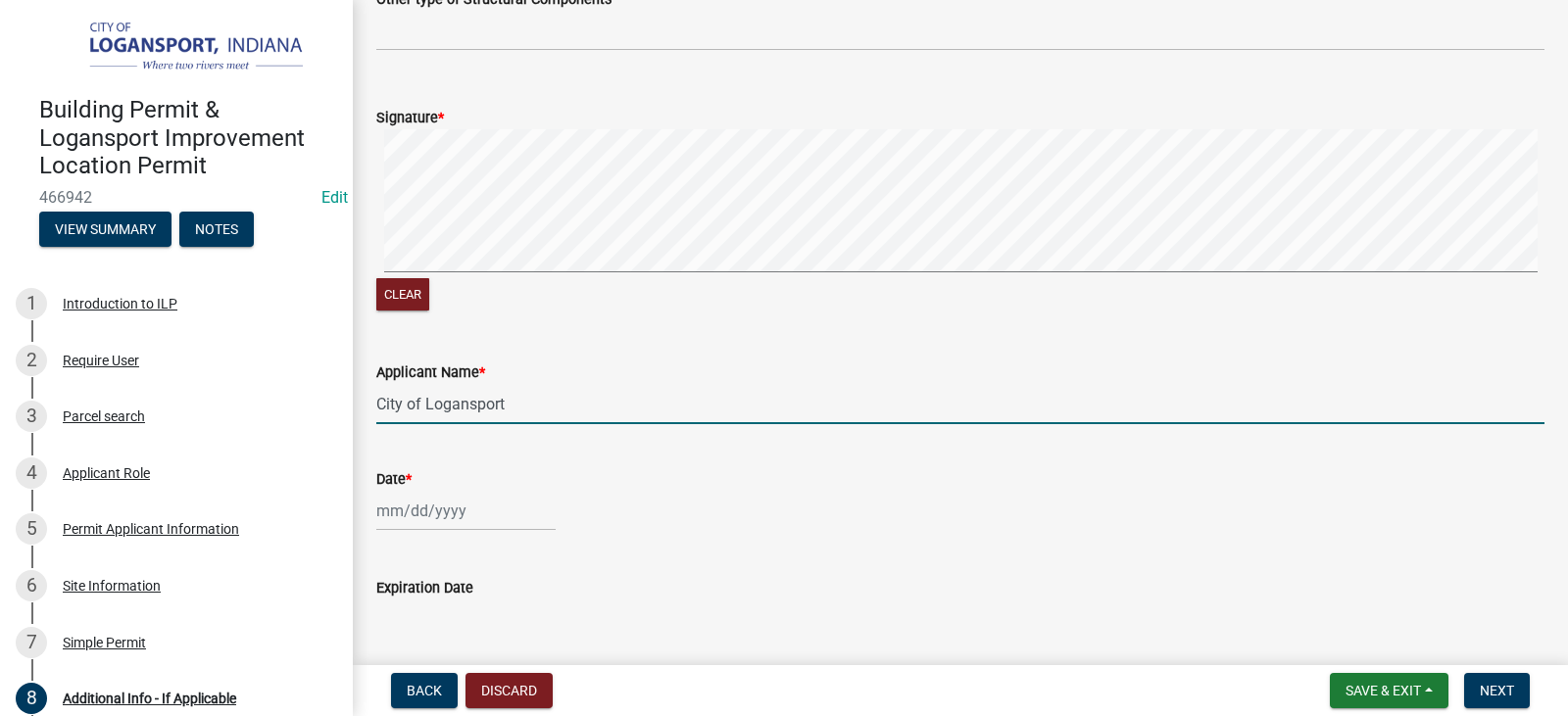
type input "City of Logansport"
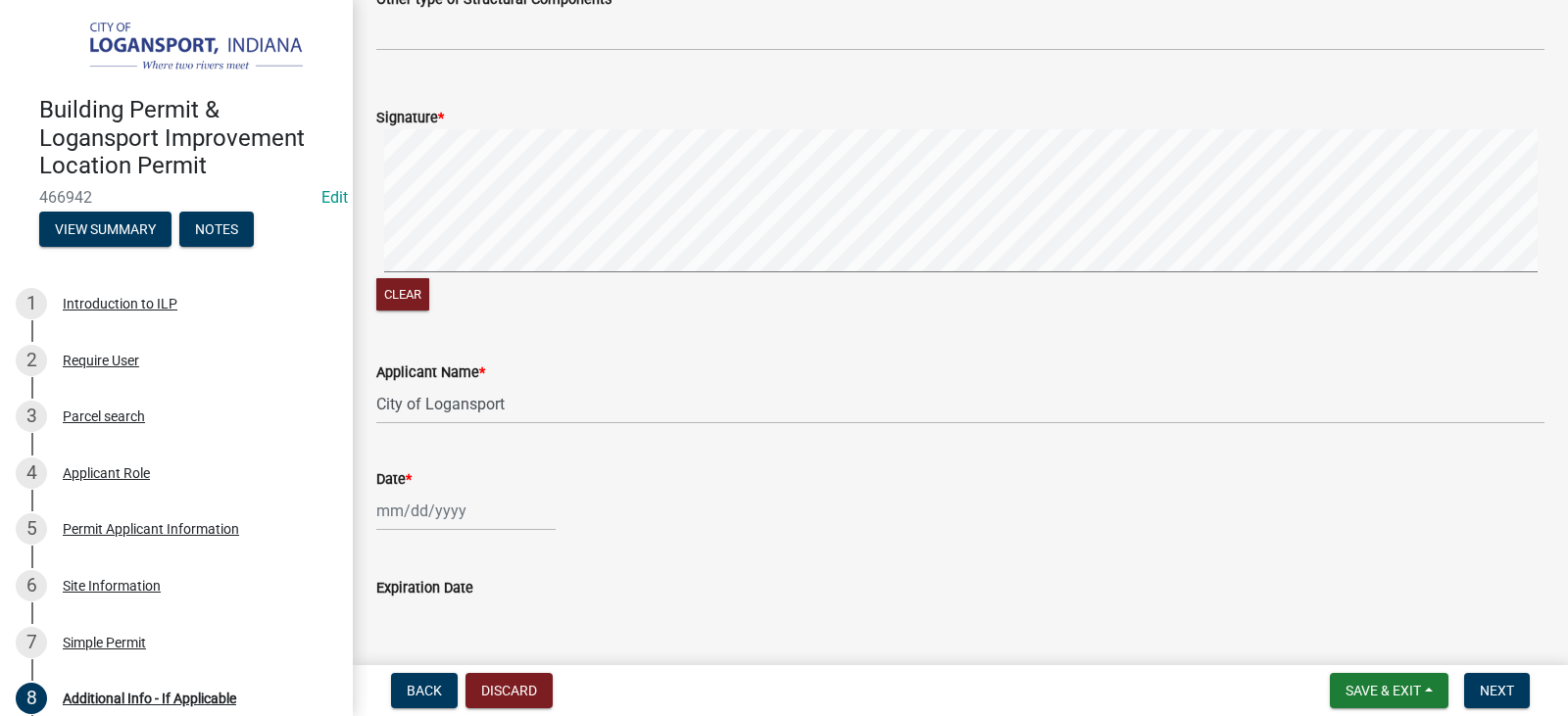
click at [474, 488] on div "Date *" at bounding box center [961, 479] width 1169 height 24
click at [470, 504] on div at bounding box center [466, 510] width 179 height 40
select select "8"
select select "2025"
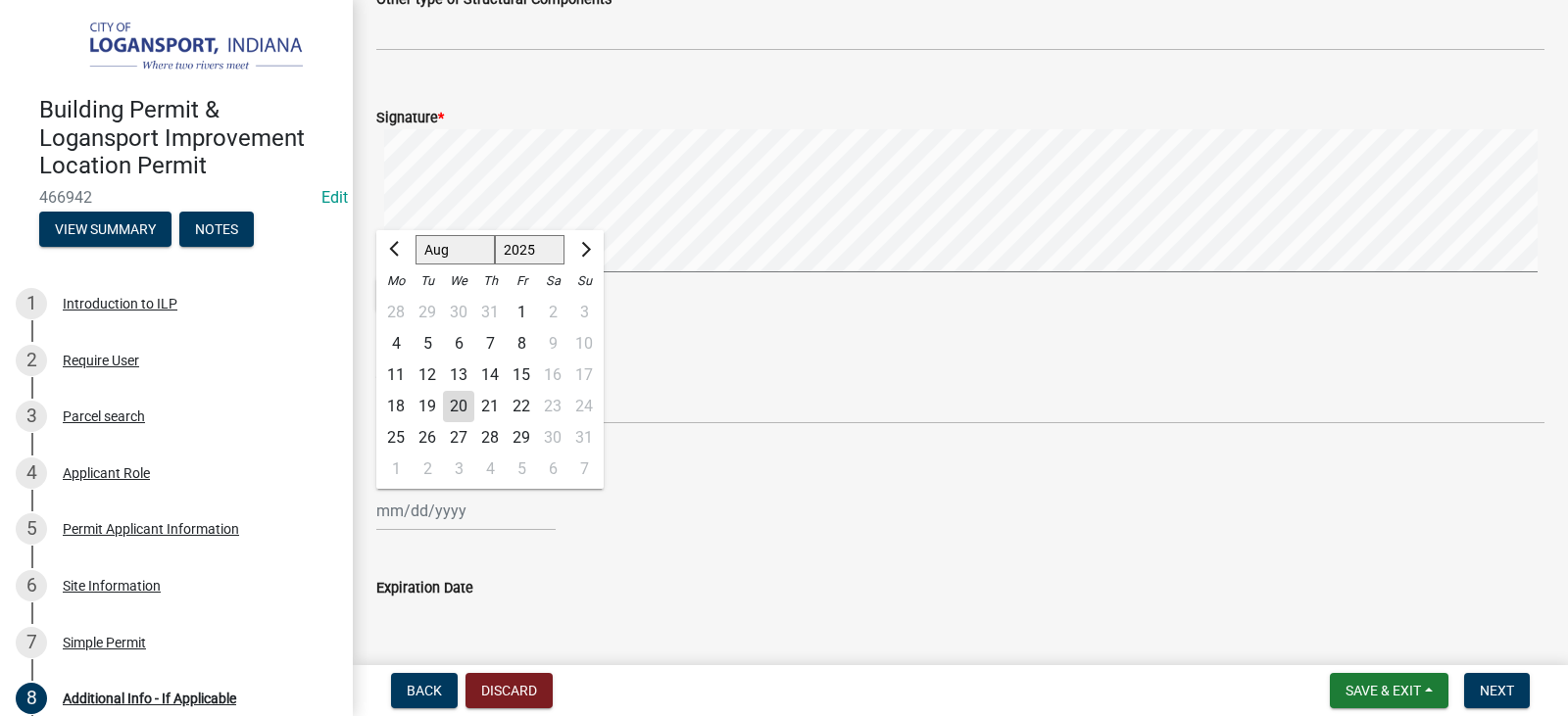
click at [448, 406] on div "20" at bounding box center [458, 407] width 31 height 31
type input "[DATE]"
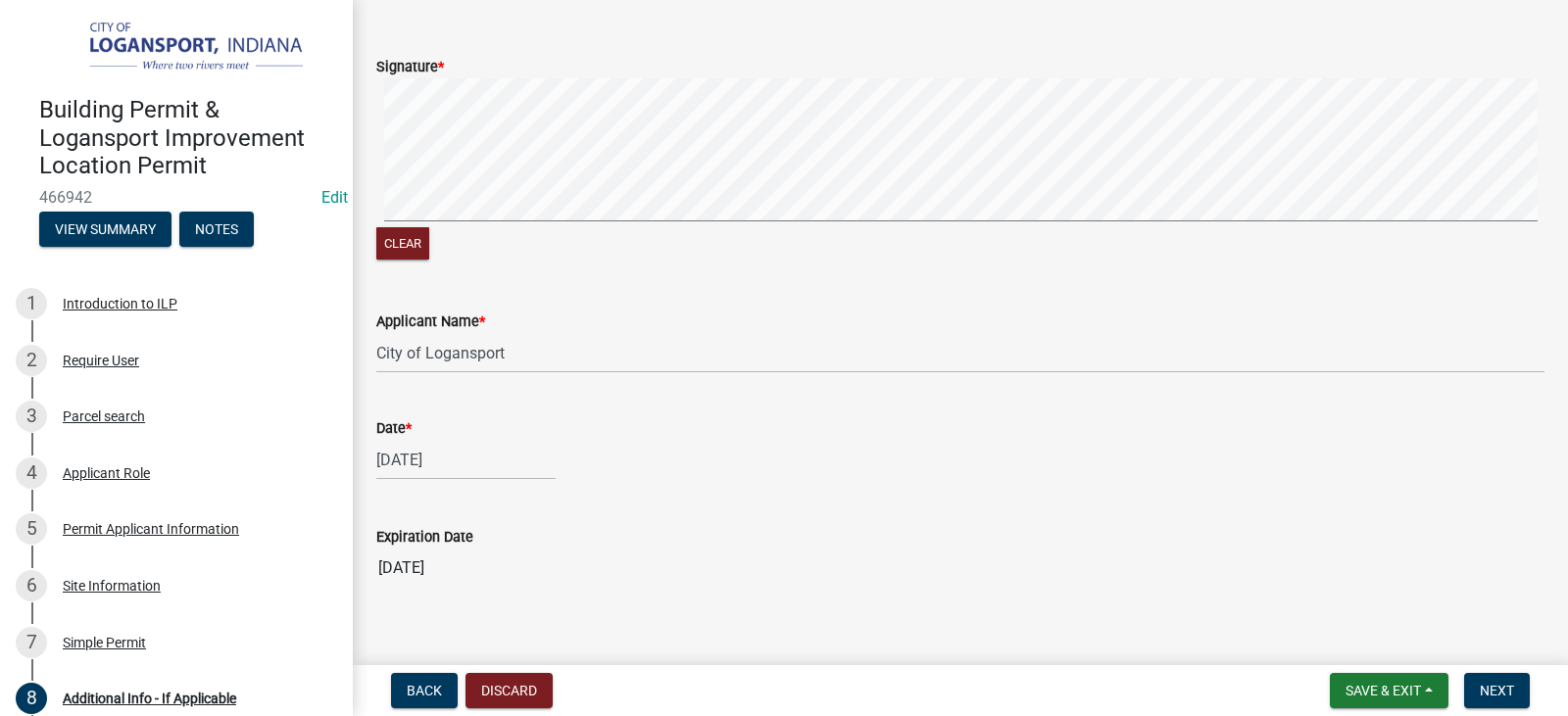
scroll to position [1251, 0]
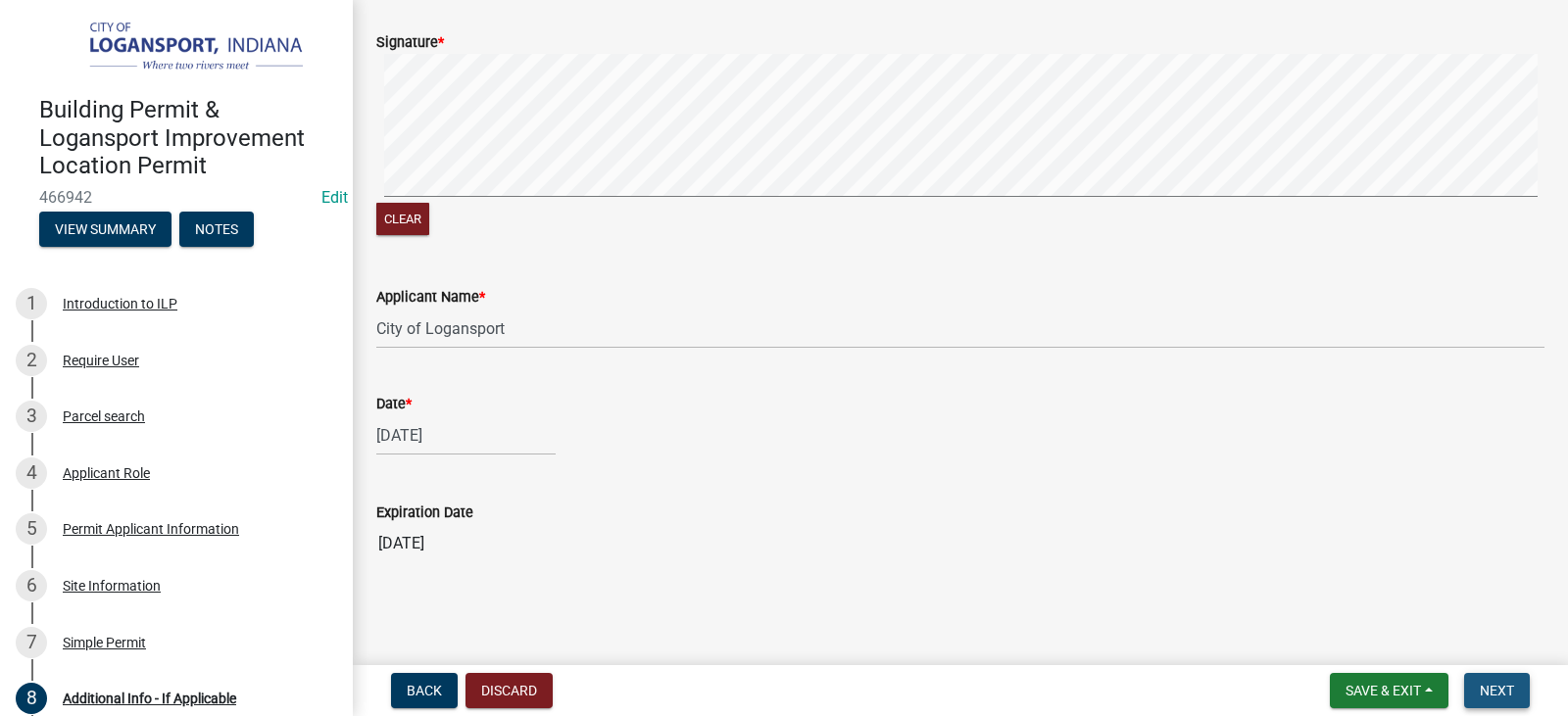
click at [1486, 681] on button "Next" at bounding box center [1497, 691] width 66 height 35
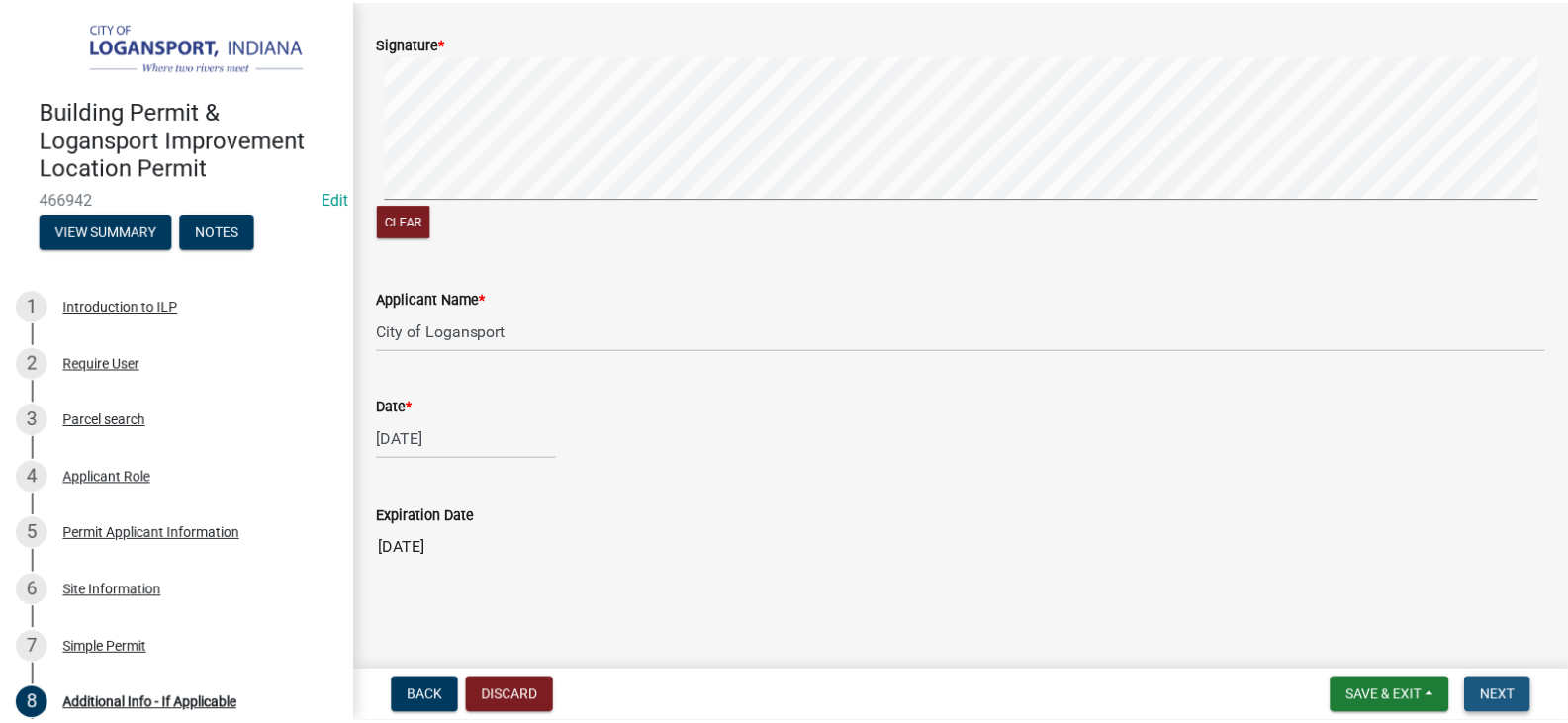
scroll to position [0, 0]
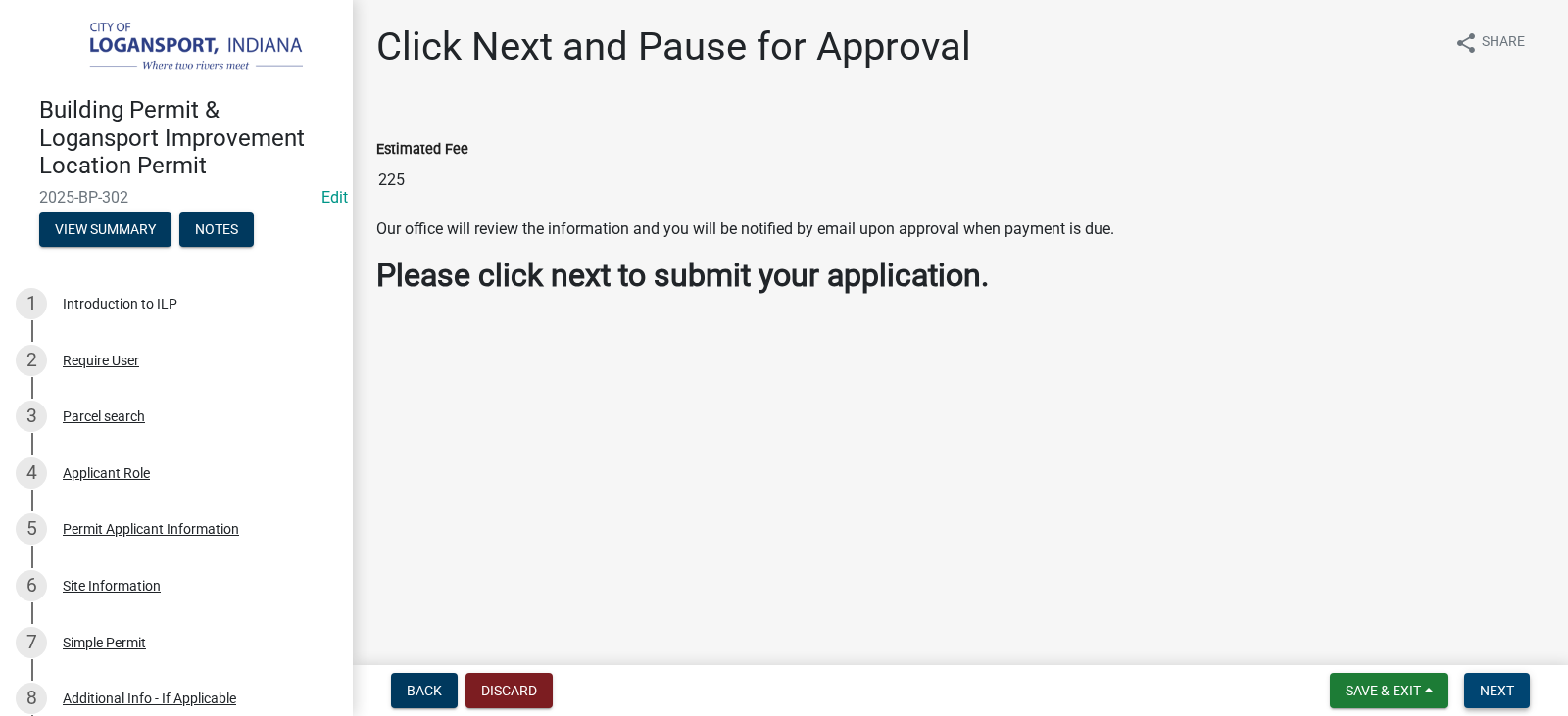
click at [1505, 690] on span "Next" at bounding box center [1497, 690] width 34 height 16
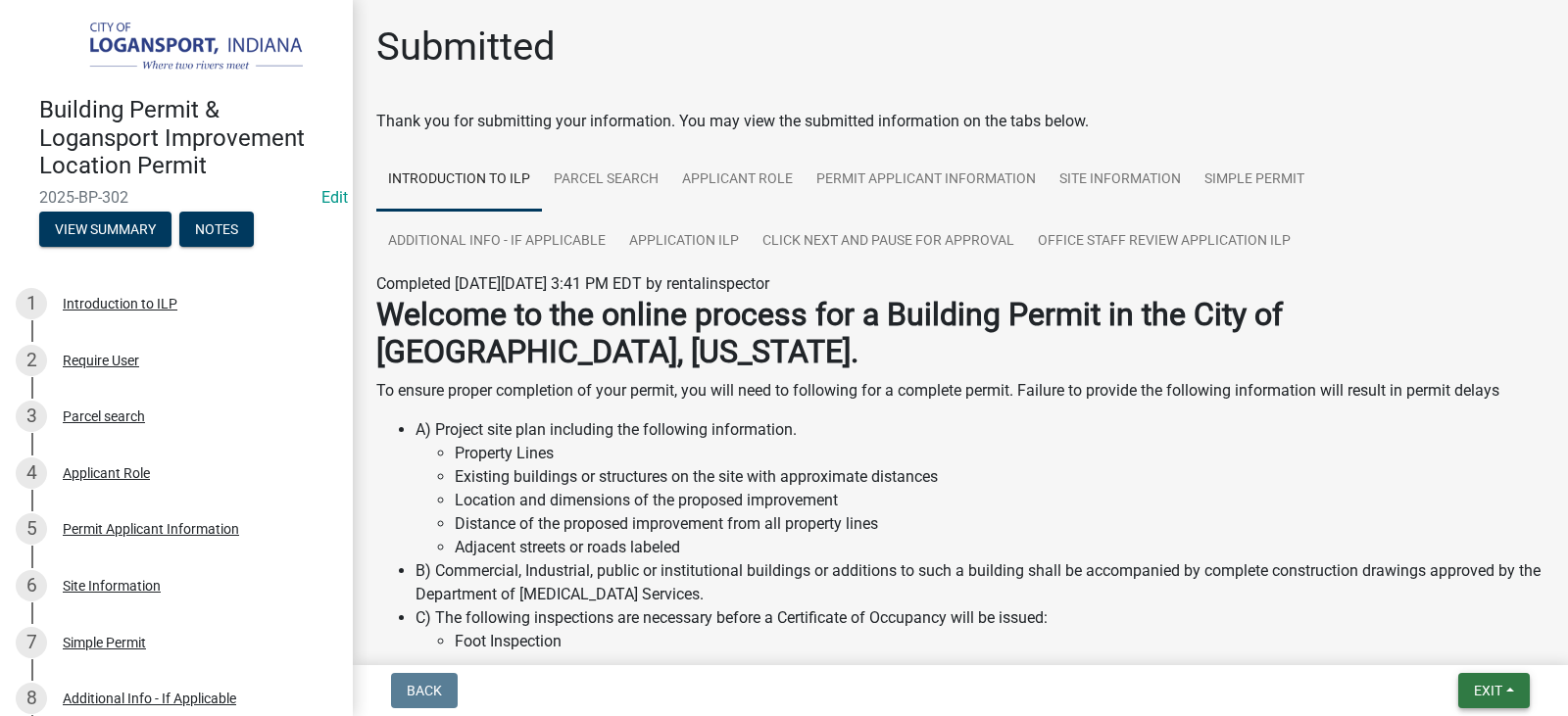
click at [1505, 690] on button "Exit" at bounding box center [1494, 691] width 72 height 35
click at [1458, 653] on button "Save & Exit" at bounding box center [1451, 640] width 156 height 47
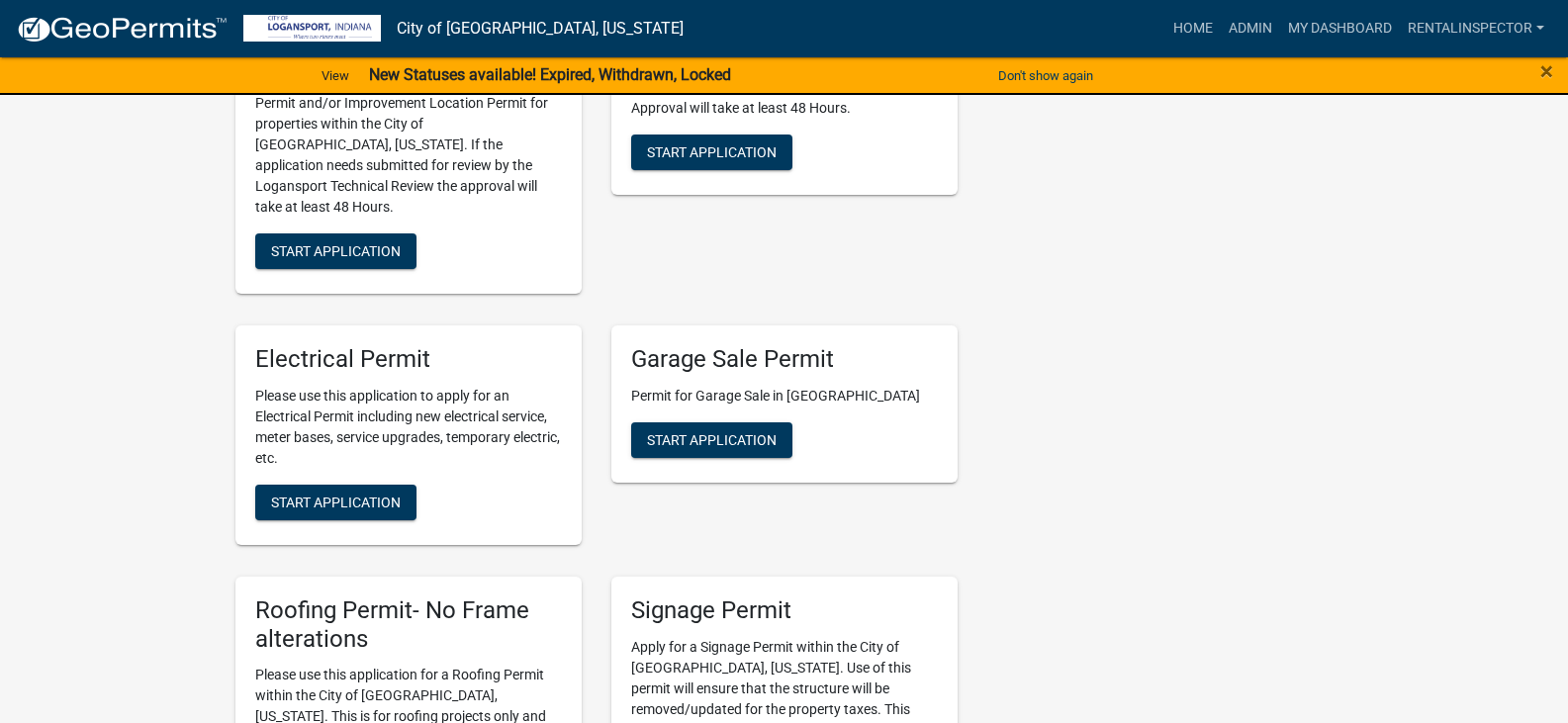
scroll to position [1485, 0]
